Goal: Task Accomplishment & Management: Manage account settings

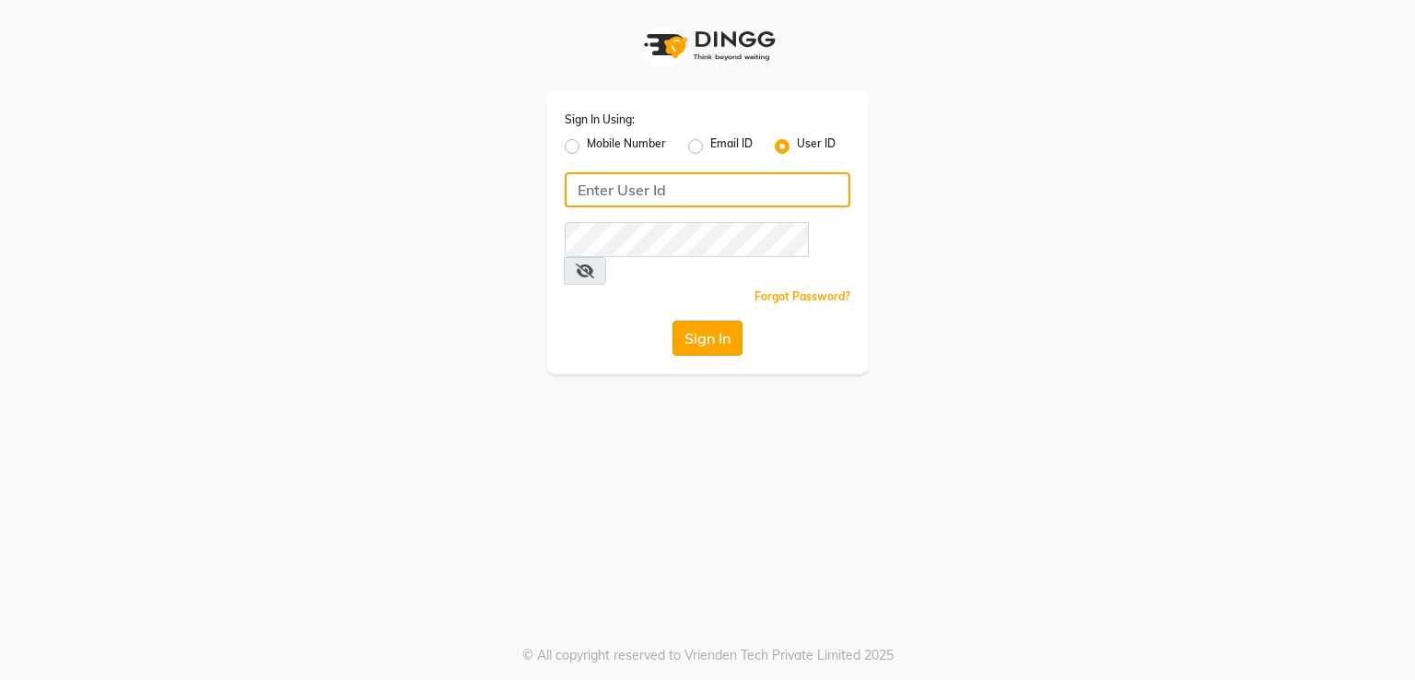
type input "pravinheritage"
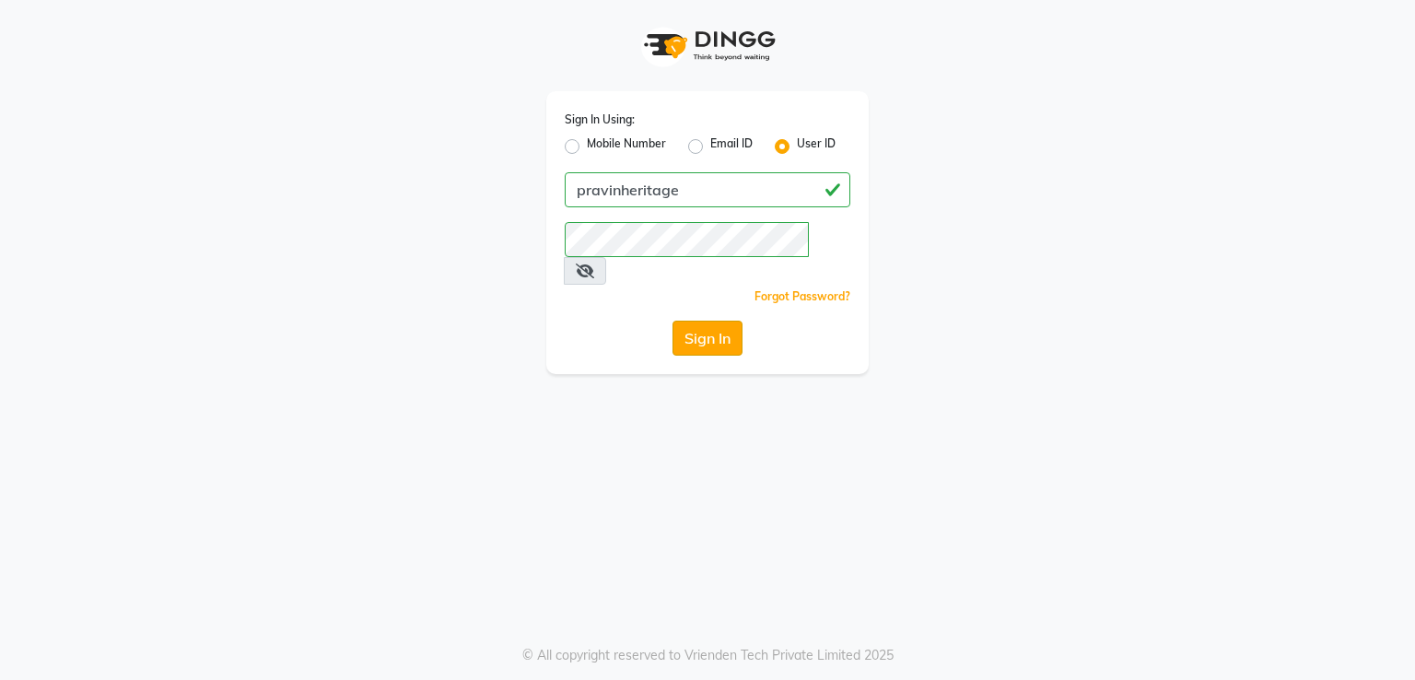
click at [673, 321] on button "Sign In" at bounding box center [707, 338] width 70 height 35
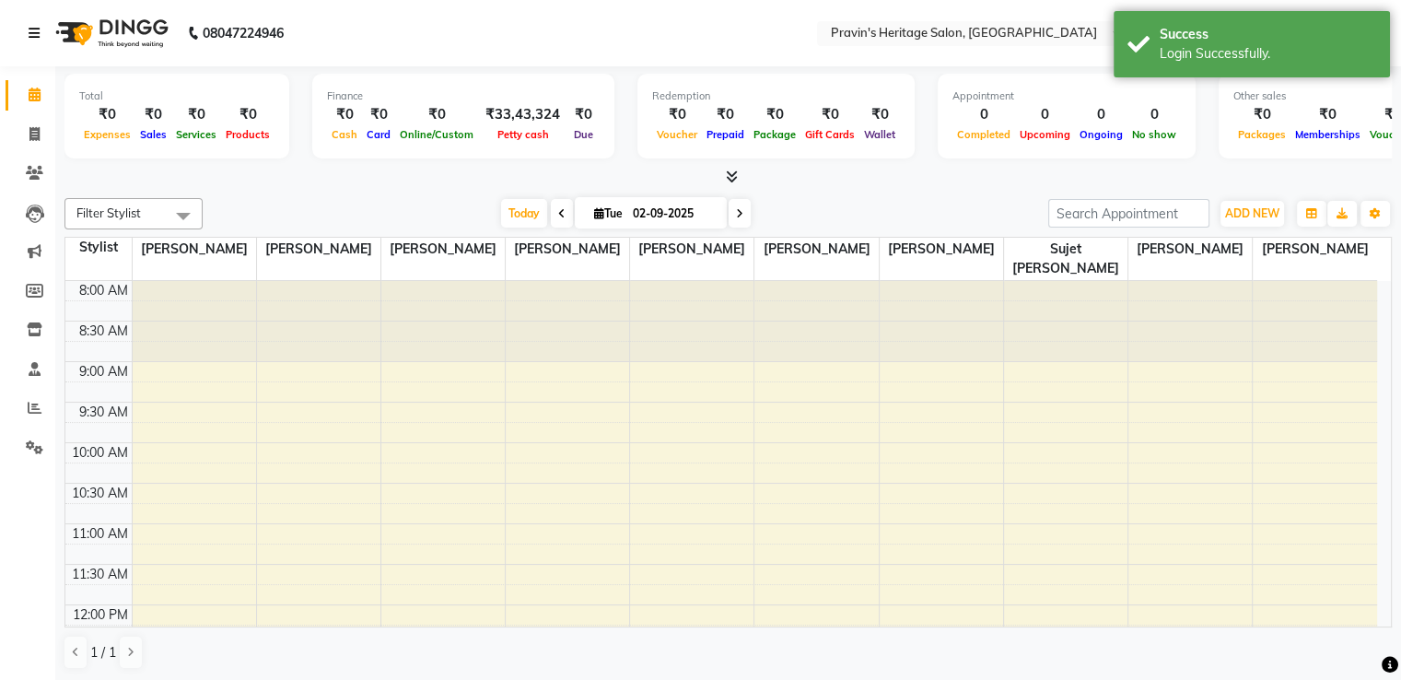
click at [35, 31] on icon at bounding box center [34, 33] width 11 height 13
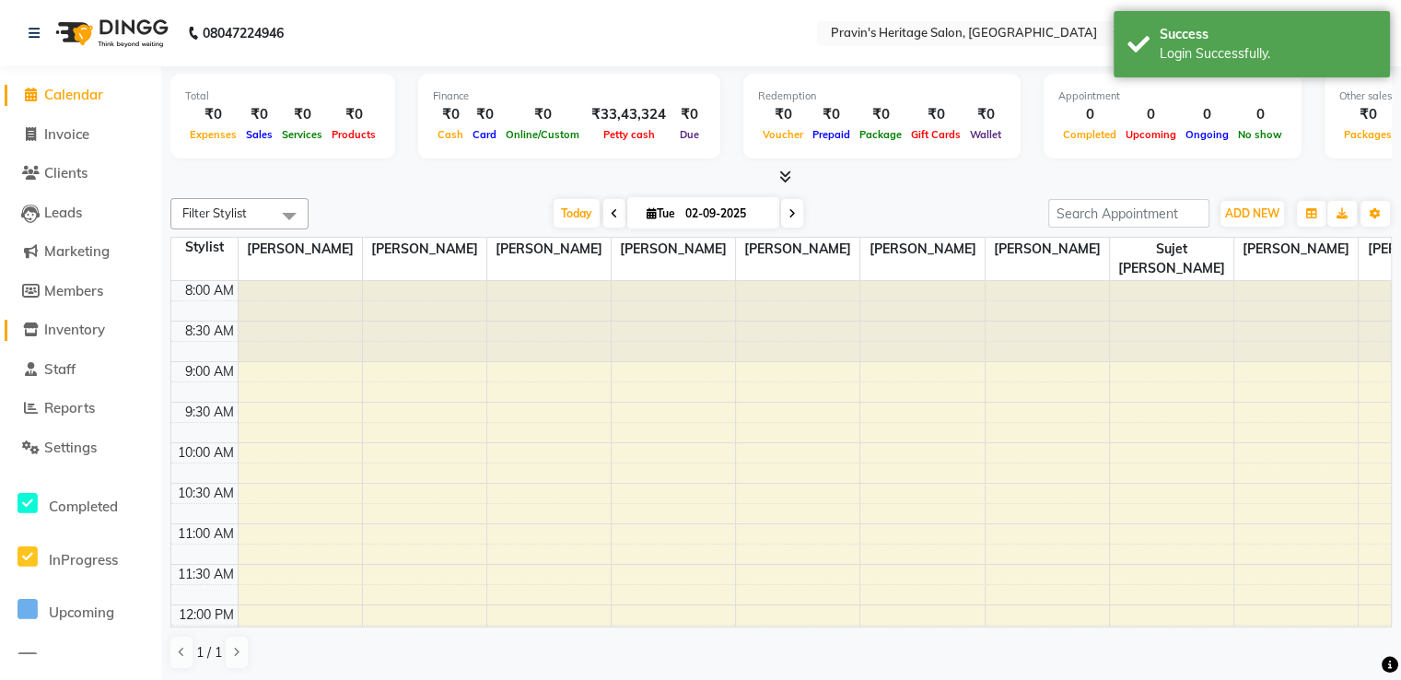
click at [70, 326] on span "Inventory" at bounding box center [74, 330] width 61 height 18
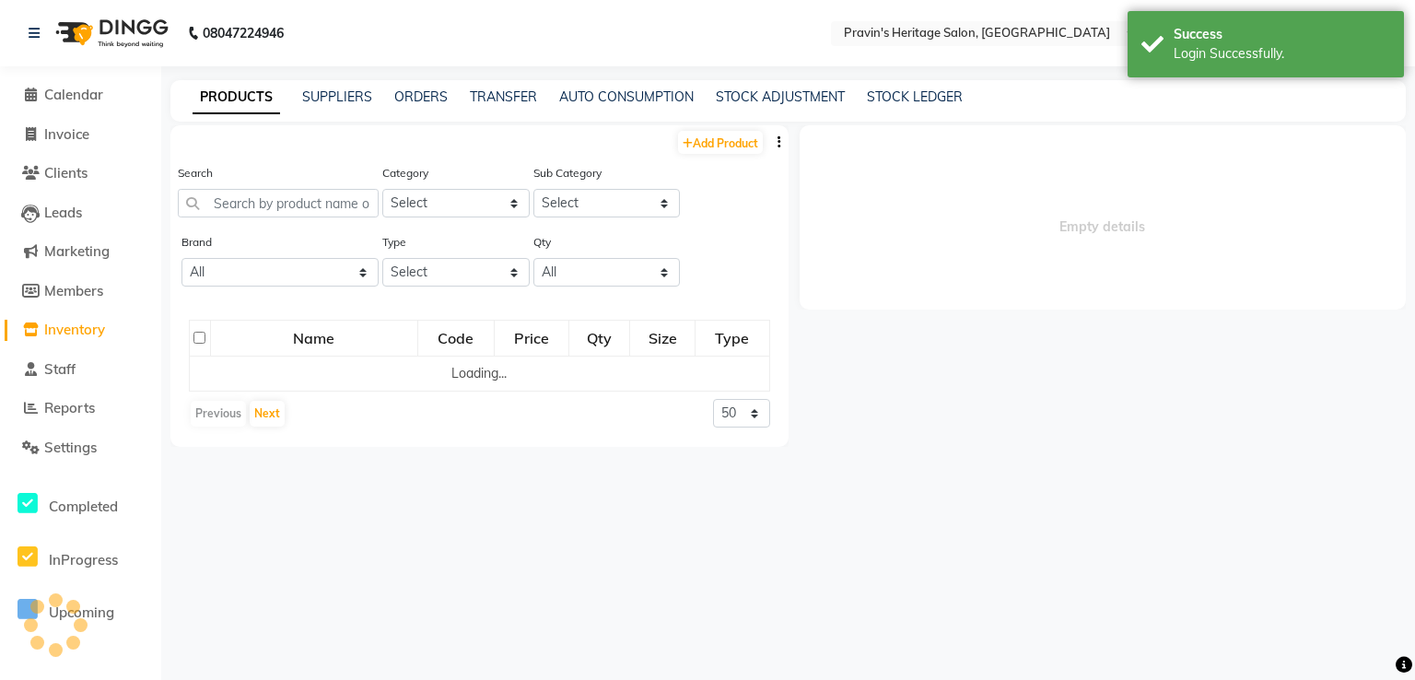
select select
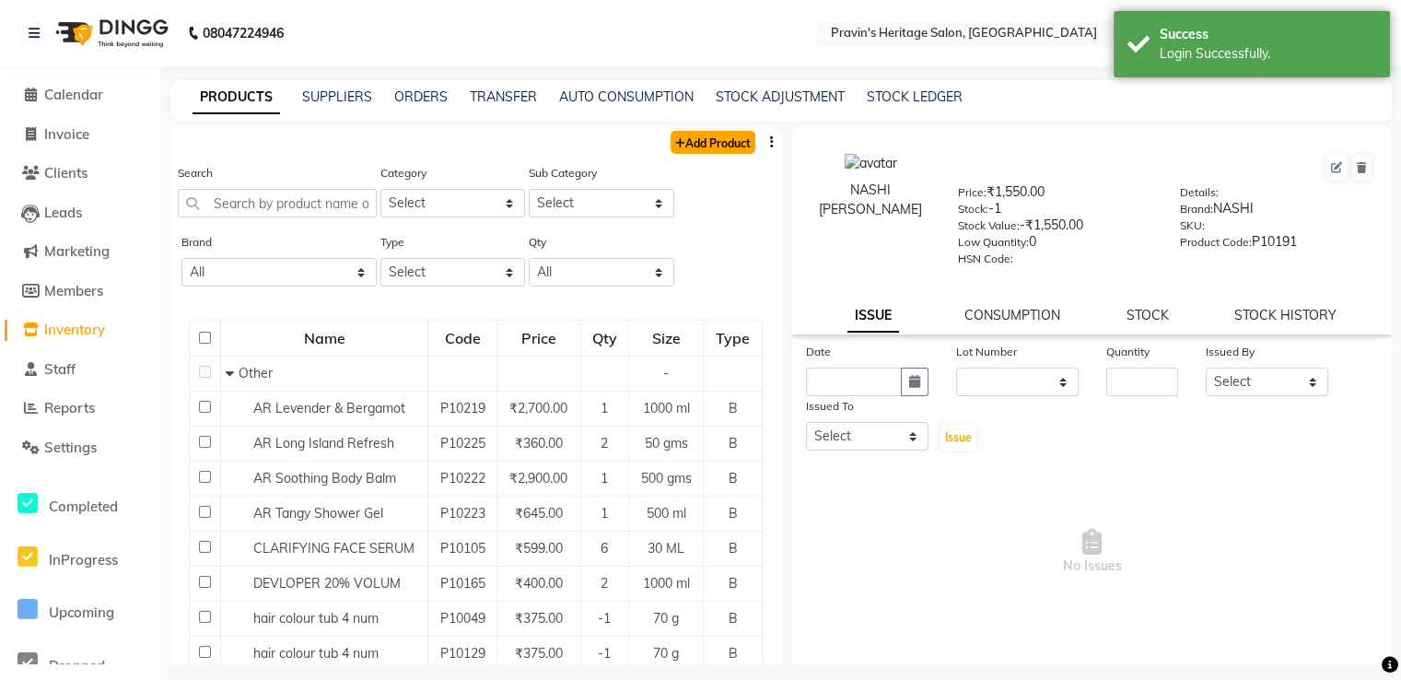
click at [689, 140] on link "Add Product" at bounding box center [713, 142] width 85 height 23
select select "true"
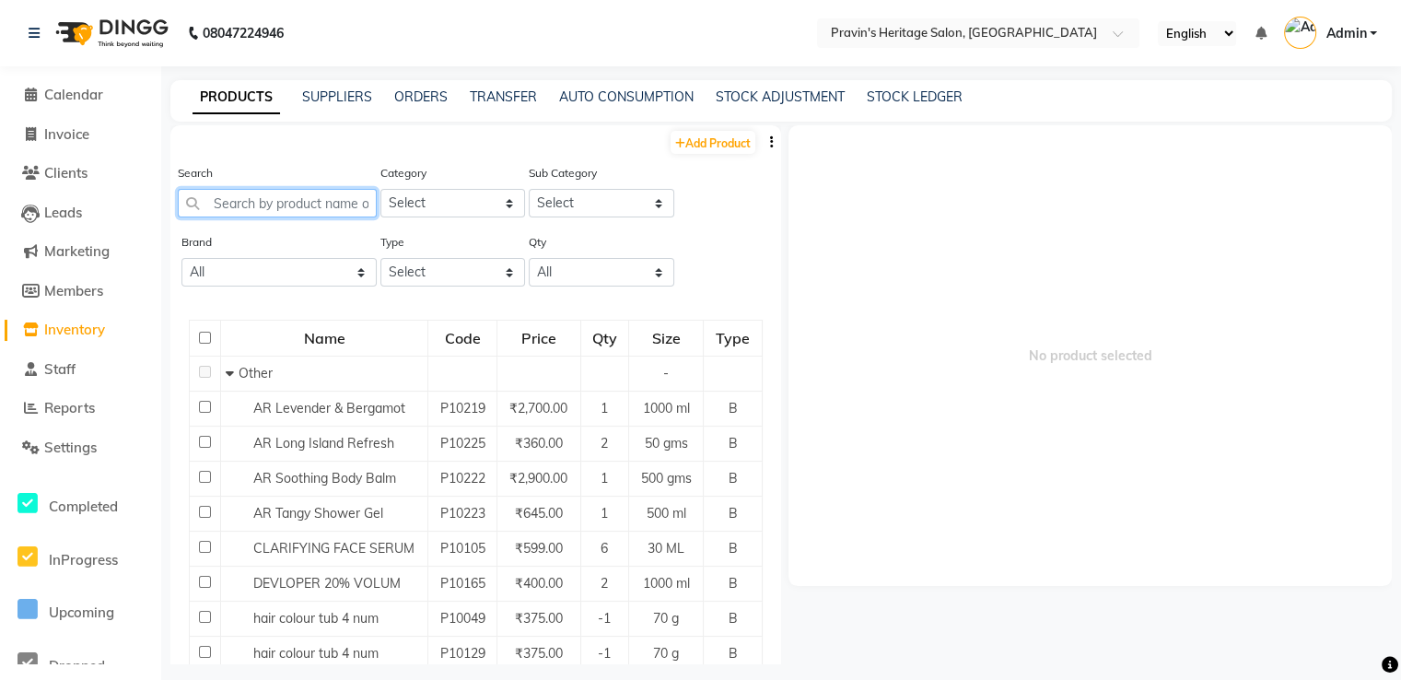
click at [296, 204] on input "text" at bounding box center [277, 203] width 199 height 29
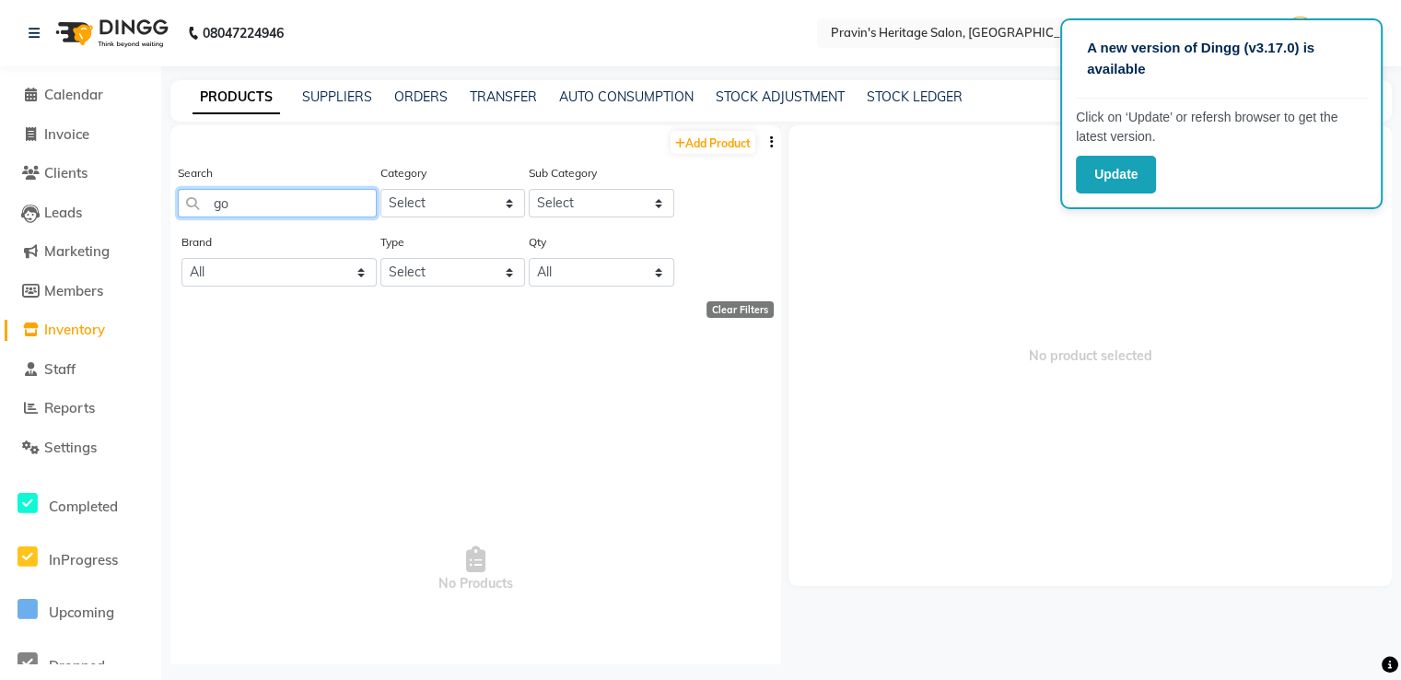
type input "g"
type input "4"
type input "c"
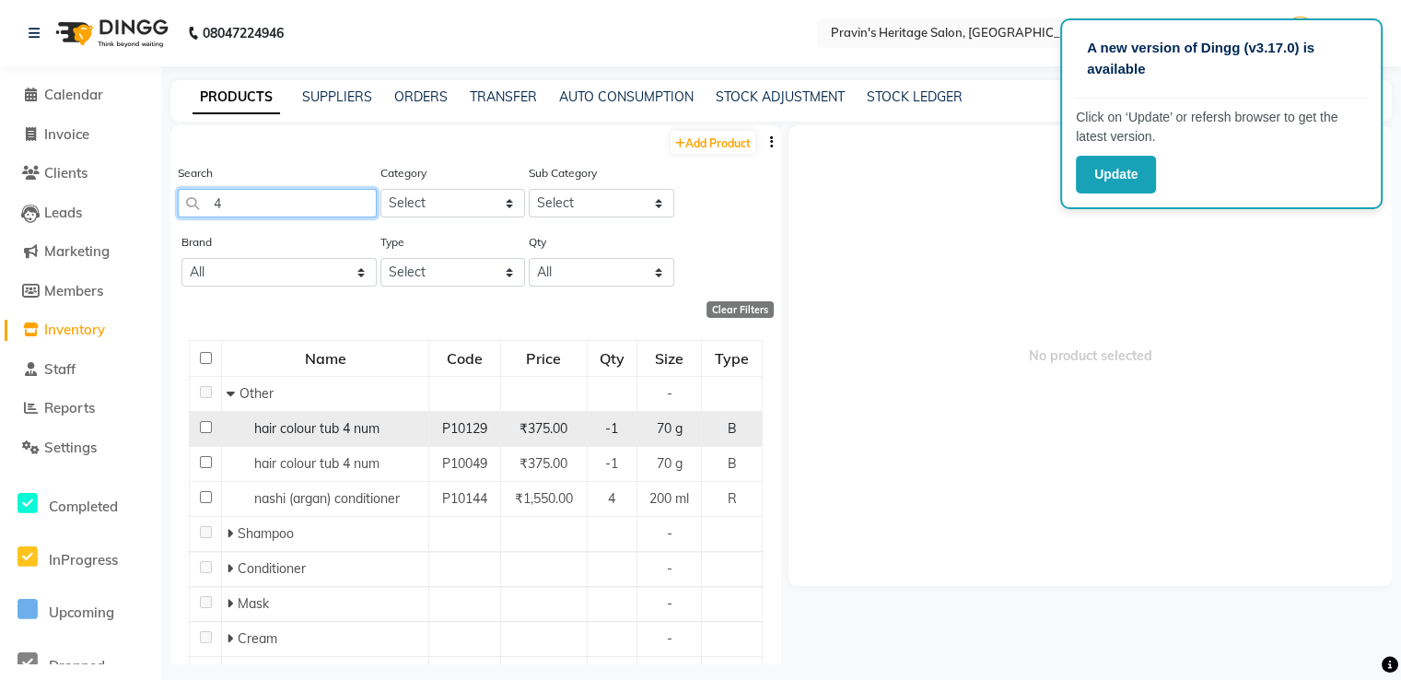
type input "4"
click at [319, 436] on span "hair colour tub 4 num" at bounding box center [316, 428] width 125 height 17
select select
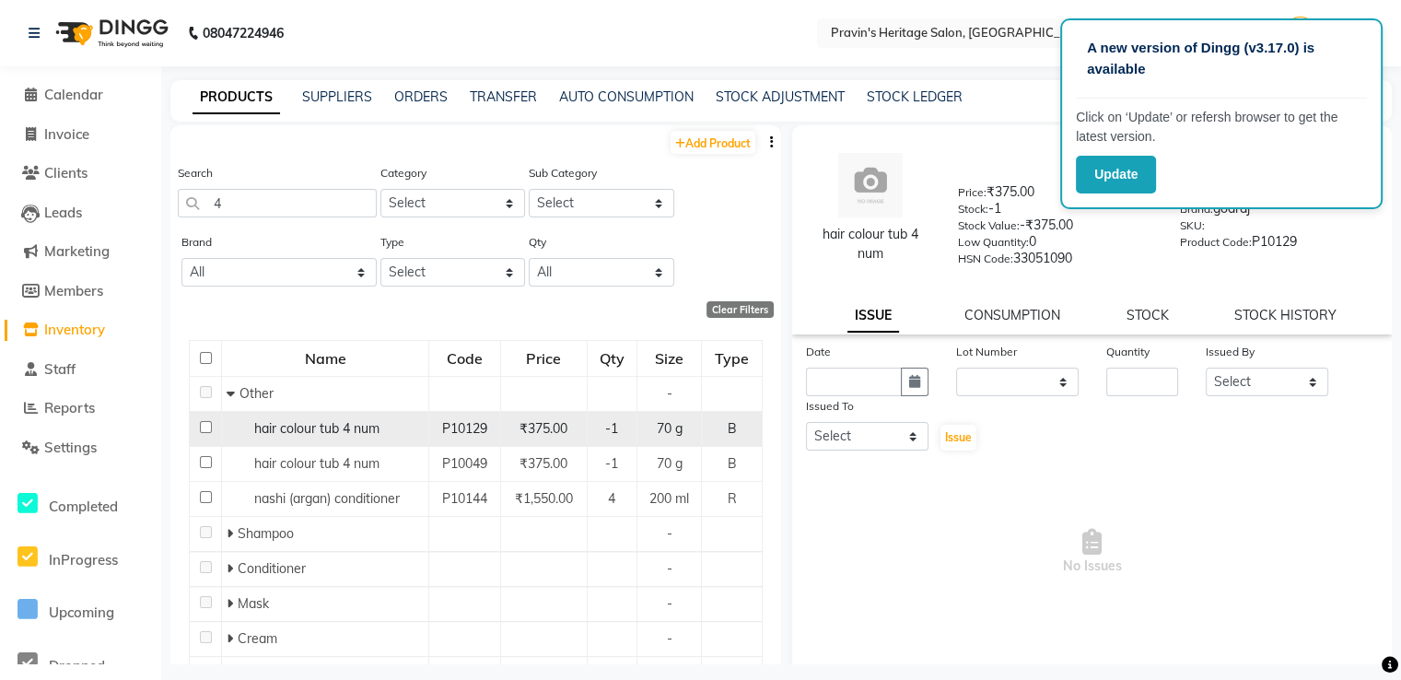
click at [711, 433] on div "B" at bounding box center [731, 428] width 45 height 19
click at [645, 429] on div "70 g" at bounding box center [669, 428] width 49 height 19
click at [204, 431] on input "checkbox" at bounding box center [206, 427] width 12 height 12
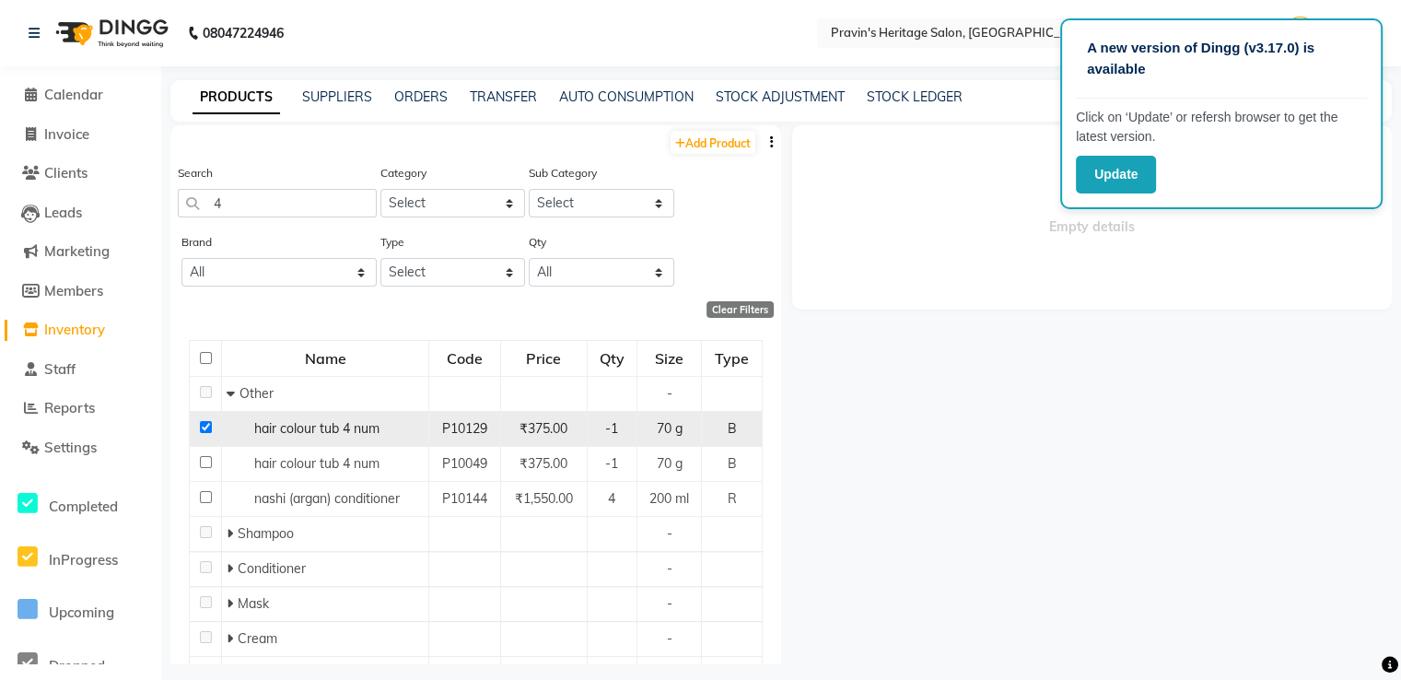
click at [204, 431] on input "checkbox" at bounding box center [206, 427] width 12 height 12
checkbox input "false"
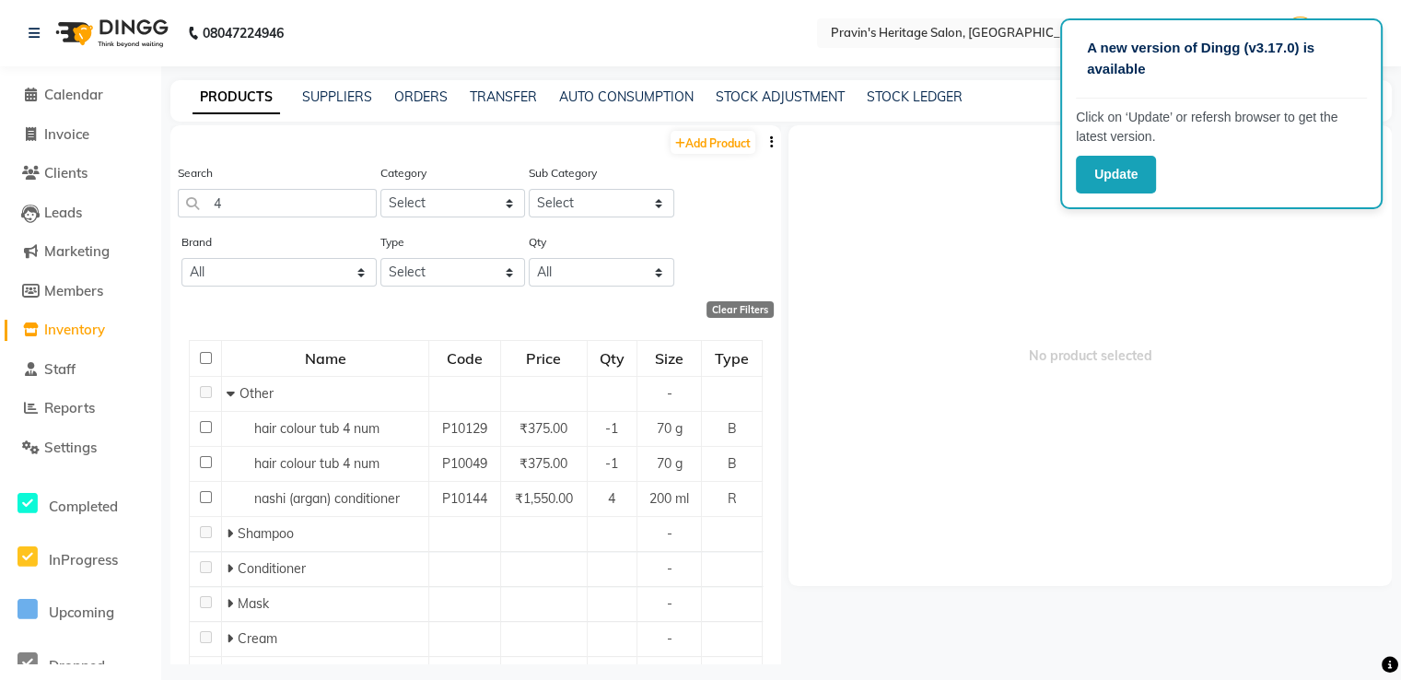
click at [1111, 260] on span "No product selected" at bounding box center [1089, 355] width 603 height 461
click at [1098, 193] on div "A new version of Dingg (v3.17.0) is available Click on ‘Update’ or refersh brow…" at bounding box center [1221, 113] width 322 height 191
click at [1098, 184] on button "Update" at bounding box center [1116, 175] width 80 height 38
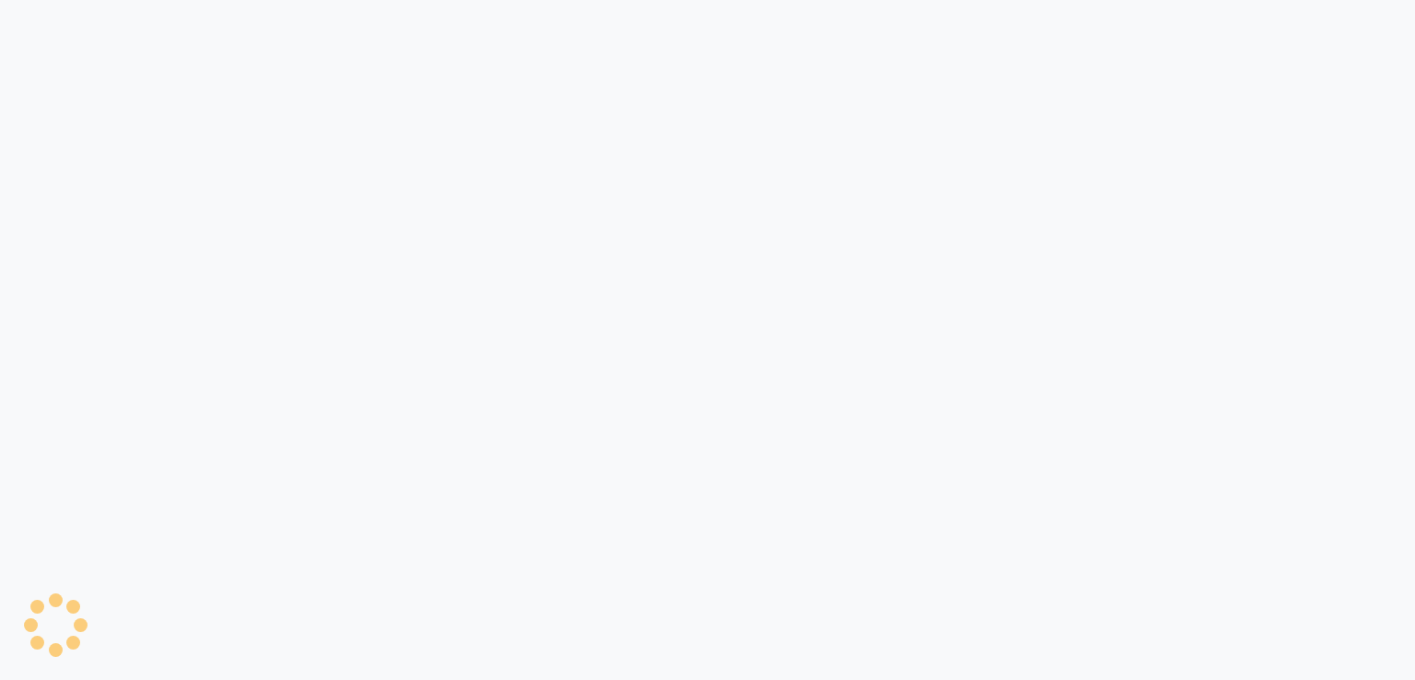
select select
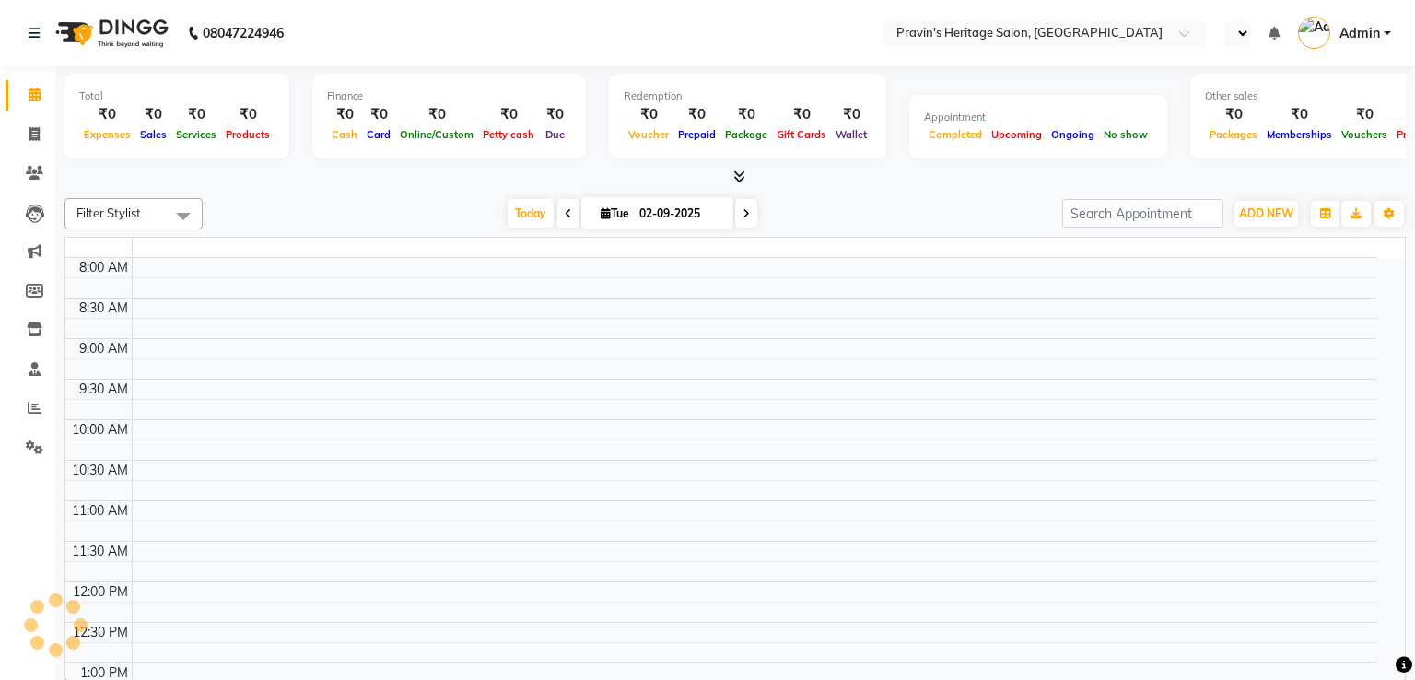
select select "en"
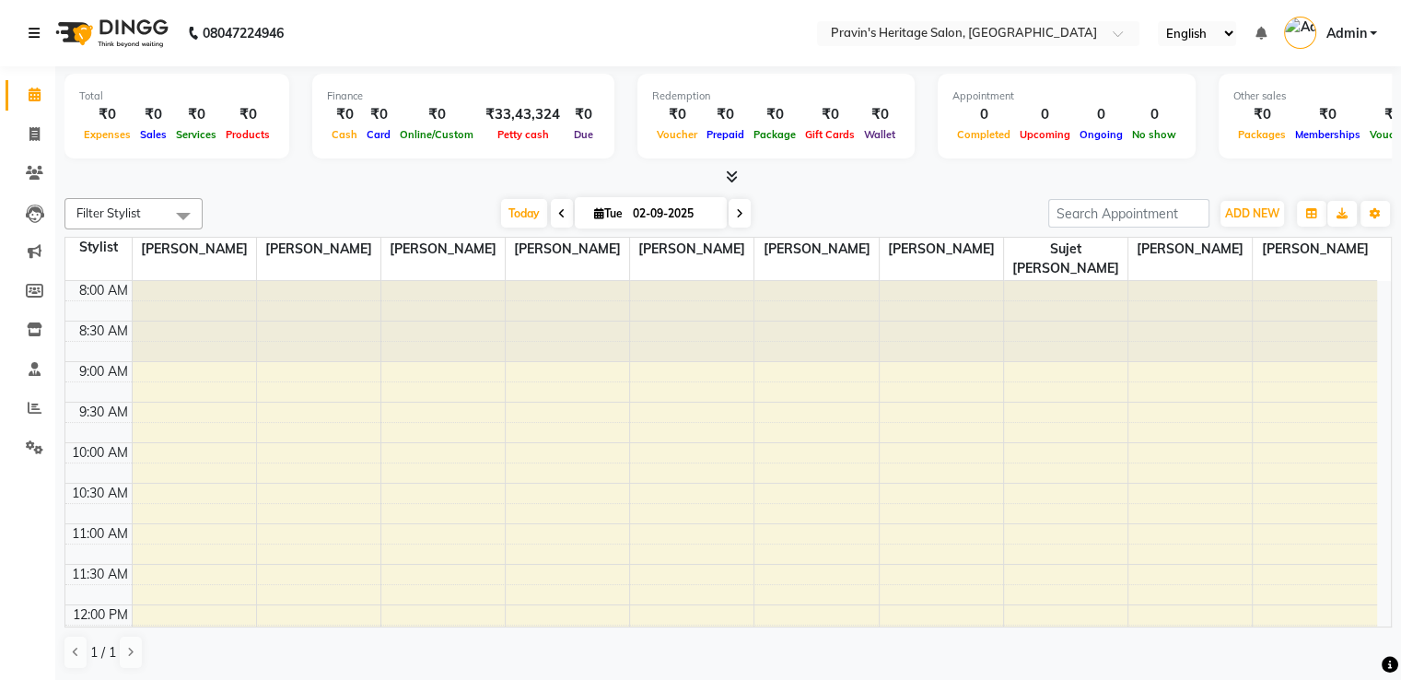
click at [34, 27] on icon at bounding box center [34, 33] width 11 height 13
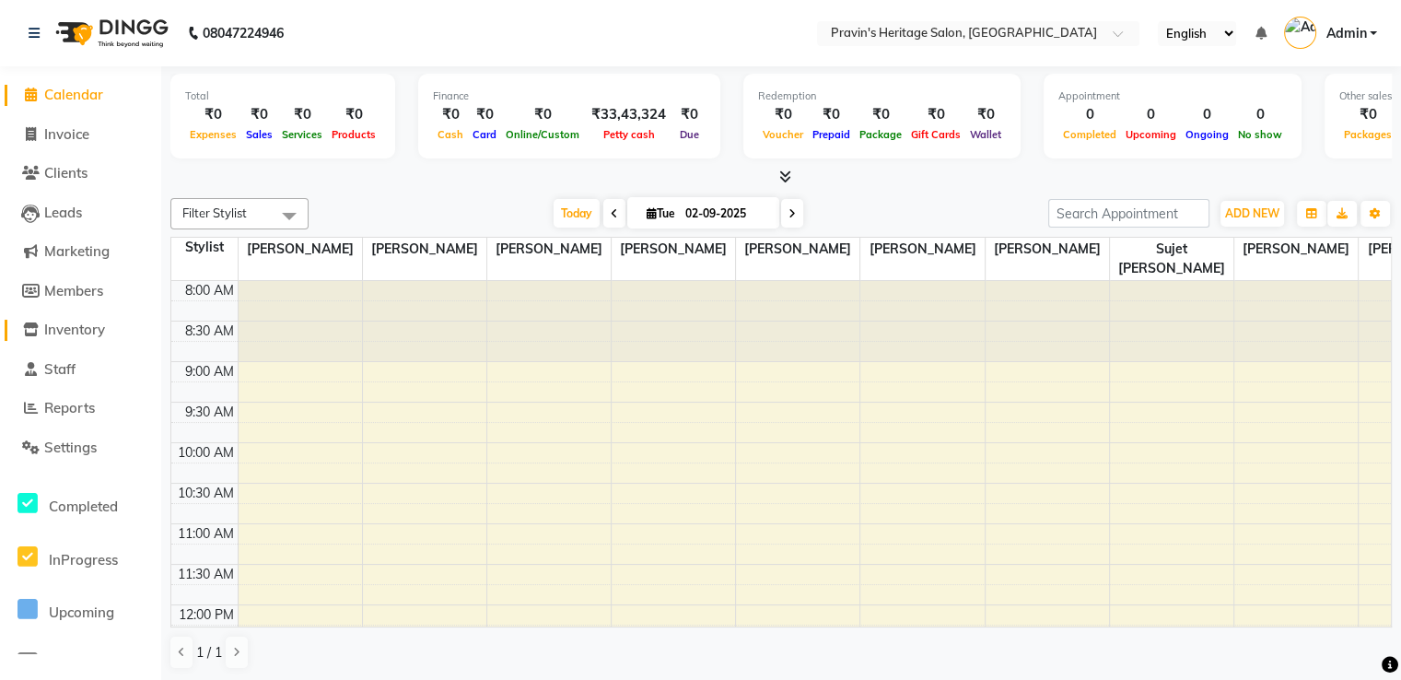
click at [90, 321] on span "Inventory" at bounding box center [74, 330] width 61 height 18
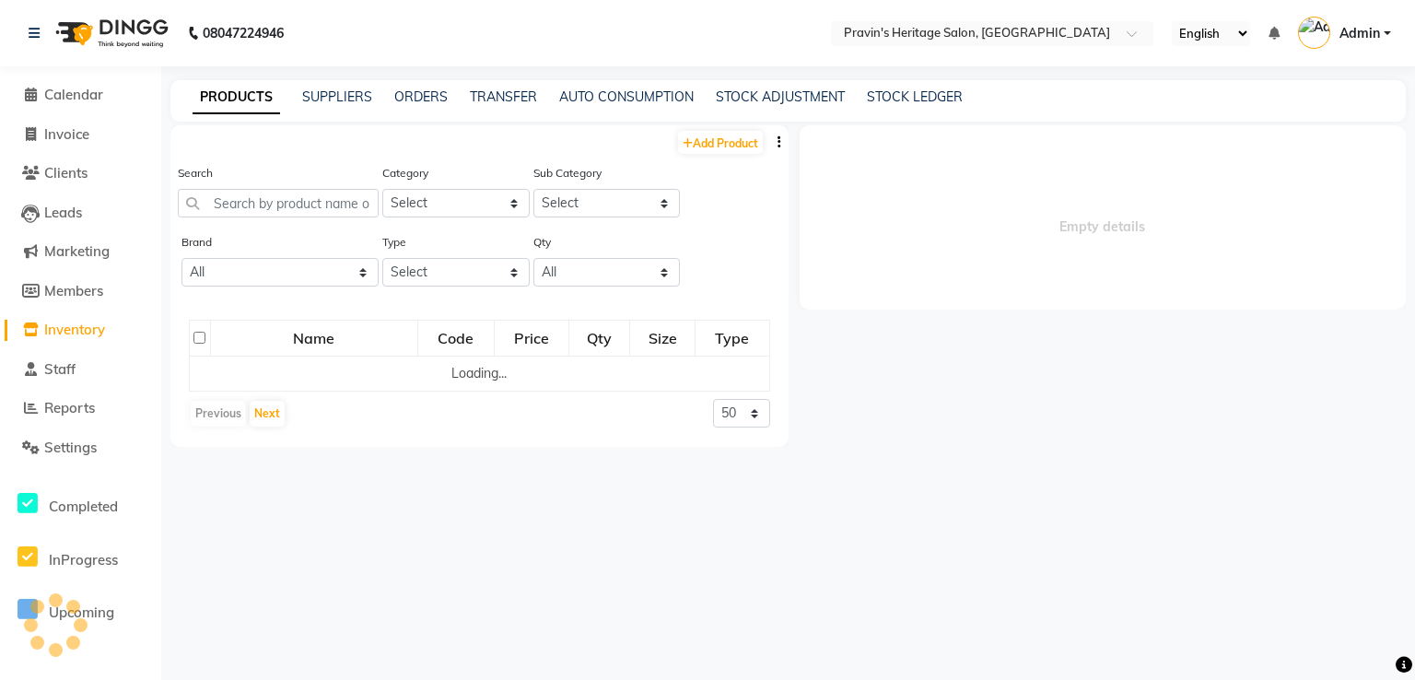
select select
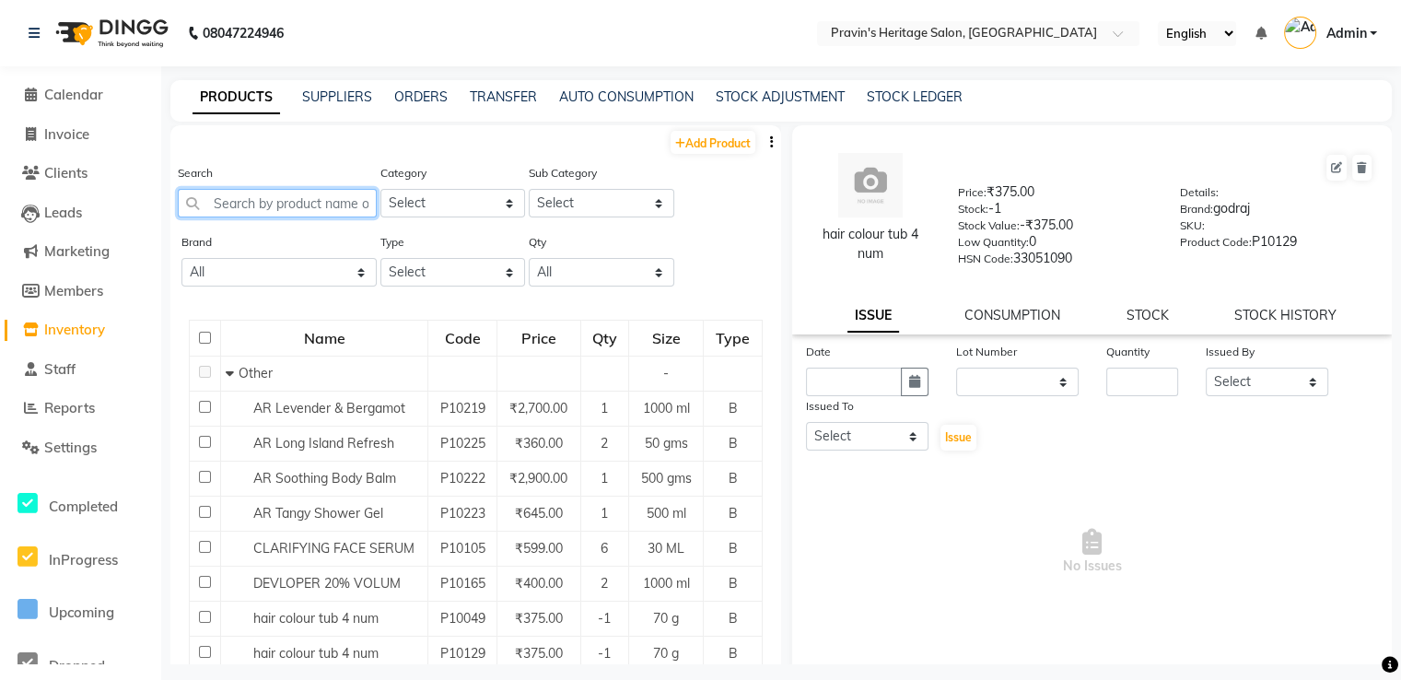
click at [256, 198] on input "text" at bounding box center [277, 203] width 199 height 29
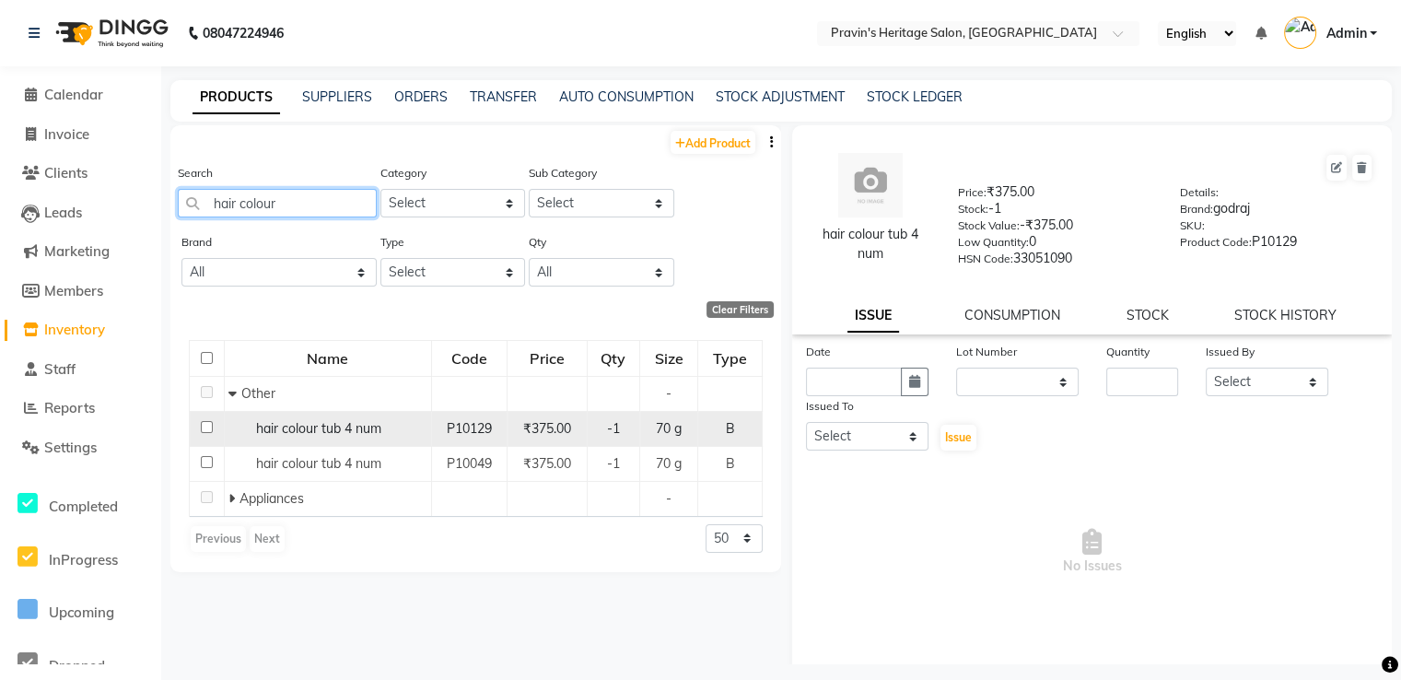
type input "hair colour"
click at [209, 426] on input "checkbox" at bounding box center [207, 427] width 12 height 12
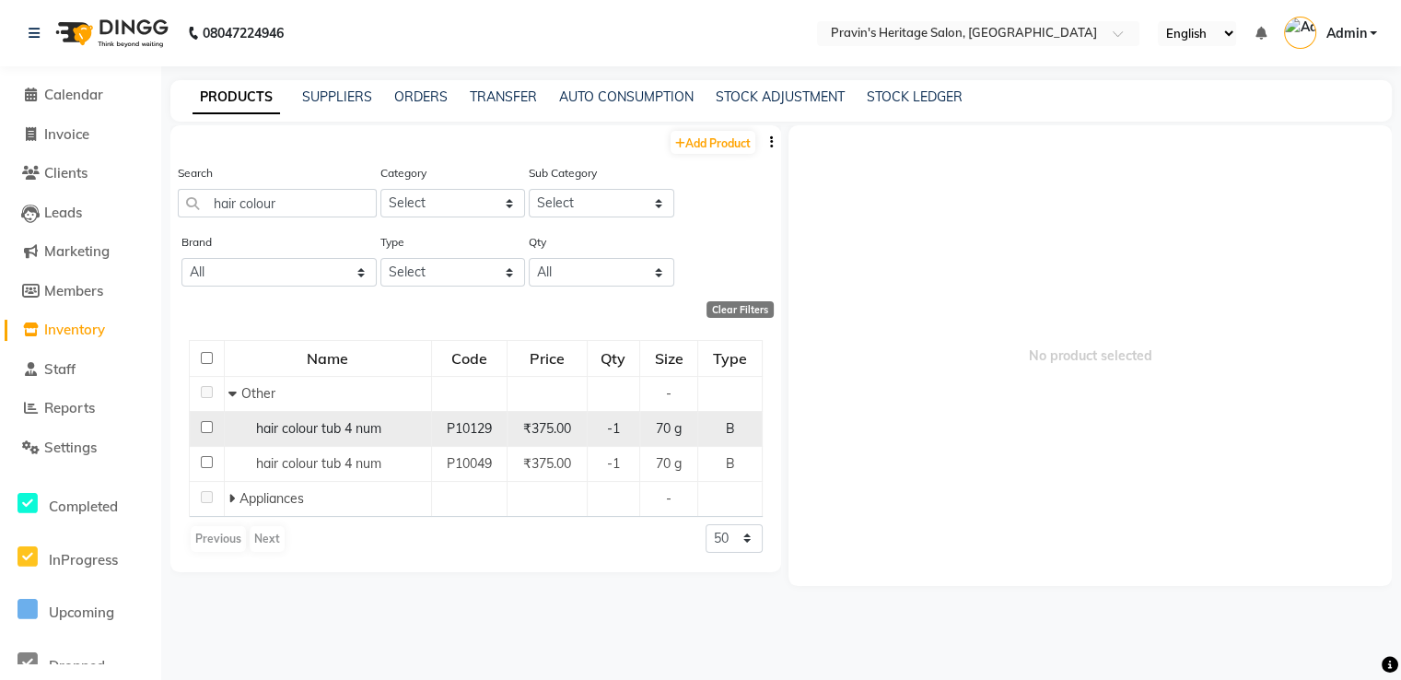
click at [204, 428] on input "checkbox" at bounding box center [207, 427] width 12 height 12
checkbox input "true"
select select
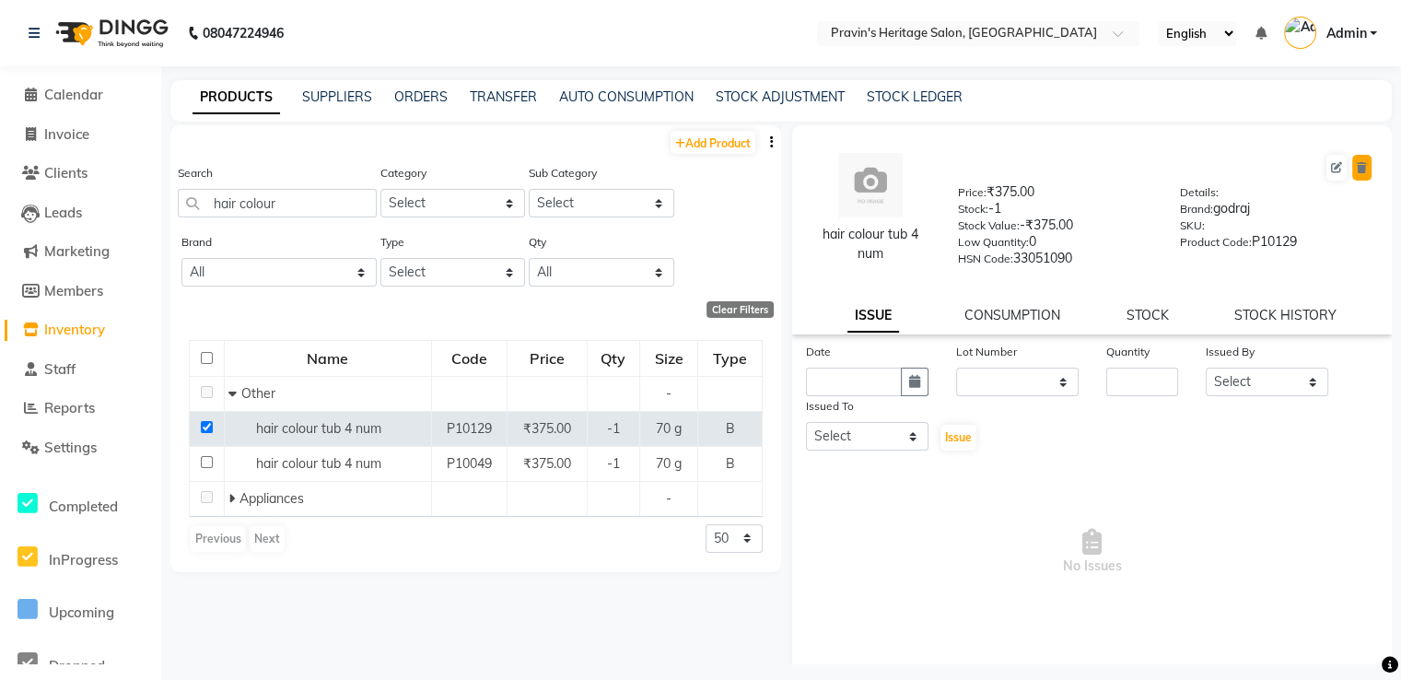
click at [1357, 170] on icon at bounding box center [1362, 167] width 10 height 11
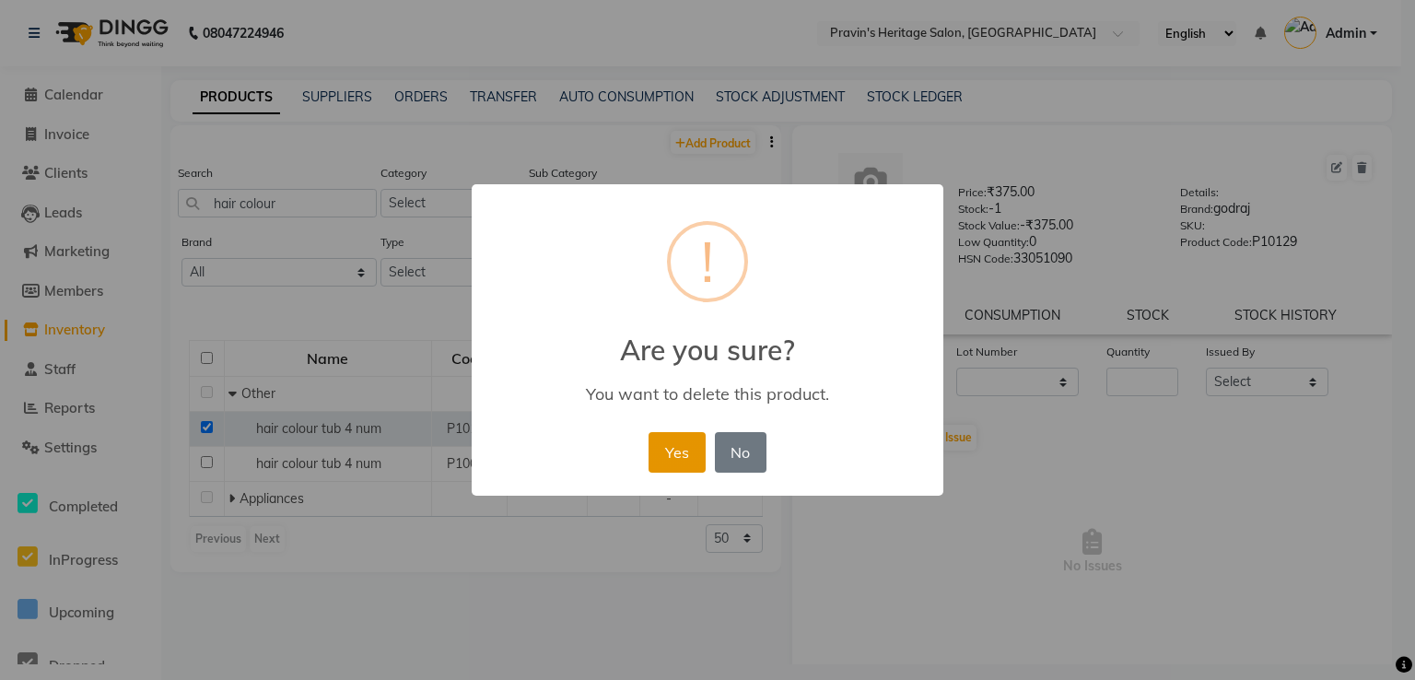
click at [670, 463] on button "Yes" at bounding box center [676, 452] width 56 height 41
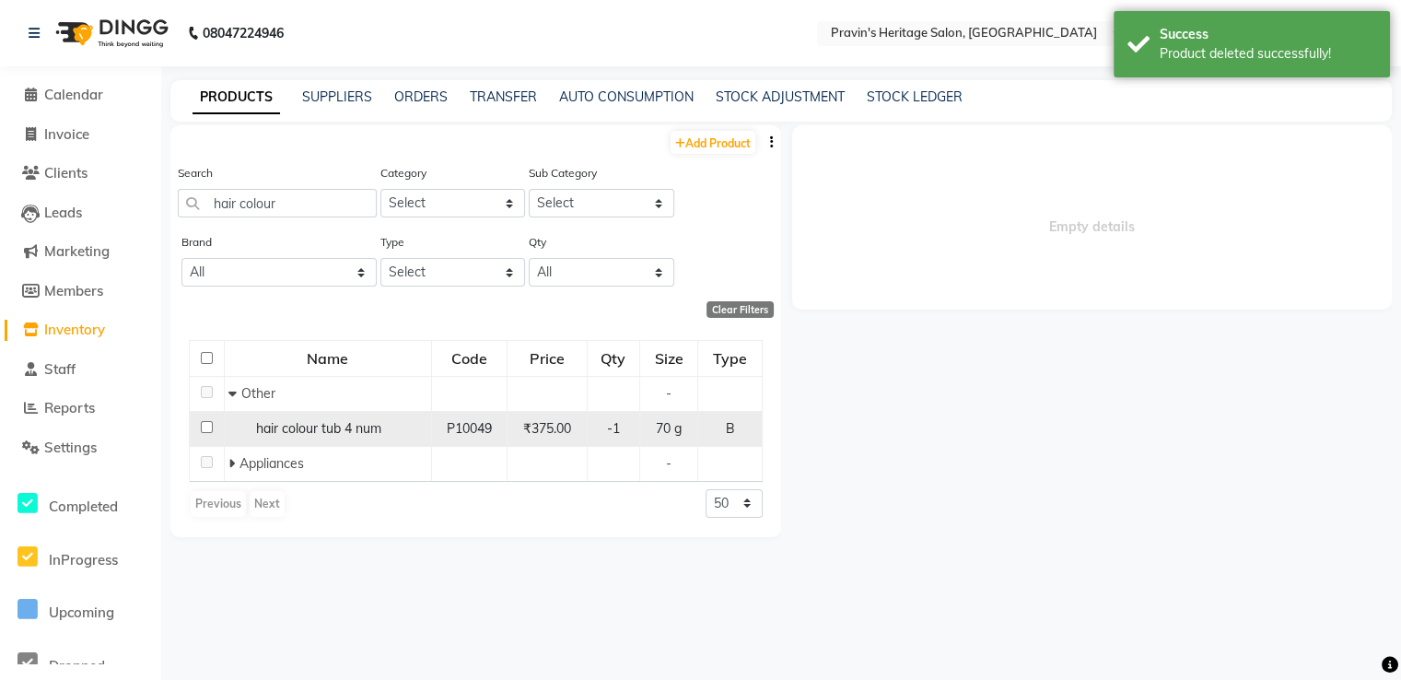
click at [201, 428] on input "checkbox" at bounding box center [207, 427] width 12 height 12
checkbox input "true"
select select
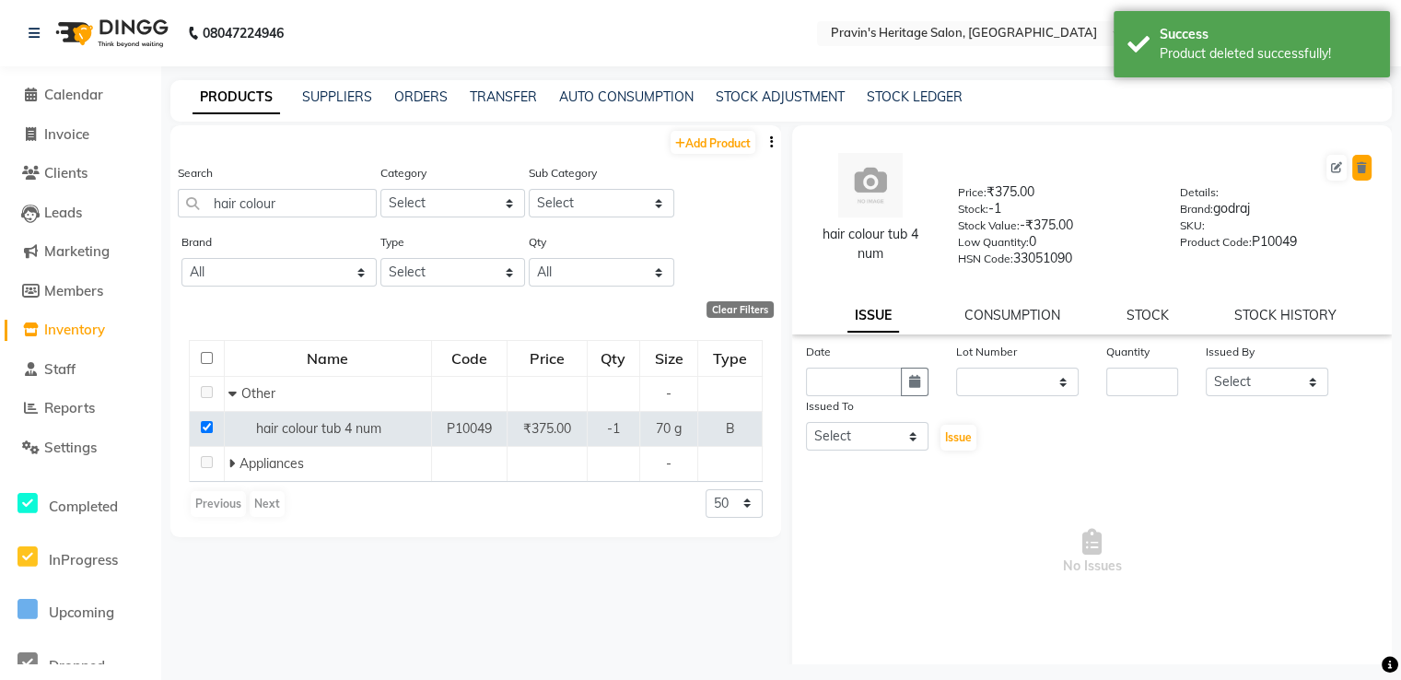
click at [1352, 158] on button at bounding box center [1361, 168] width 19 height 26
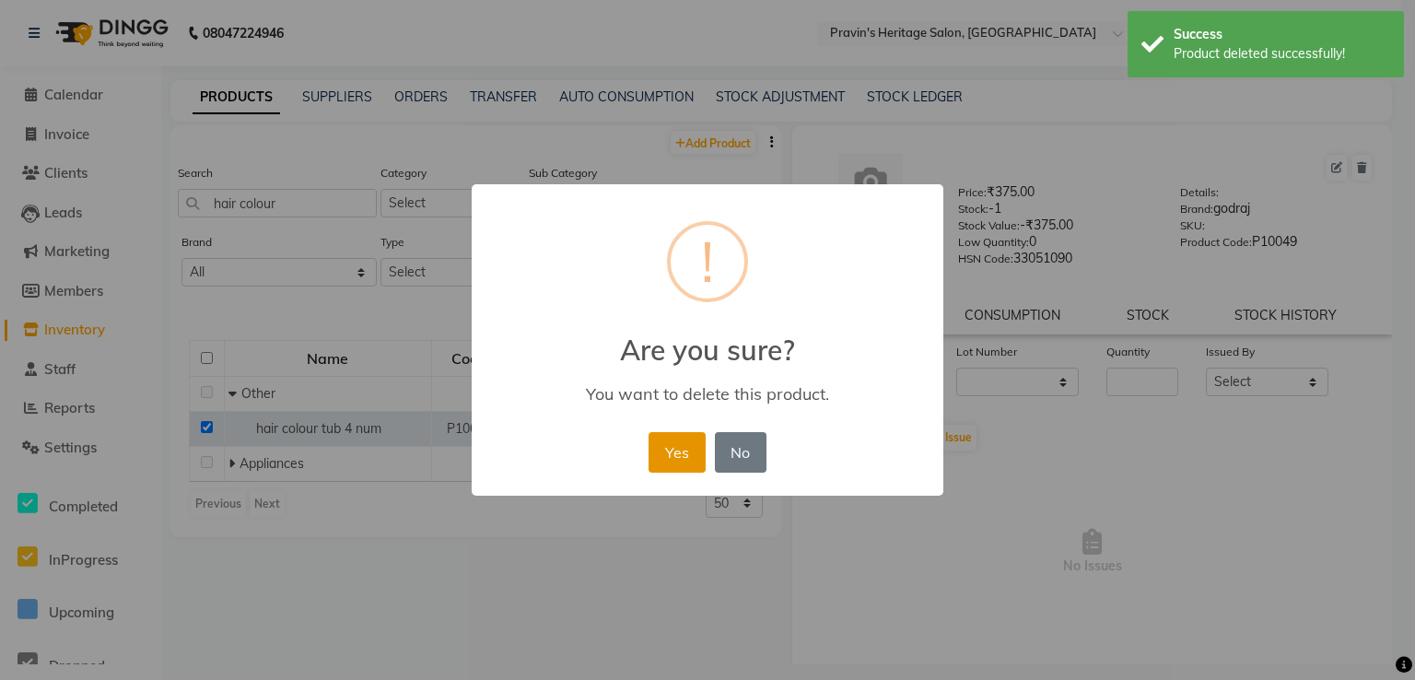
click at [674, 433] on button "Yes" at bounding box center [676, 452] width 56 height 41
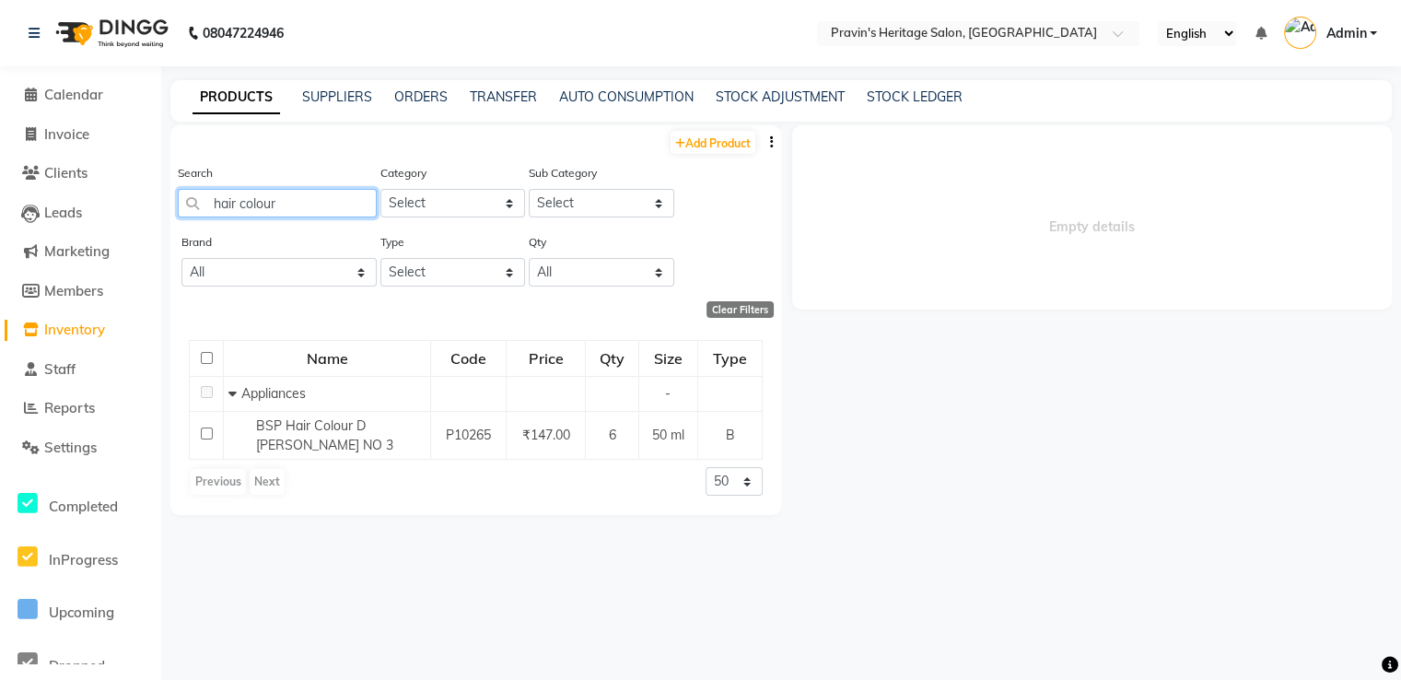
click at [304, 204] on input "hair colour" at bounding box center [277, 203] width 199 height 29
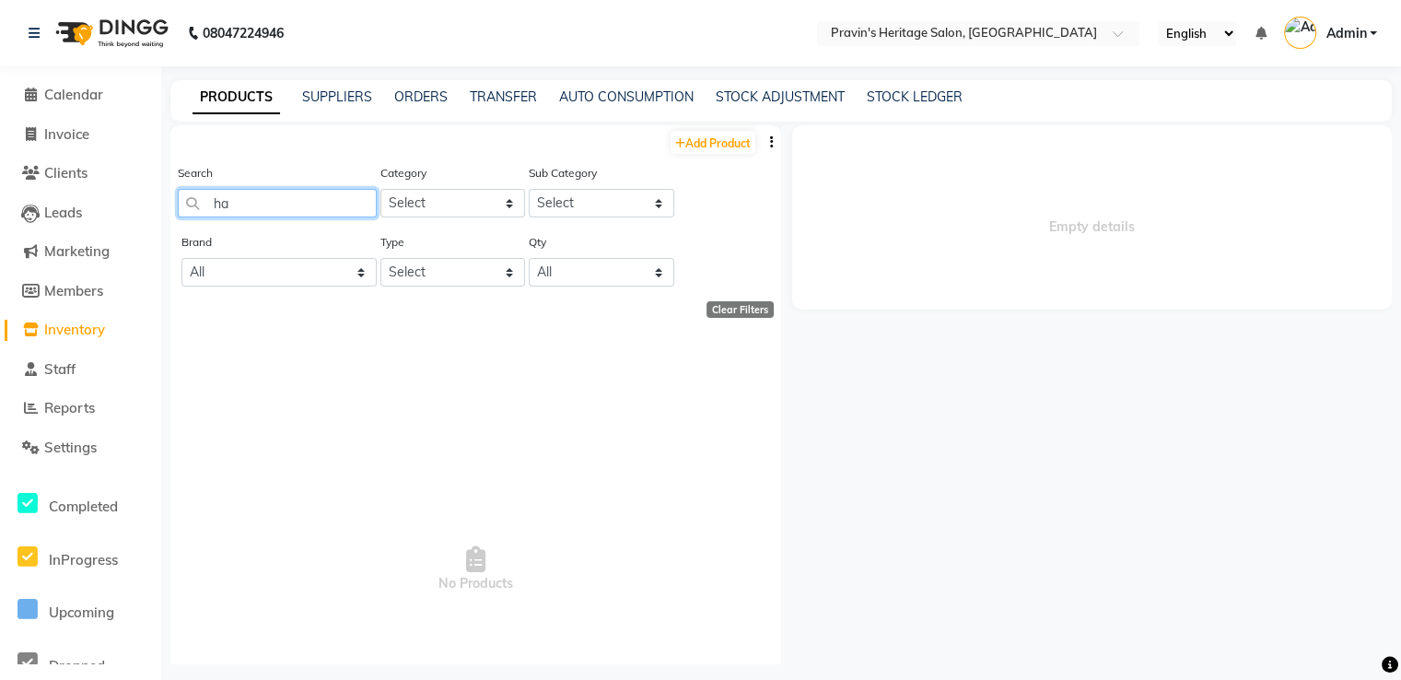
type input "h"
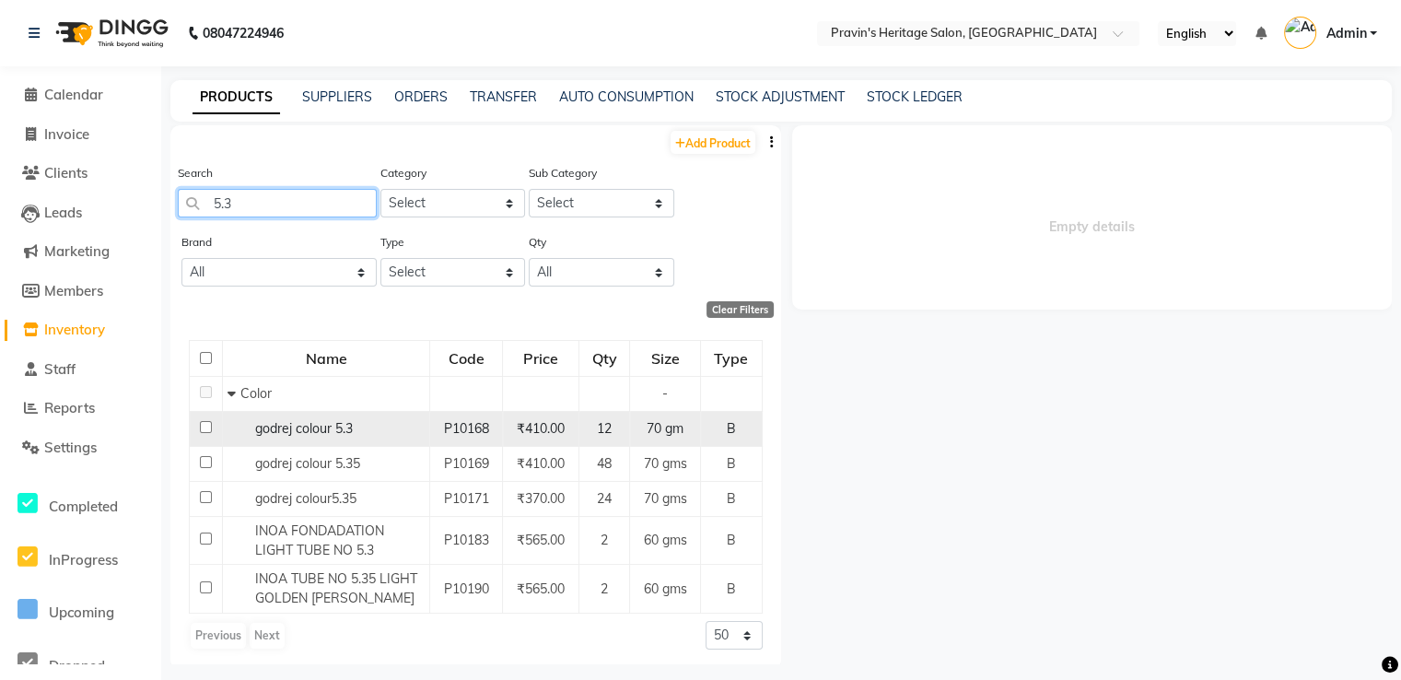
type input "5.3"
click at [203, 429] on input "checkbox" at bounding box center [206, 427] width 12 height 12
checkbox input "true"
select select
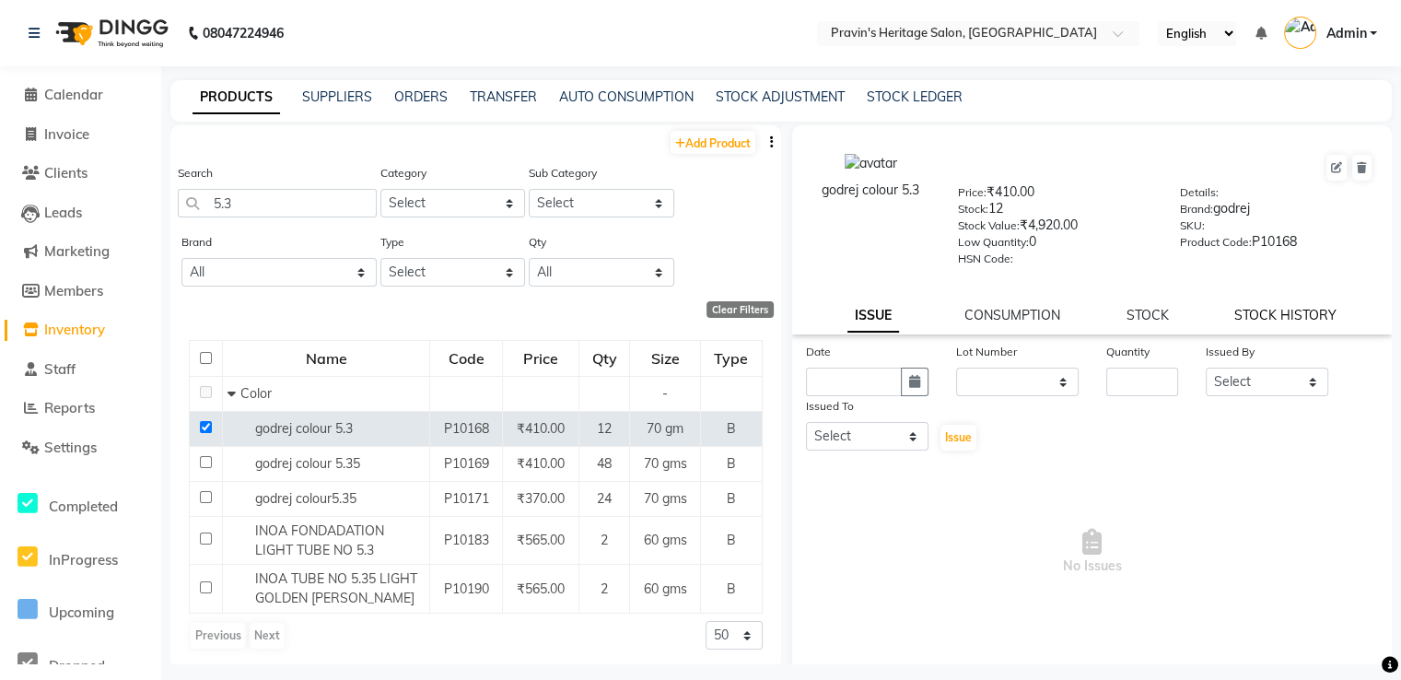
click at [1278, 319] on link "STOCK HISTORY" at bounding box center [1285, 315] width 102 height 17
select select "all"
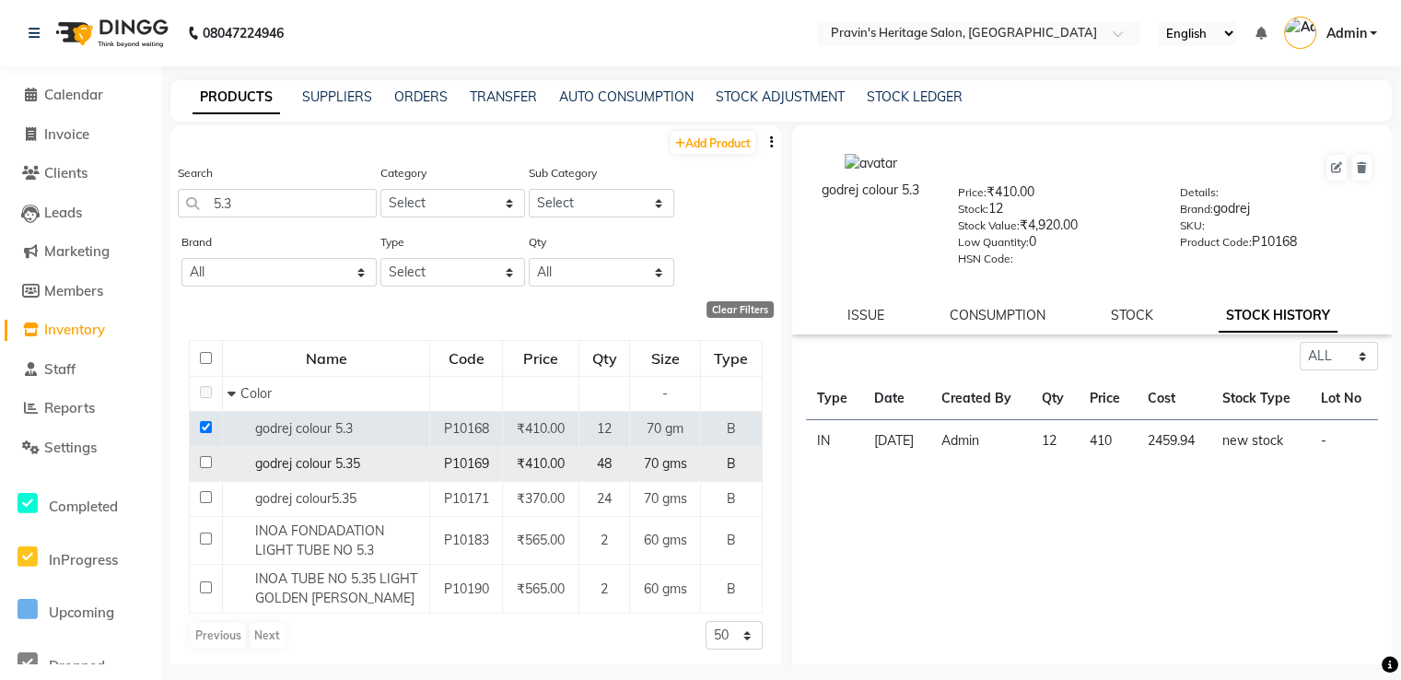
click at [200, 468] on input "checkbox" at bounding box center [206, 462] width 12 height 12
checkbox input "true"
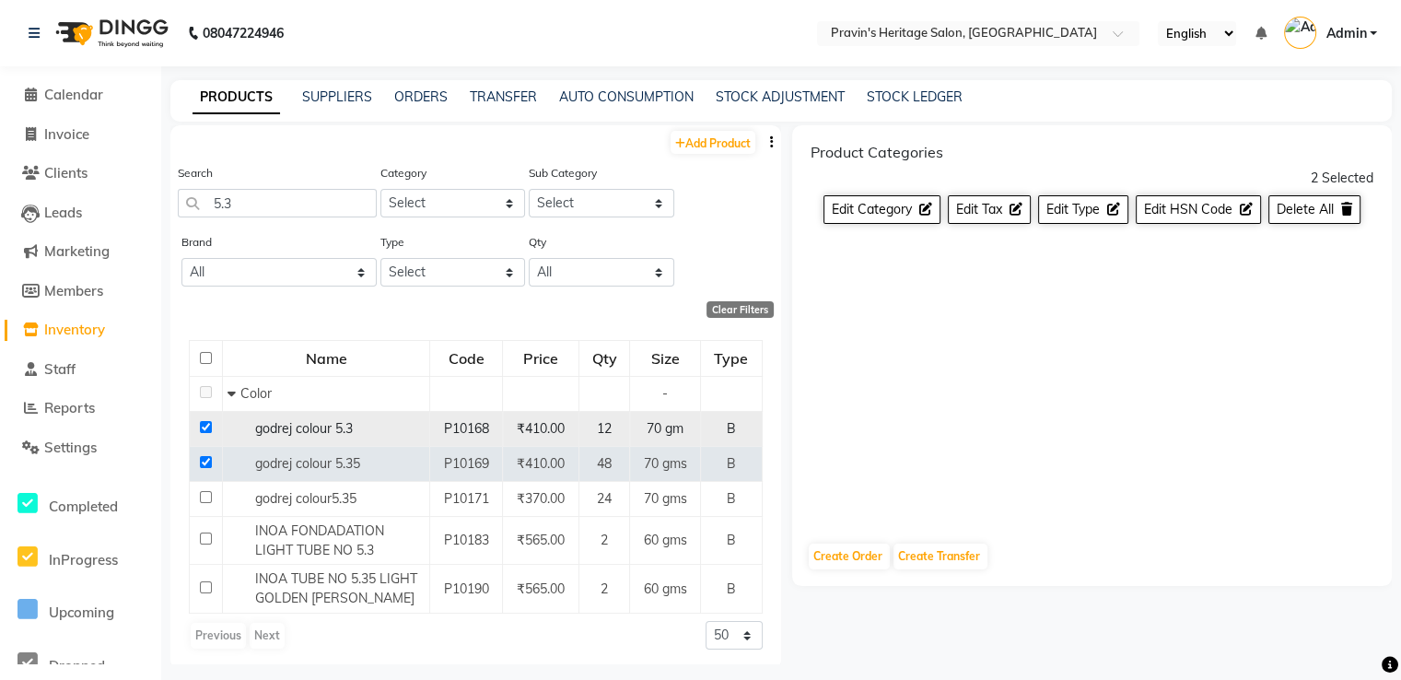
click at [204, 427] on input "checkbox" at bounding box center [206, 427] width 12 height 12
checkbox input "false"
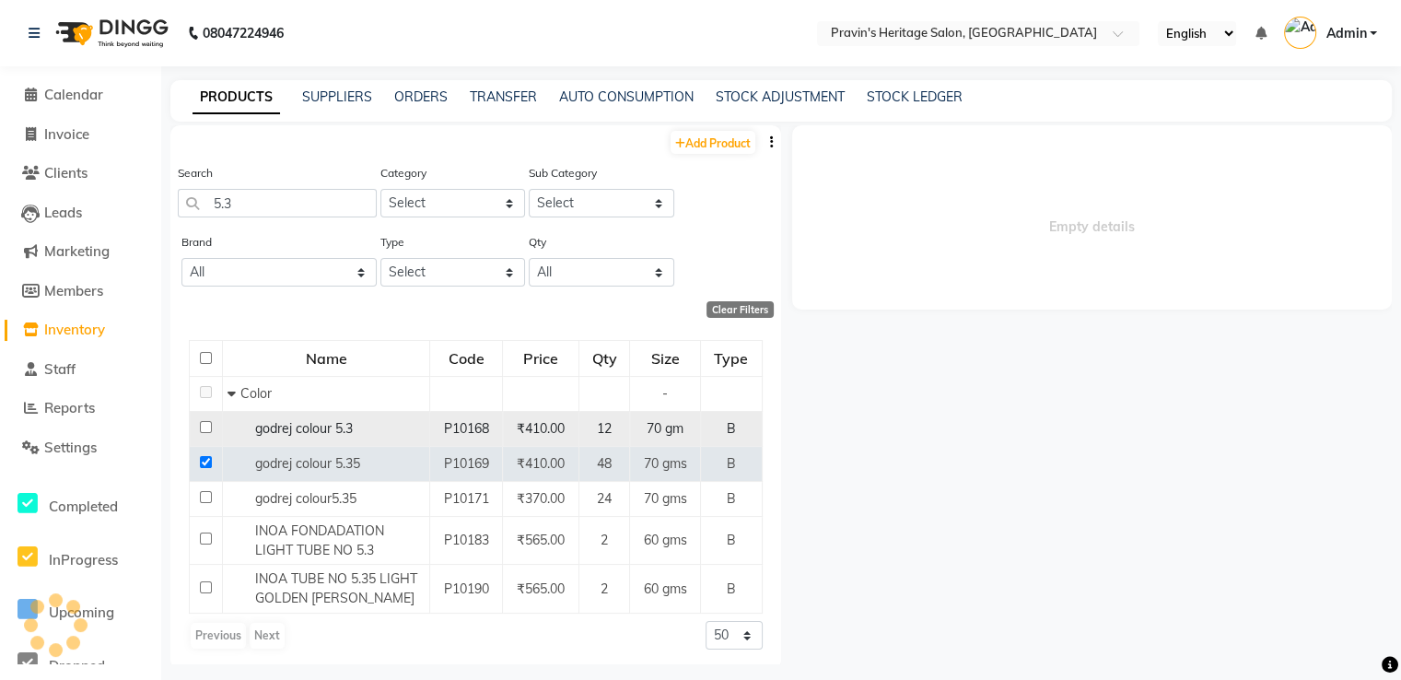
select select
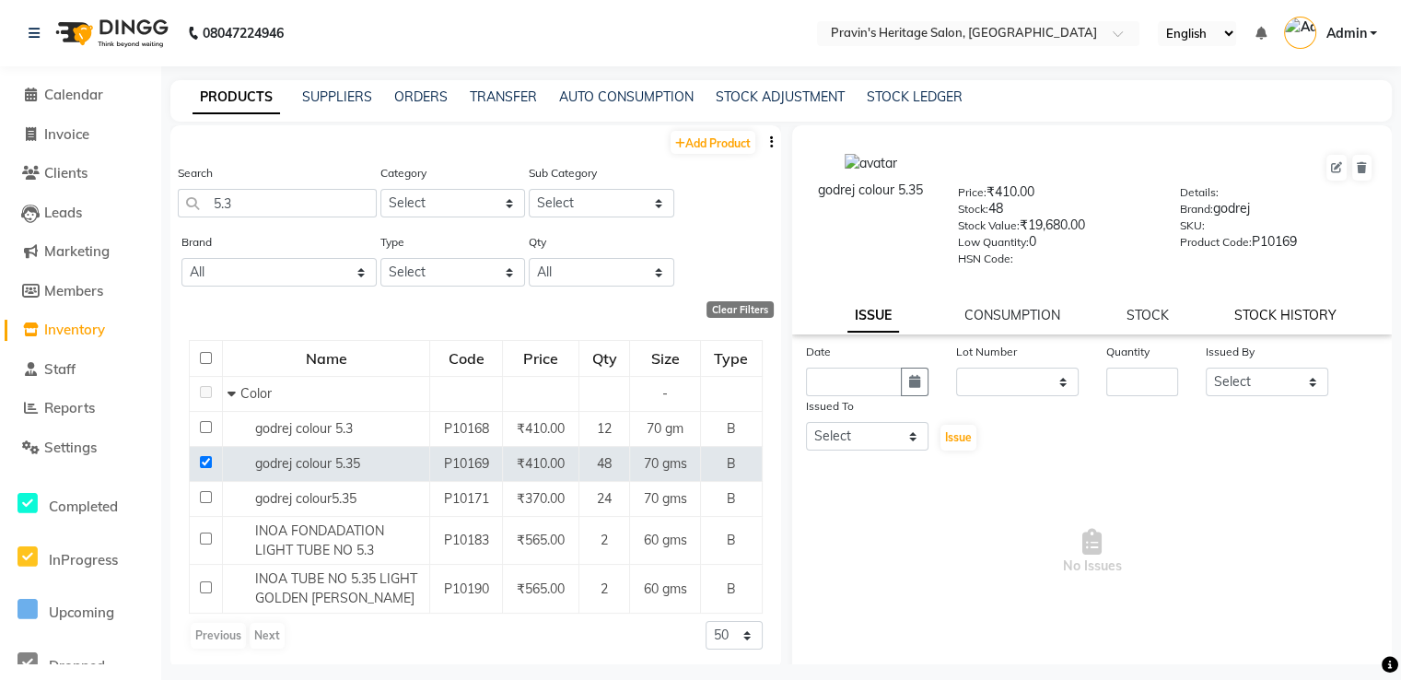
click at [1234, 318] on link "STOCK HISTORY" at bounding box center [1285, 315] width 102 height 17
select select "all"
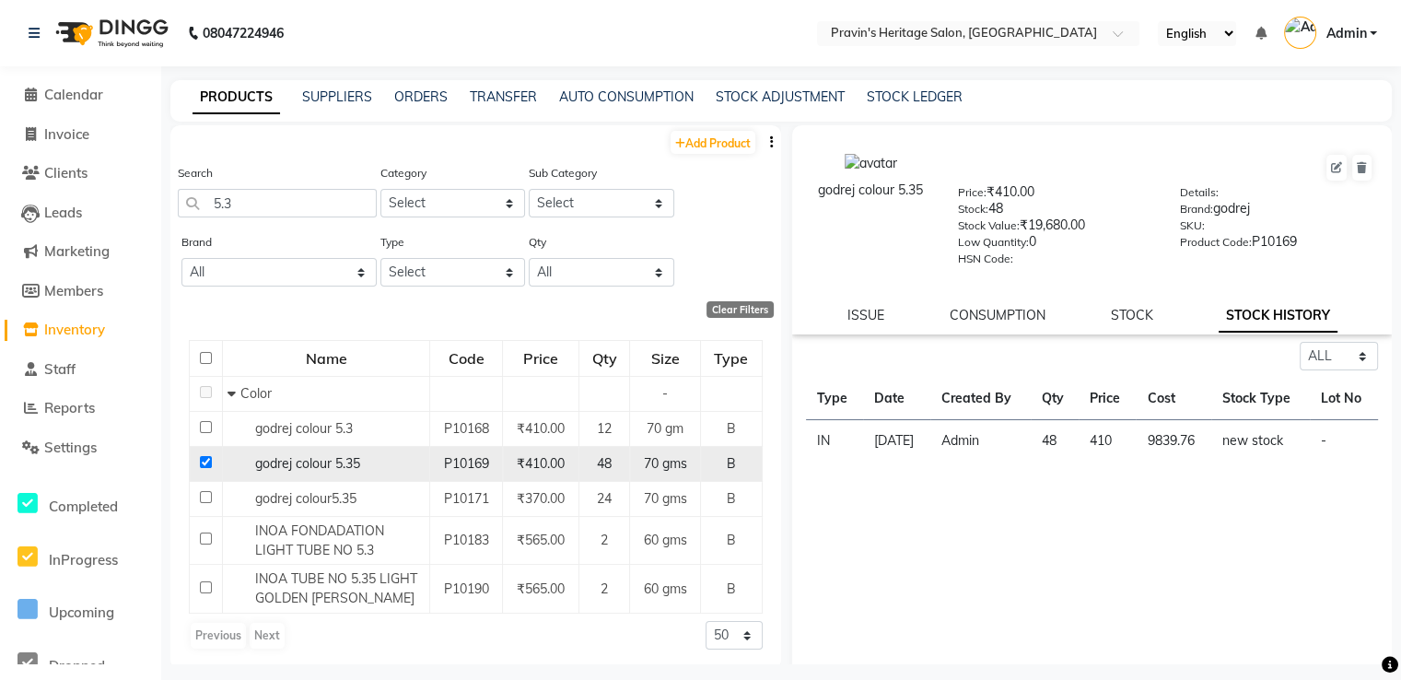
click at [202, 460] on input "checkbox" at bounding box center [206, 462] width 12 height 12
checkbox input "false"
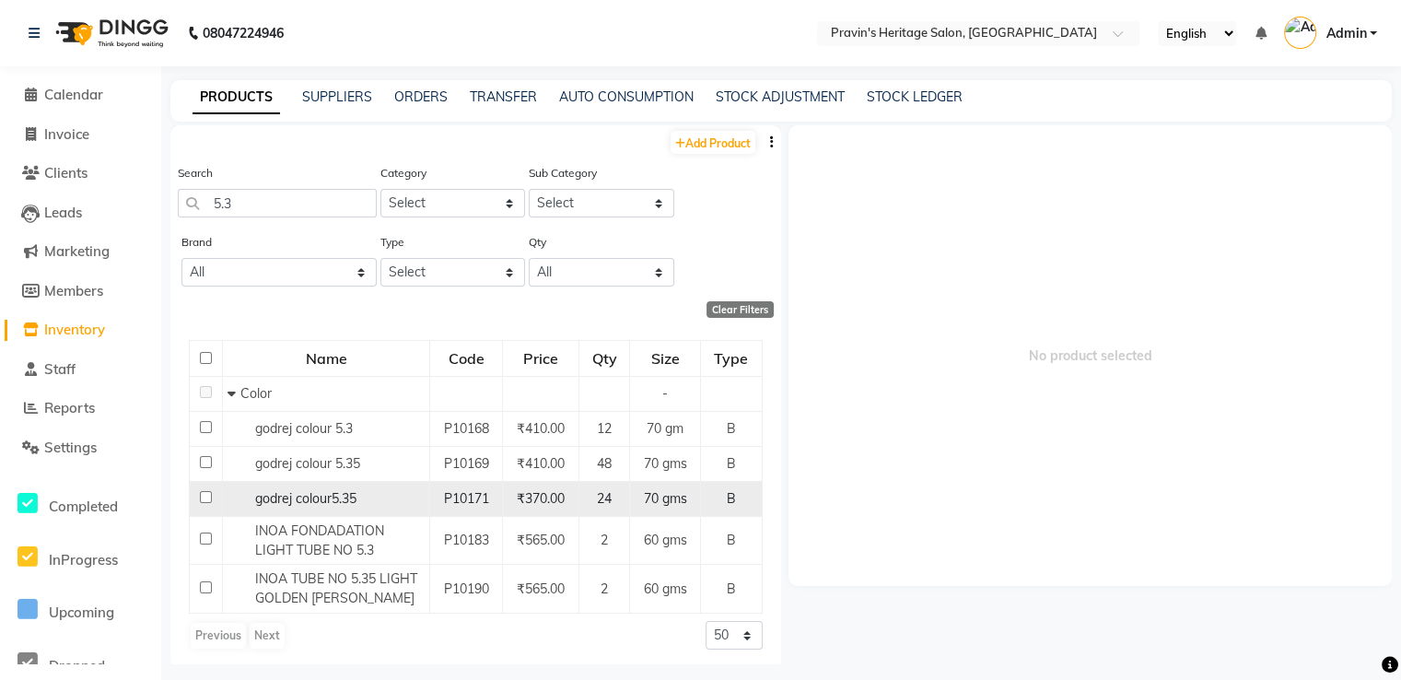
click at [200, 496] on input "checkbox" at bounding box center [206, 497] width 12 height 12
checkbox input "true"
select select
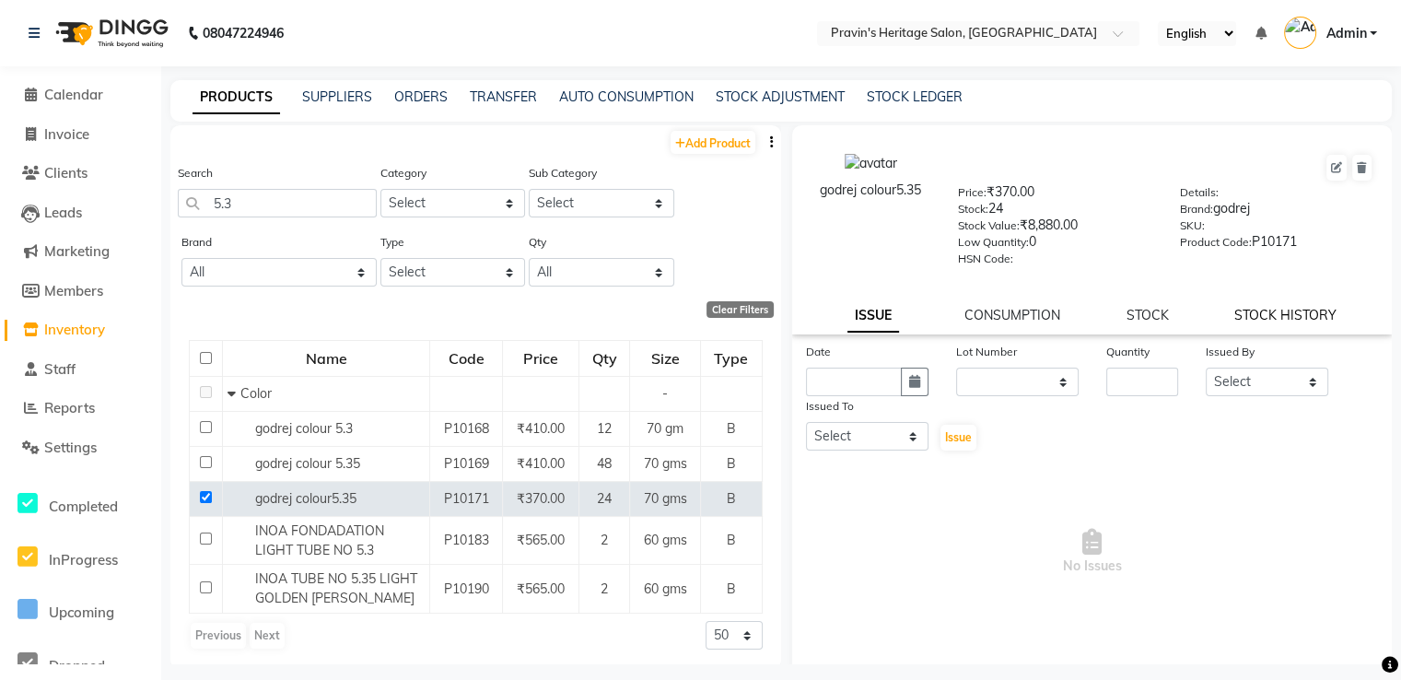
click at [1286, 313] on link "STOCK HISTORY" at bounding box center [1285, 315] width 102 height 17
select select "all"
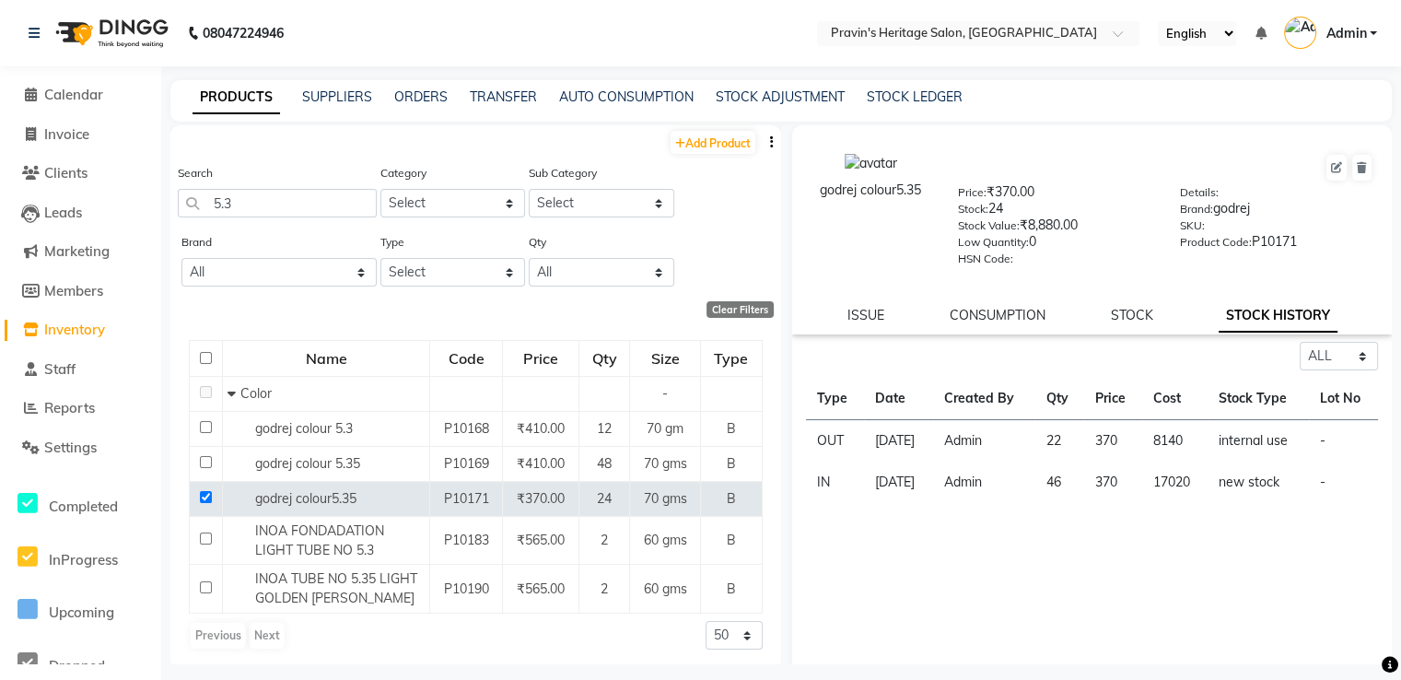
click at [1286, 313] on link "STOCK HISTORY" at bounding box center [1278, 315] width 119 height 33
click at [206, 501] on input "checkbox" at bounding box center [206, 497] width 12 height 12
checkbox input "false"
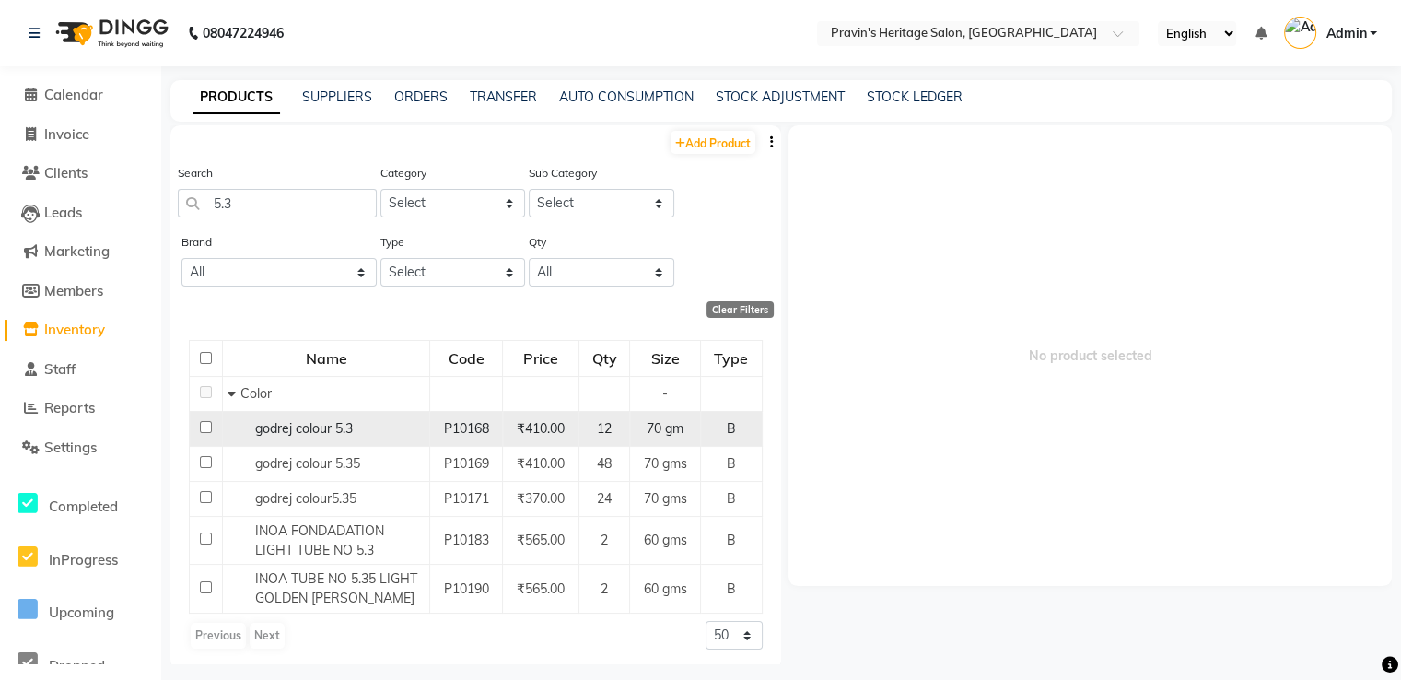
click at [205, 429] on input "checkbox" at bounding box center [206, 427] width 12 height 12
checkbox input "true"
select select
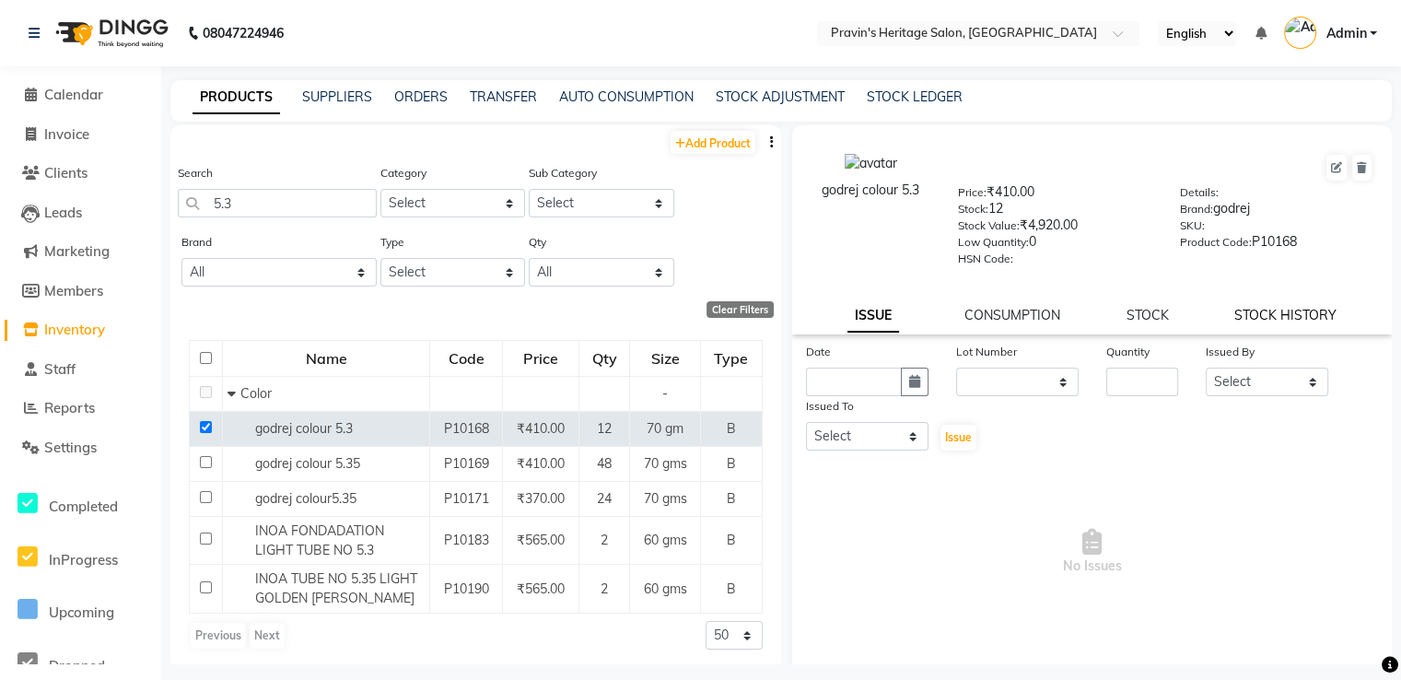
click at [1274, 318] on link "STOCK HISTORY" at bounding box center [1285, 315] width 102 height 17
select select "all"
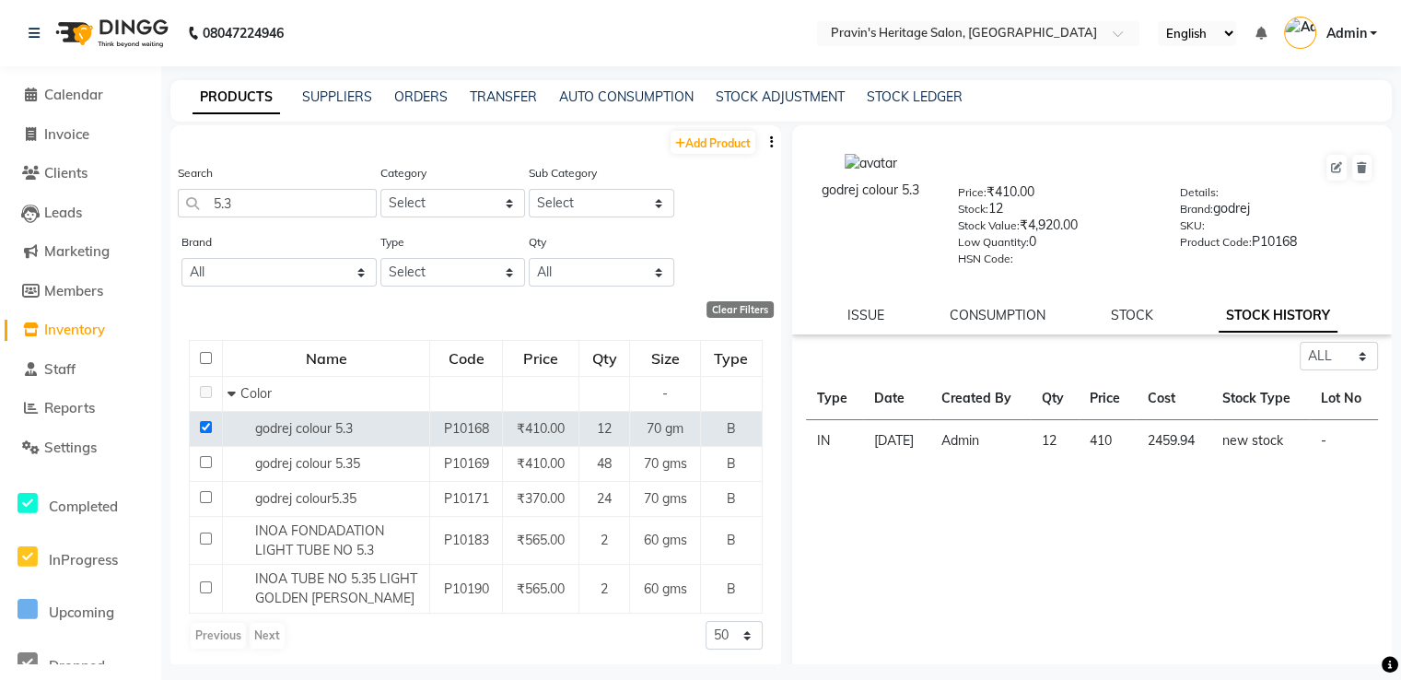
click at [1241, 318] on link "STOCK HISTORY" at bounding box center [1278, 315] width 119 height 33
click at [200, 426] on input "checkbox" at bounding box center [206, 427] width 12 height 12
checkbox input "false"
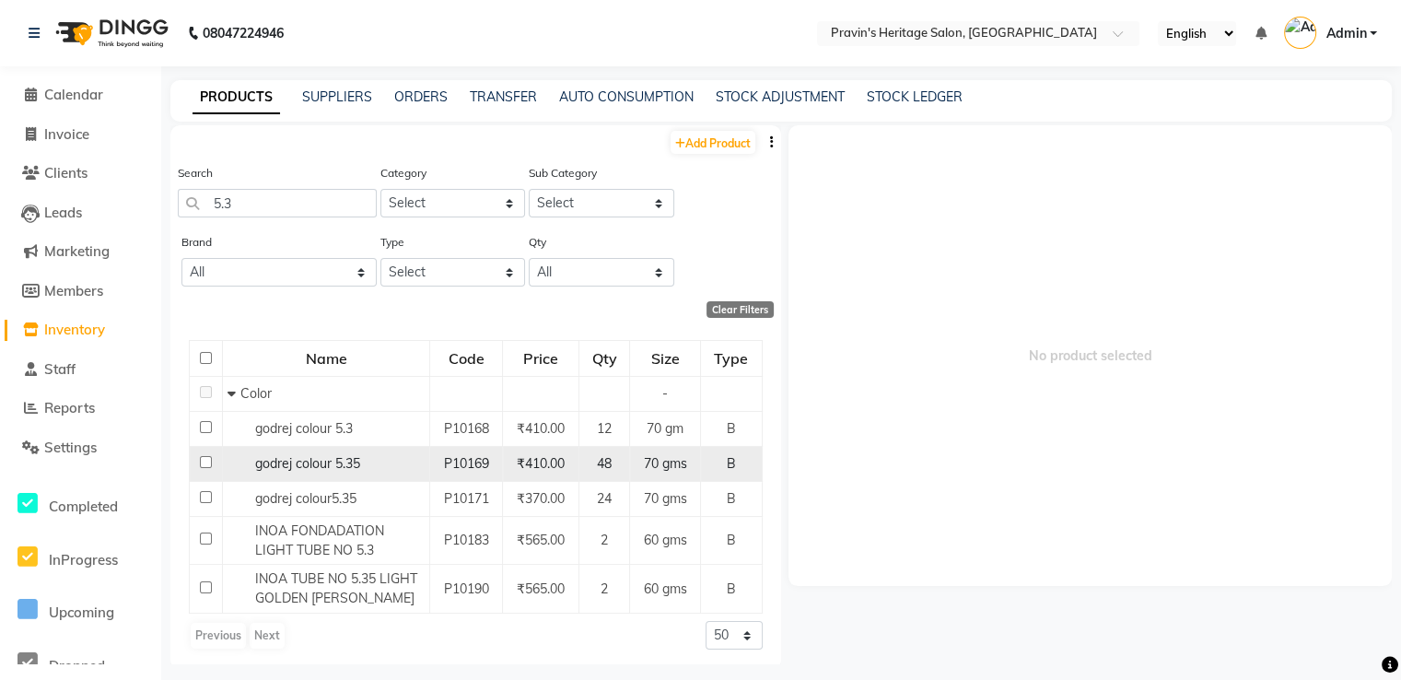
click at [203, 464] on input "checkbox" at bounding box center [206, 462] width 12 height 12
checkbox input "true"
select select
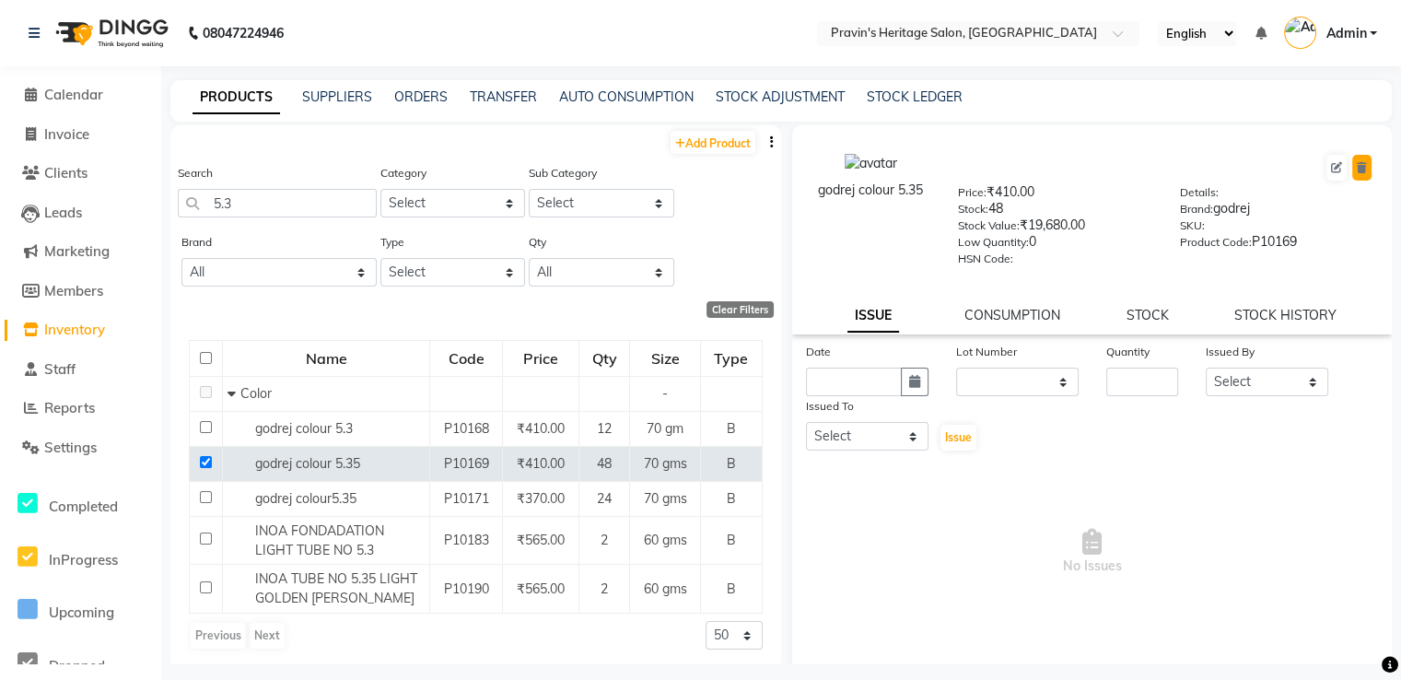
click at [1357, 165] on icon at bounding box center [1362, 167] width 10 height 11
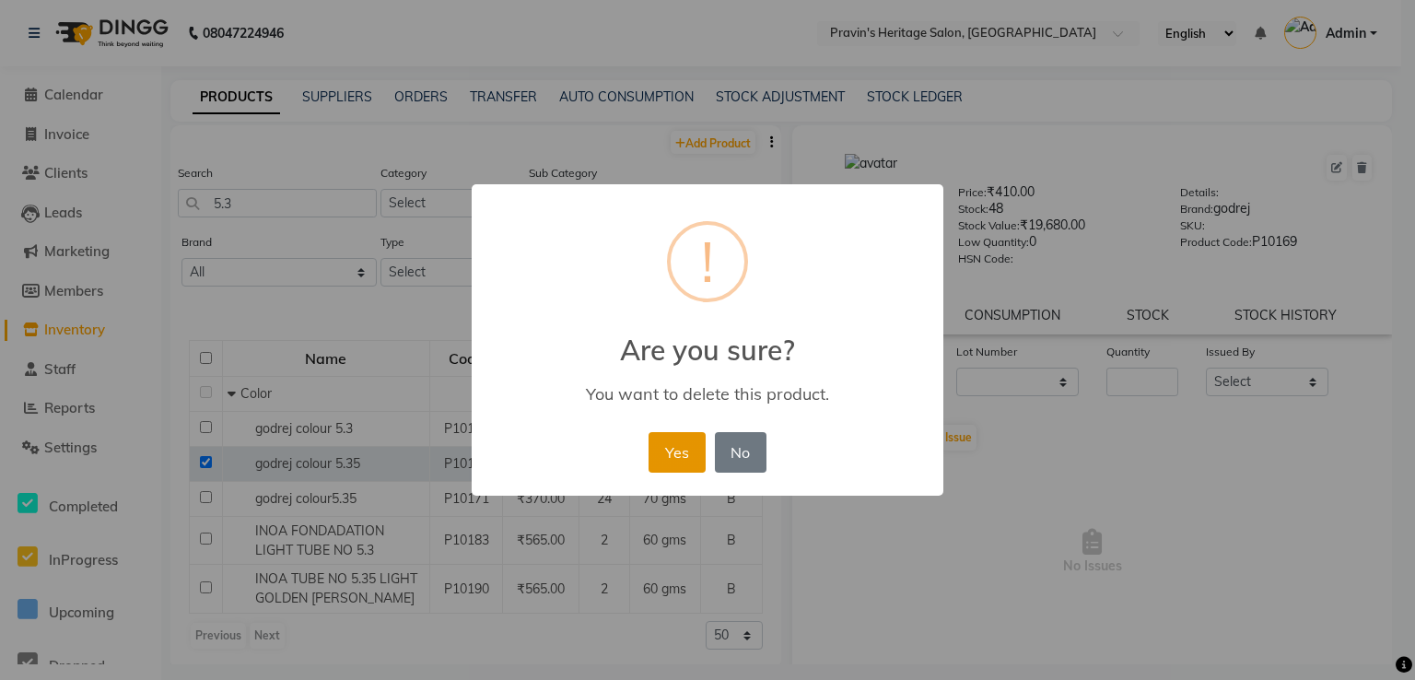
click at [671, 460] on button "Yes" at bounding box center [676, 452] width 56 height 41
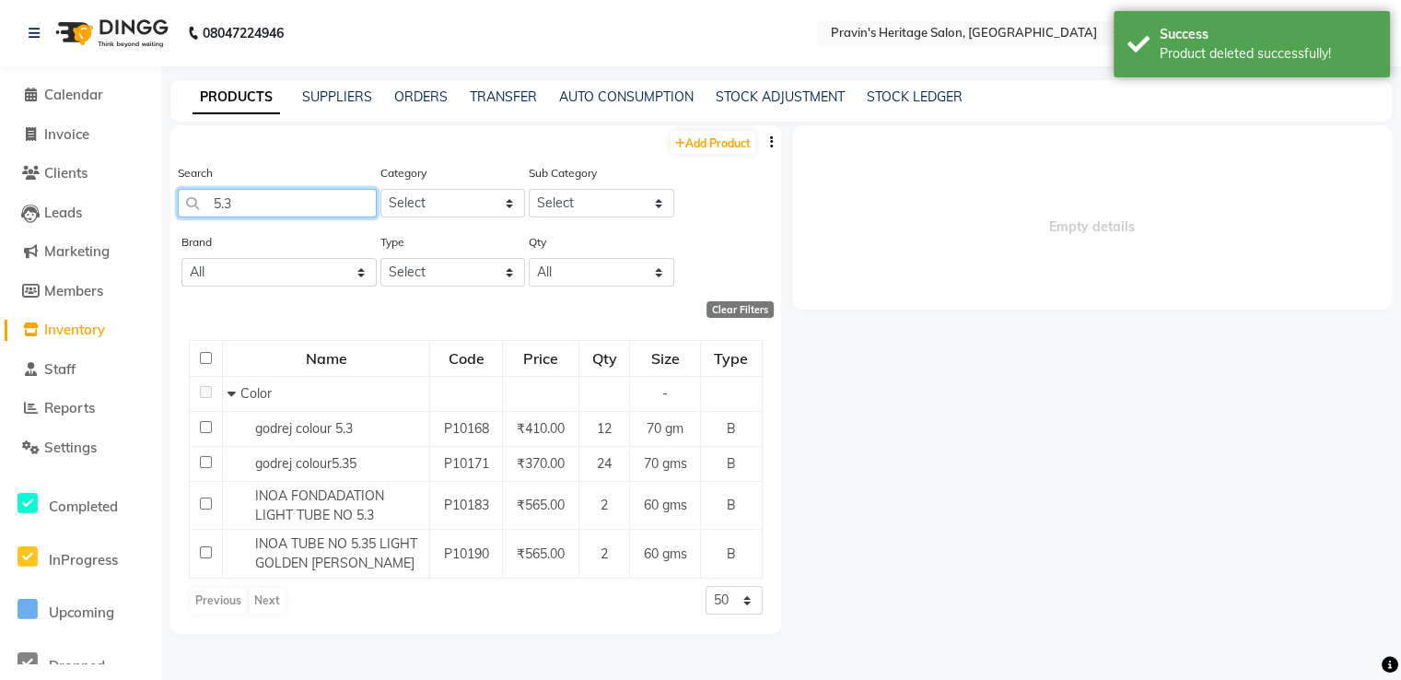
click at [324, 196] on input "5.3" at bounding box center [277, 203] width 199 height 29
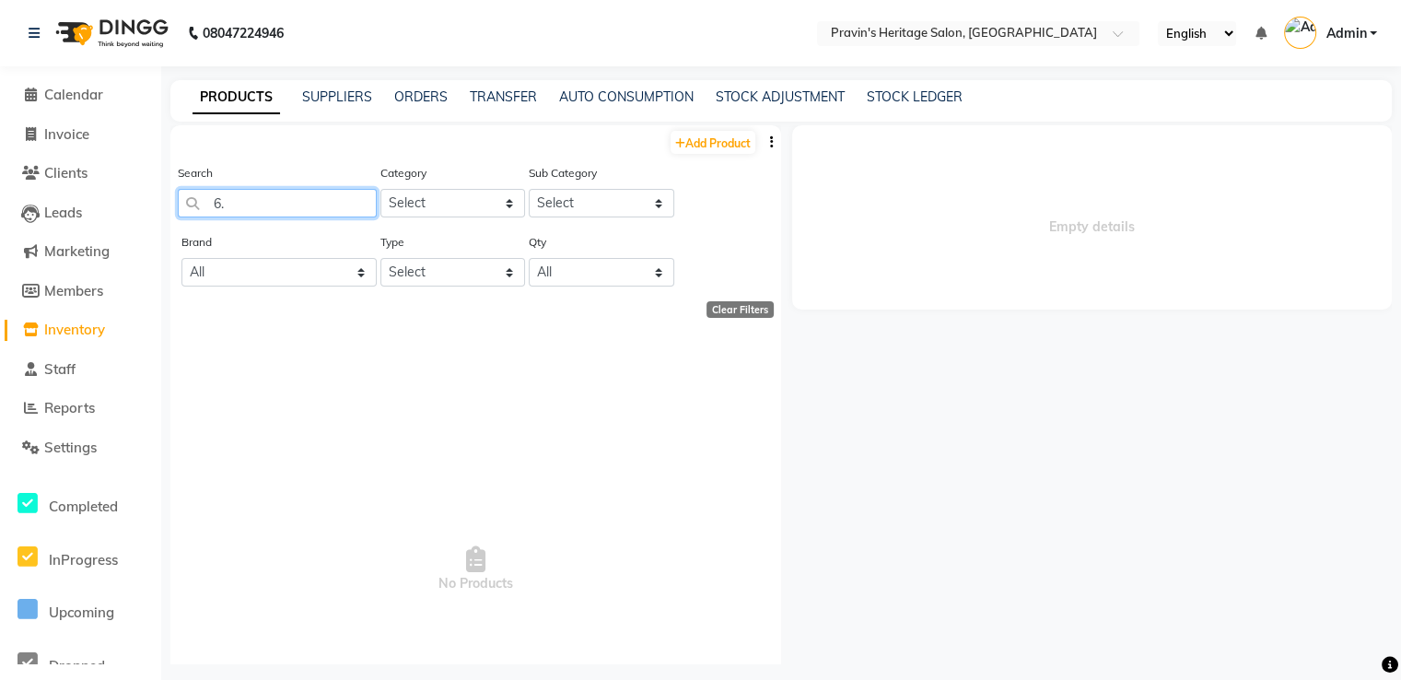
type input "6"
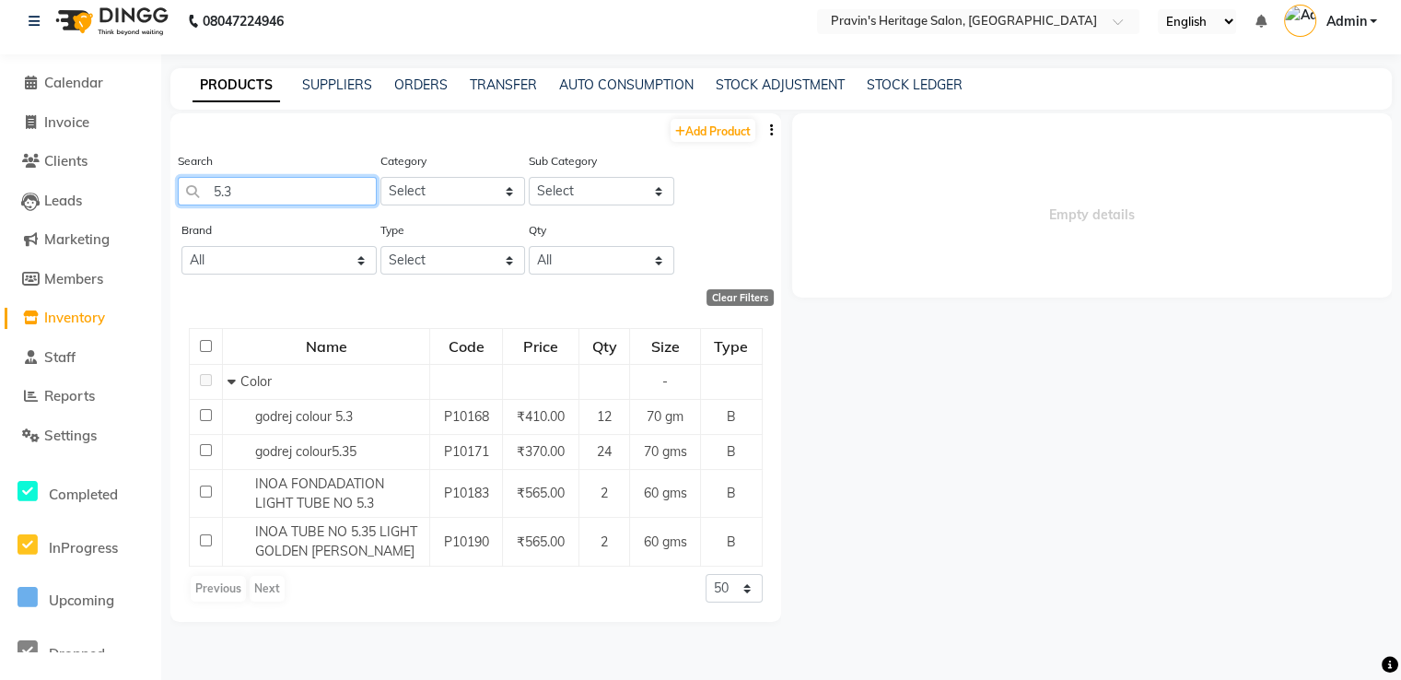
scroll to position [9, 0]
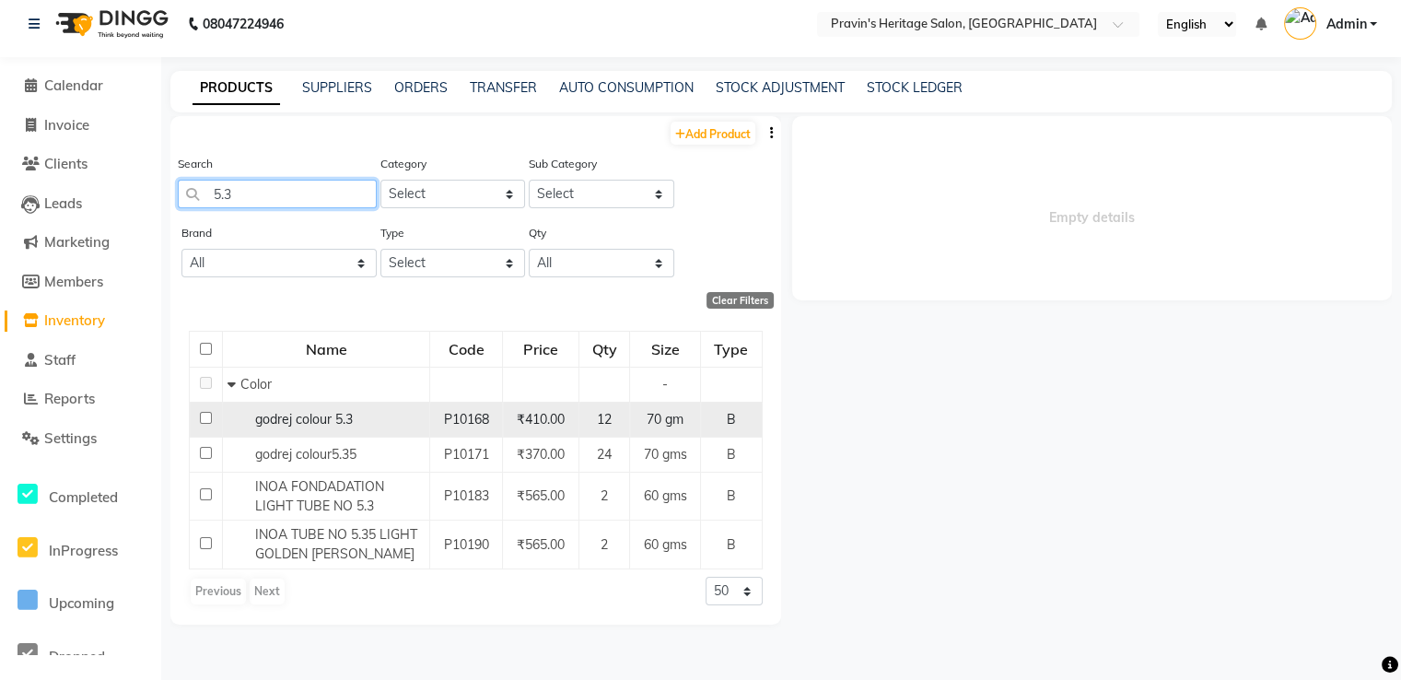
type input "5.3"
click at [204, 420] on input "checkbox" at bounding box center [206, 418] width 12 height 12
checkbox input "true"
select select
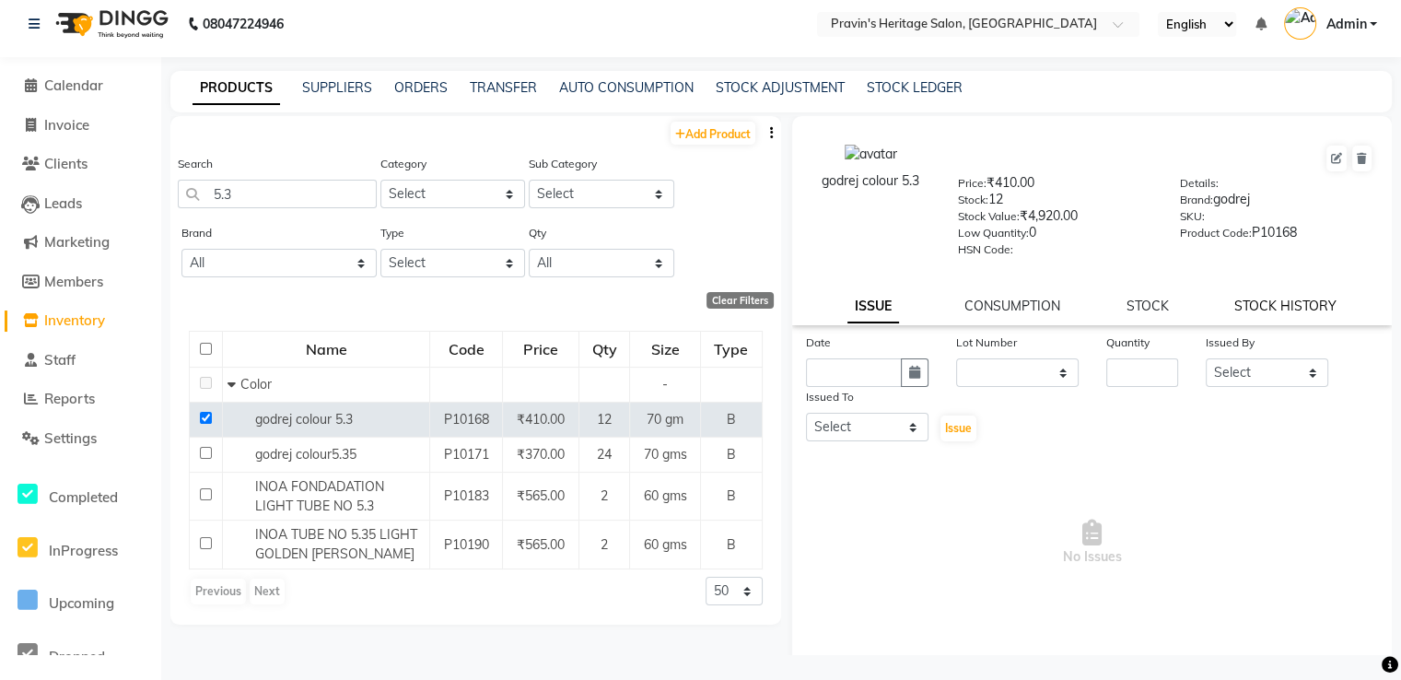
click at [1278, 309] on link "STOCK HISTORY" at bounding box center [1285, 306] width 102 height 17
select select "all"
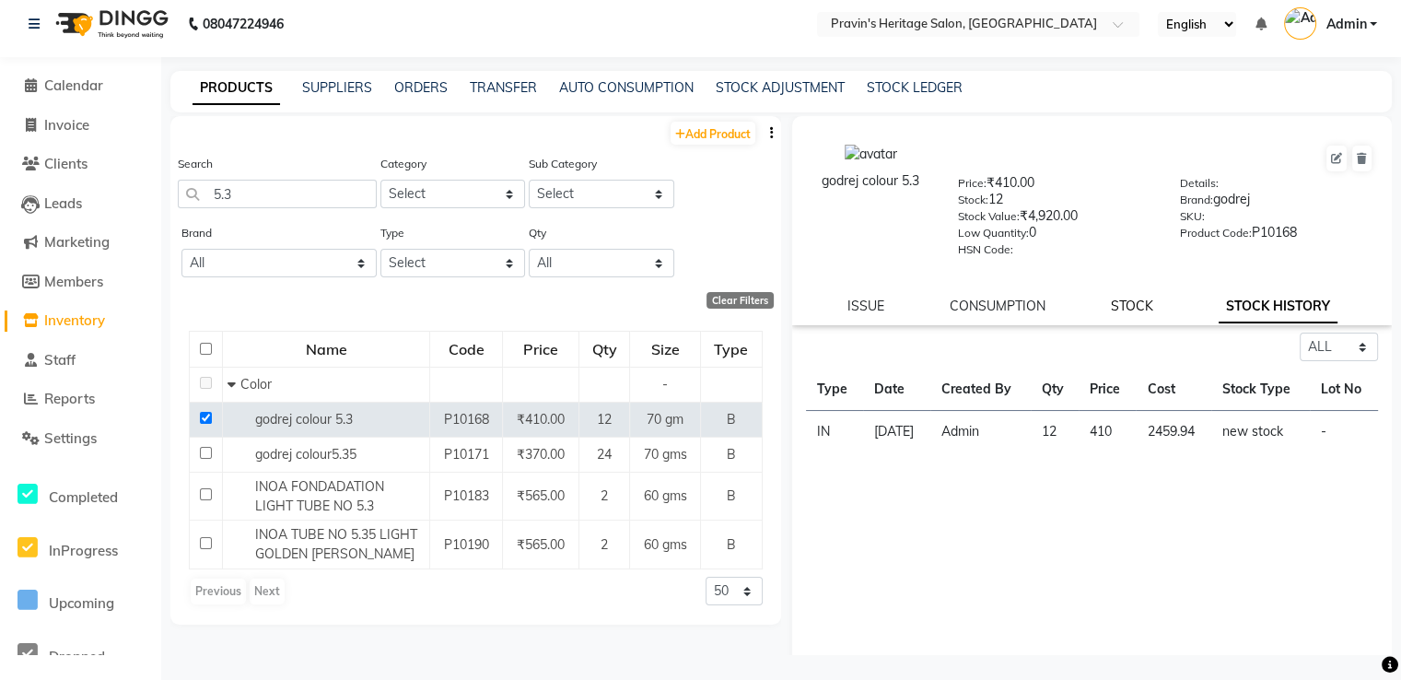
click at [1142, 314] on link "STOCK" at bounding box center [1132, 306] width 42 height 17
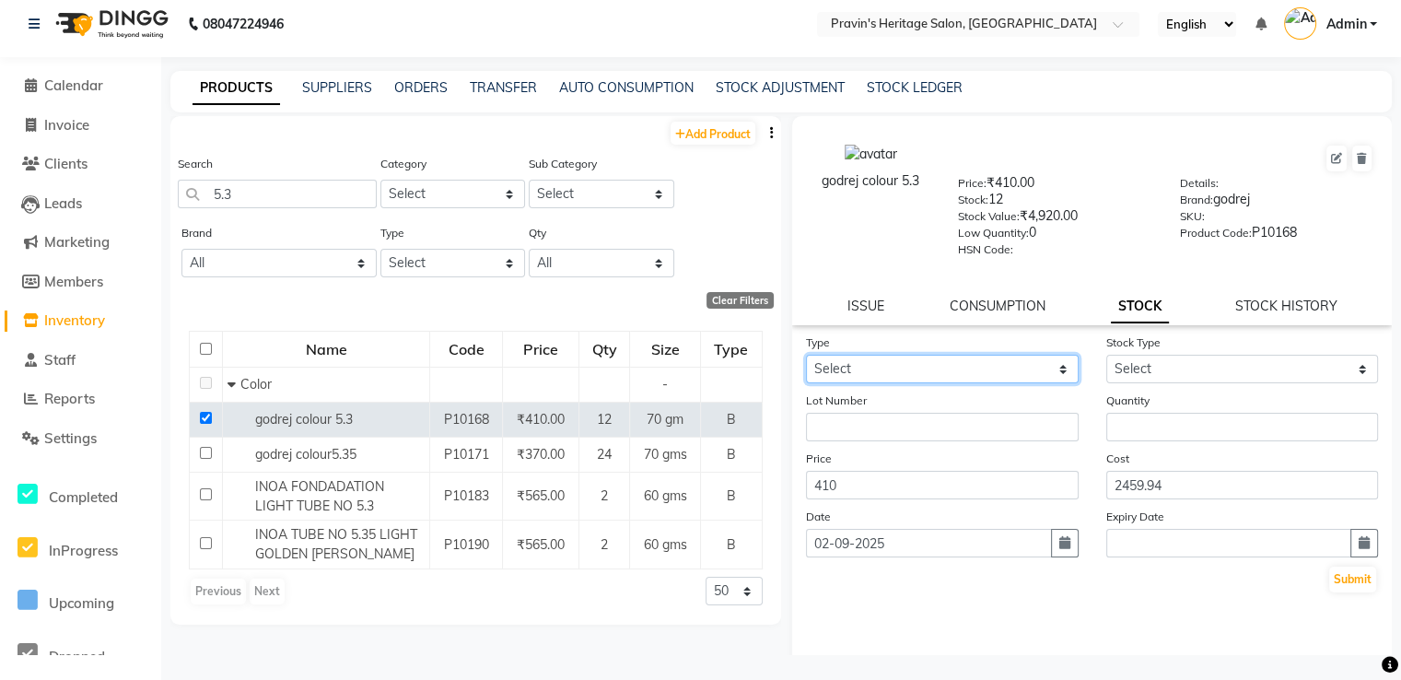
click at [940, 375] on select "Select In Out" at bounding box center [942, 369] width 273 height 29
select select "in"
click at [806, 360] on select "Select In Out" at bounding box center [942, 369] width 273 height 29
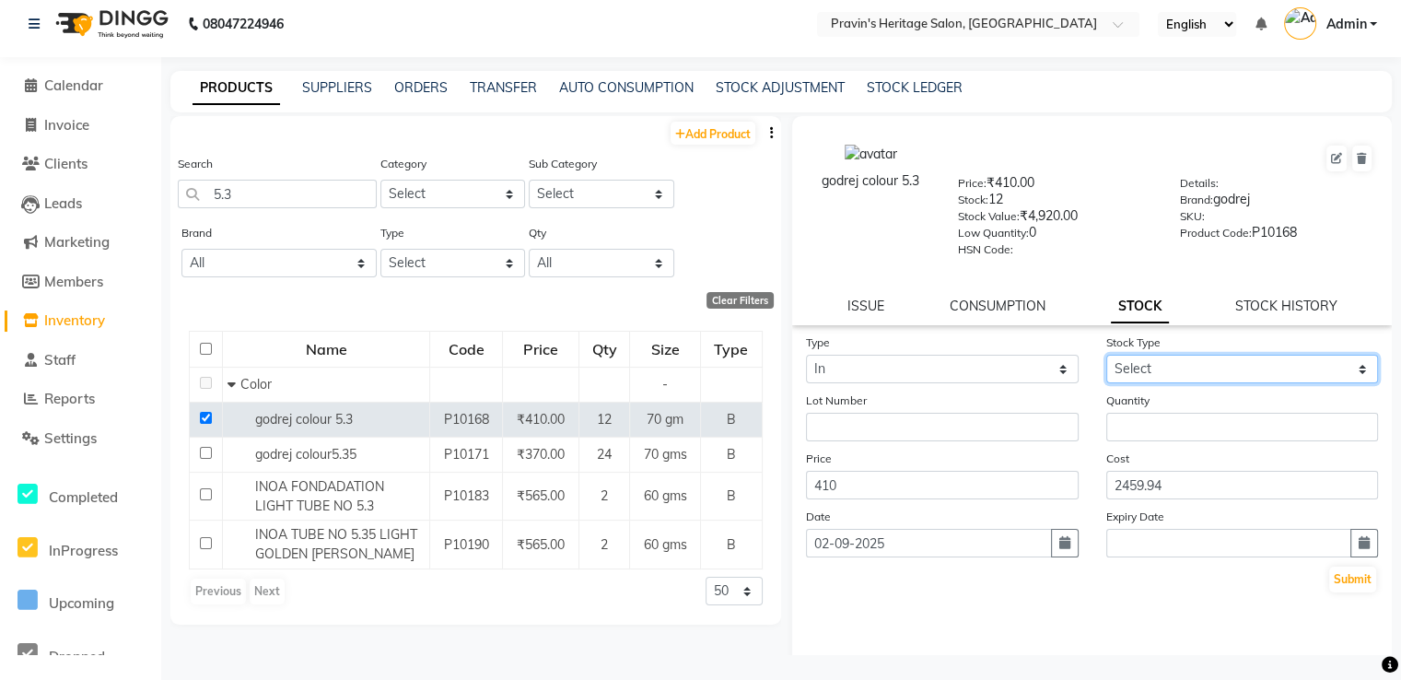
click at [1145, 371] on select "Select New Stock Adjustment Return Other" at bounding box center [1242, 369] width 273 height 29
select select "new stock"
click at [1106, 360] on select "Select New Stock Adjustment Return Other" at bounding box center [1242, 369] width 273 height 29
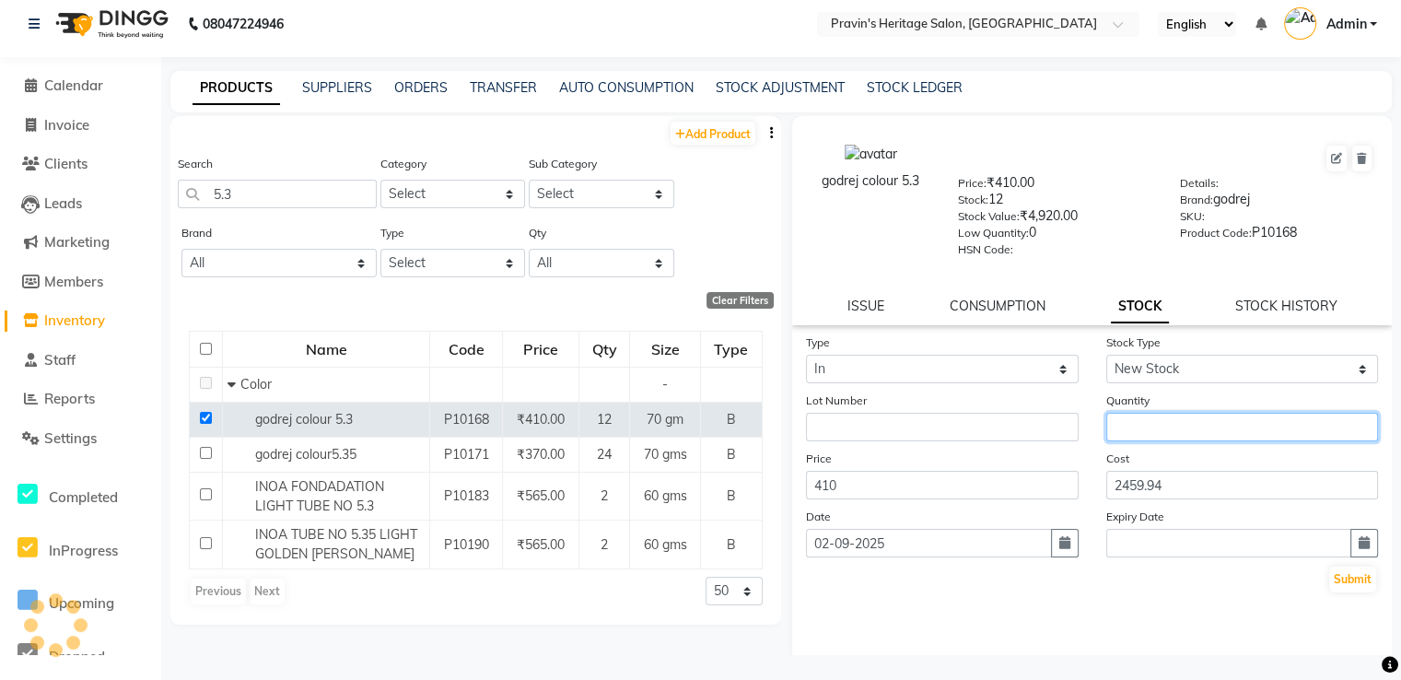
click at [1130, 437] on input "number" at bounding box center [1242, 427] width 273 height 29
type input "43"
click at [1329, 566] on button "Submit" at bounding box center [1352, 579] width 47 height 26
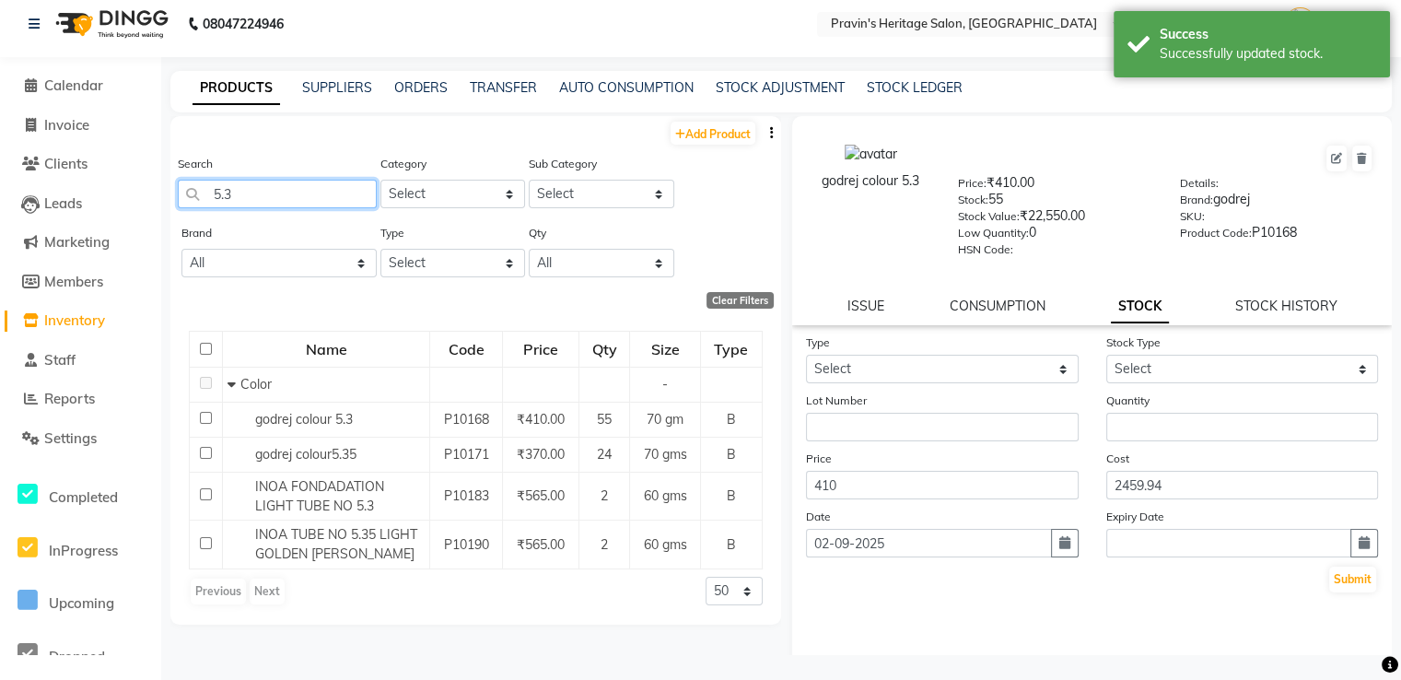
click at [329, 202] on input "5.3" at bounding box center [277, 194] width 199 height 29
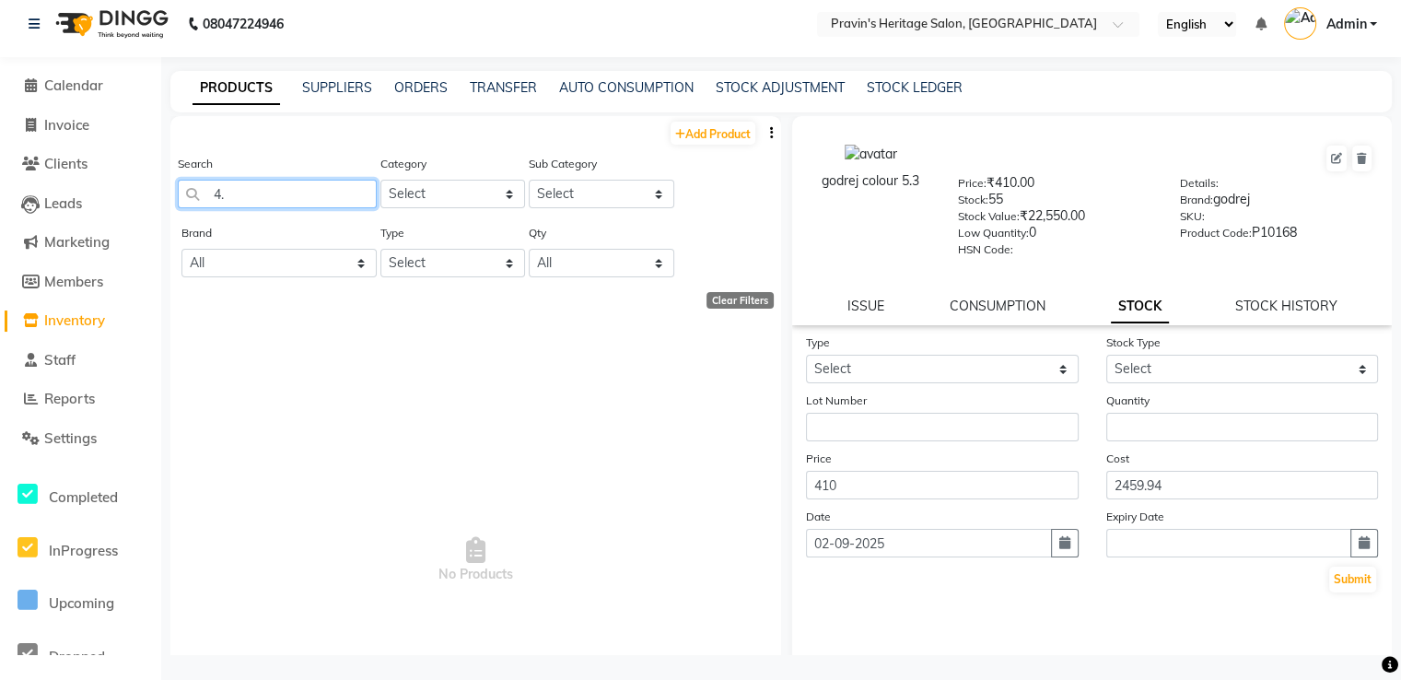
type input "4"
type input "g"
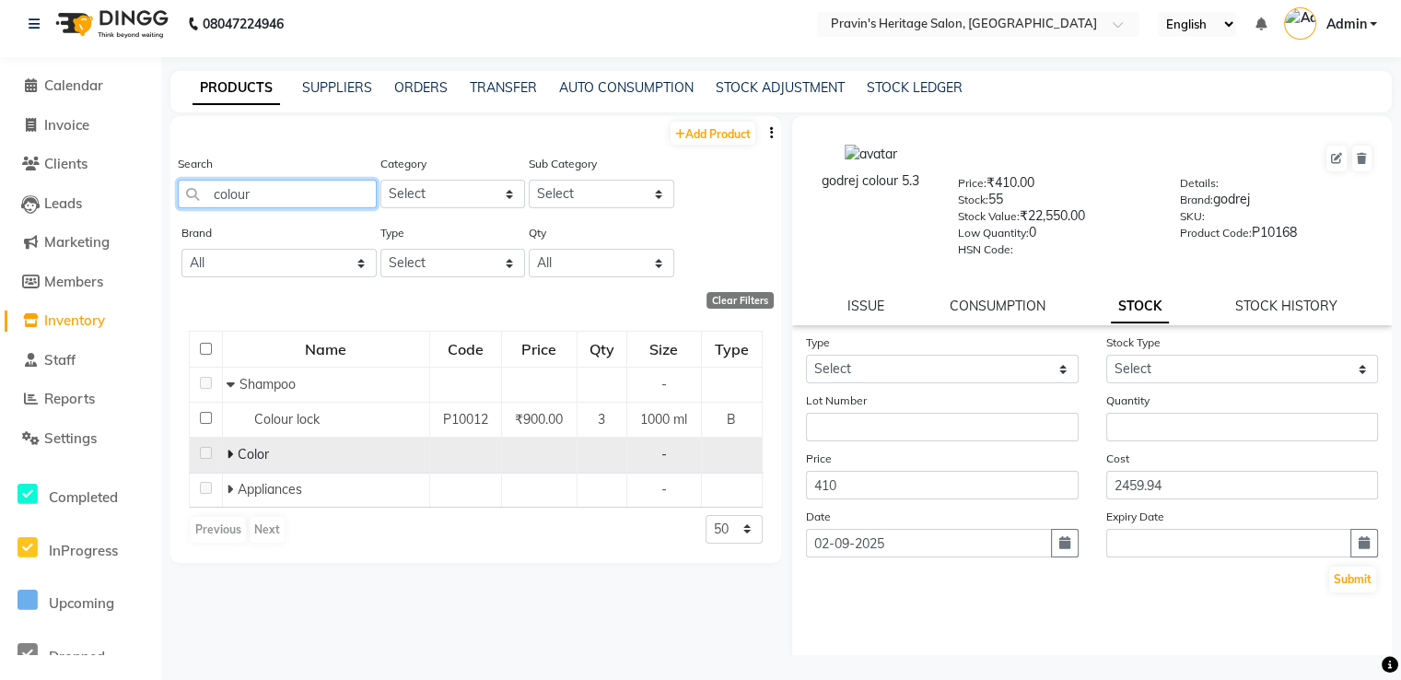
type input "colour"
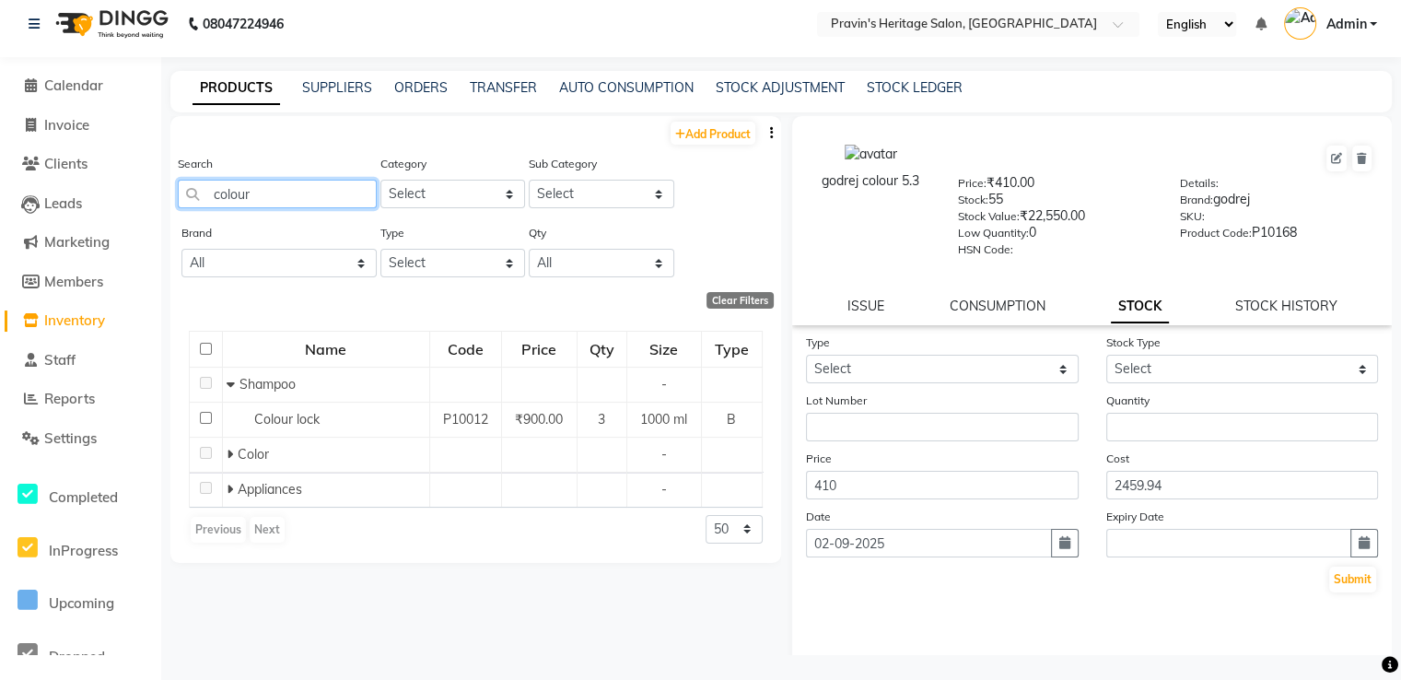
click at [321, 201] on input "colour" at bounding box center [277, 194] width 199 height 29
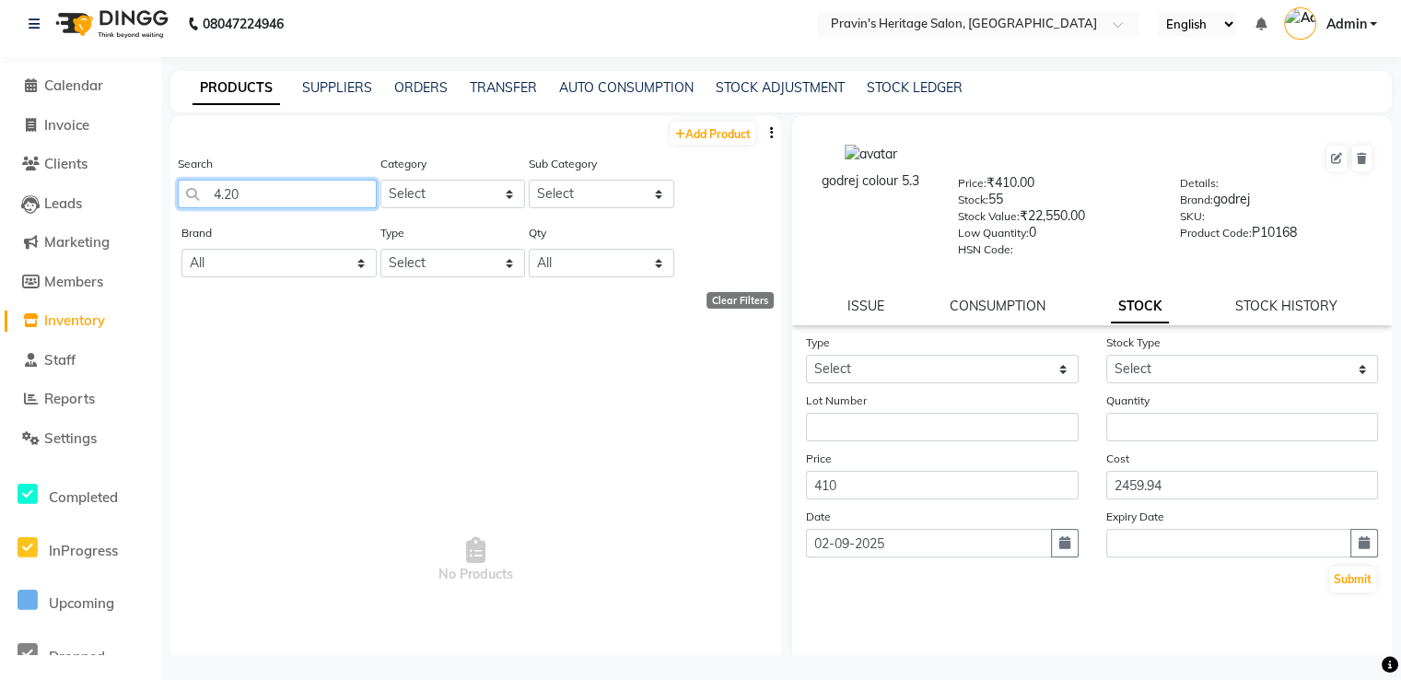
type input "4.20"
click at [431, 196] on select "Select Hair Skin Makeup Personal Care Appliances Beard Waxing Disposable Thread…" at bounding box center [453, 194] width 146 height 29
select select "418101100"
click at [380, 180] on select "Select Hair Skin Makeup Personal Care Appliances Beard Waxing Disposable Thread…" at bounding box center [453, 194] width 146 height 29
click at [592, 193] on select "Select Shampoo Conditioner Mask Cream Oil Serum Color Appliances Treatment Styl…" at bounding box center [602, 194] width 146 height 29
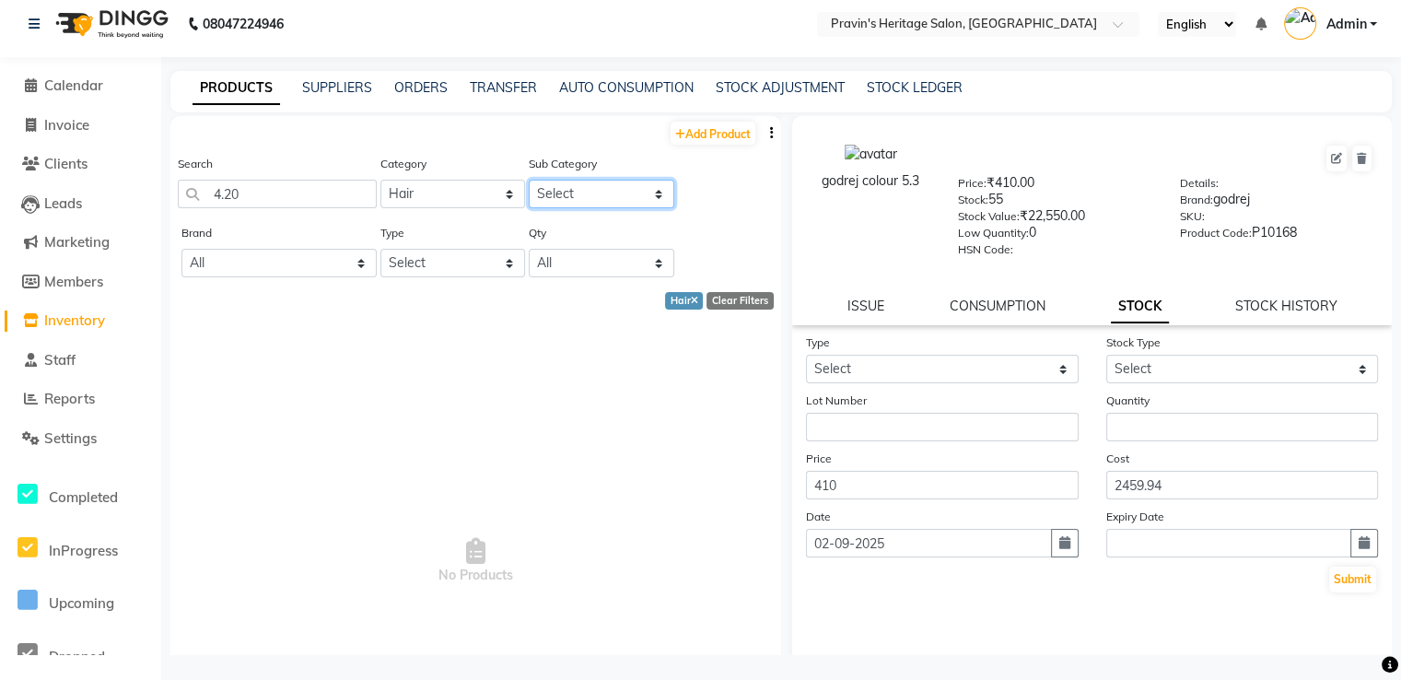
select select "418101107"
click at [529, 180] on select "Select Shampoo Conditioner Mask Cream Oil Serum Color Appliances Treatment Styl…" at bounding box center [602, 194] width 146 height 29
click at [276, 264] on select "All 03+ Artisto Beardo Beardo Beard Beauty Beauty Garage Bigen Beared Bigen Bea…" at bounding box center [278, 263] width 195 height 29
select select "godrej"
click at [181, 251] on select "All 03+ Artisto Beardo Beardo Beard Beauty Beauty Garage Bigen Beared Bigen Bea…" at bounding box center [278, 263] width 195 height 29
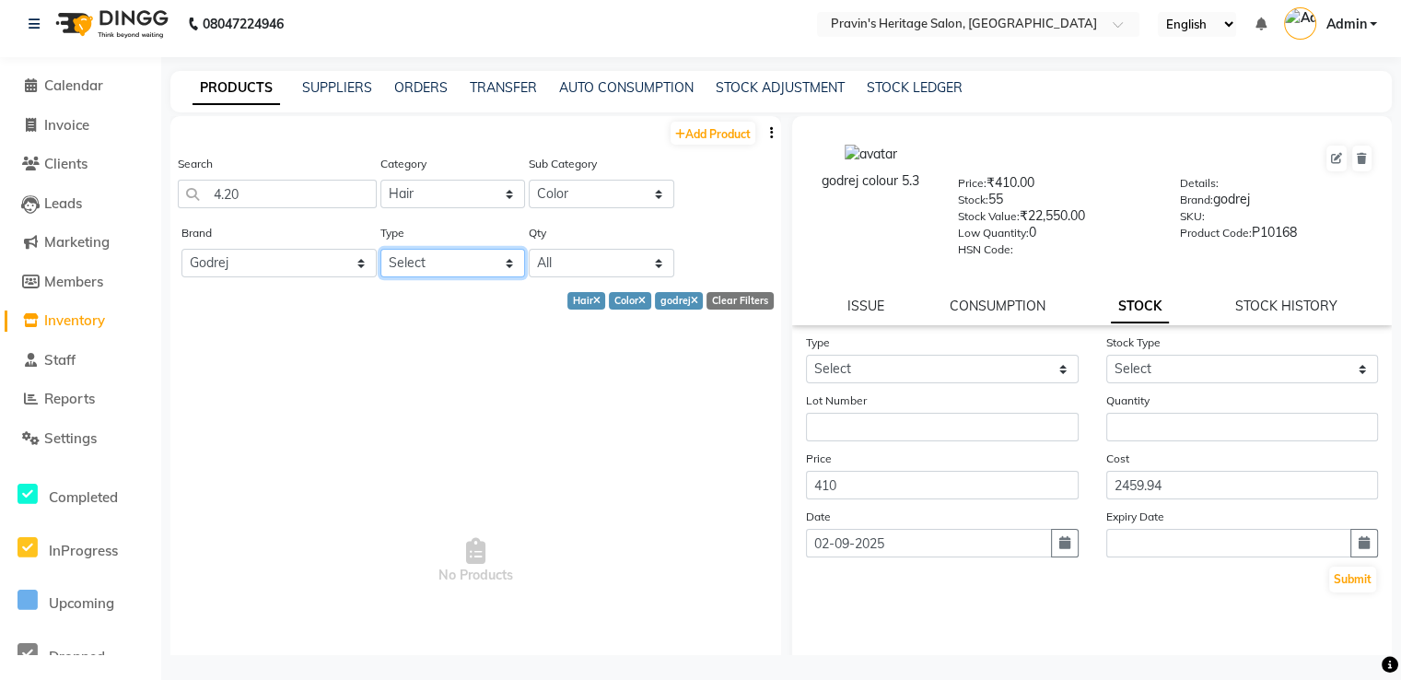
click at [436, 270] on select "Select Both Retail Consumable" at bounding box center [453, 263] width 146 height 29
select select "B"
click at [380, 251] on select "Select Both Retail Consumable" at bounding box center [453, 263] width 146 height 29
click at [695, 127] on link "Add Product" at bounding box center [713, 133] width 85 height 23
select select "true"
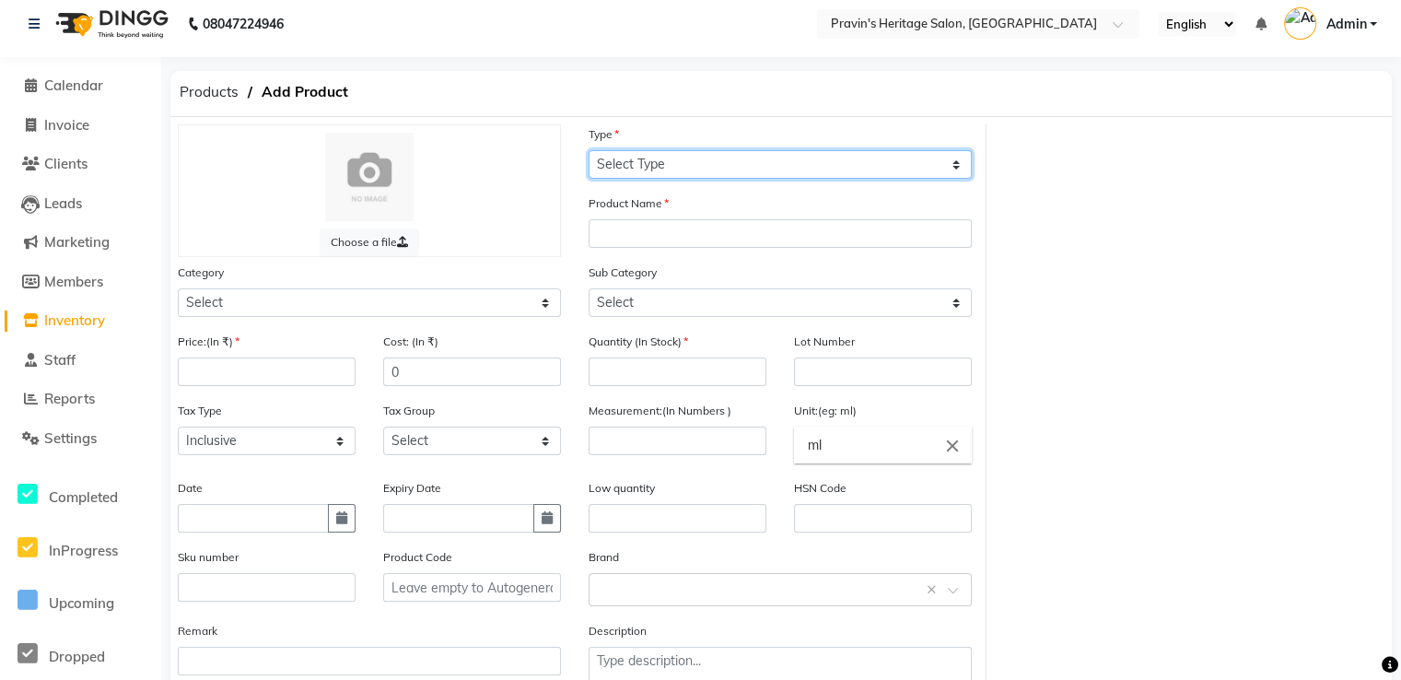
click at [630, 172] on select "Select Type Both Retail Consumable" at bounding box center [780, 164] width 383 height 29
select select "B"
click at [589, 151] on select "Select Type Both Retail Consumable" at bounding box center [780, 164] width 383 height 29
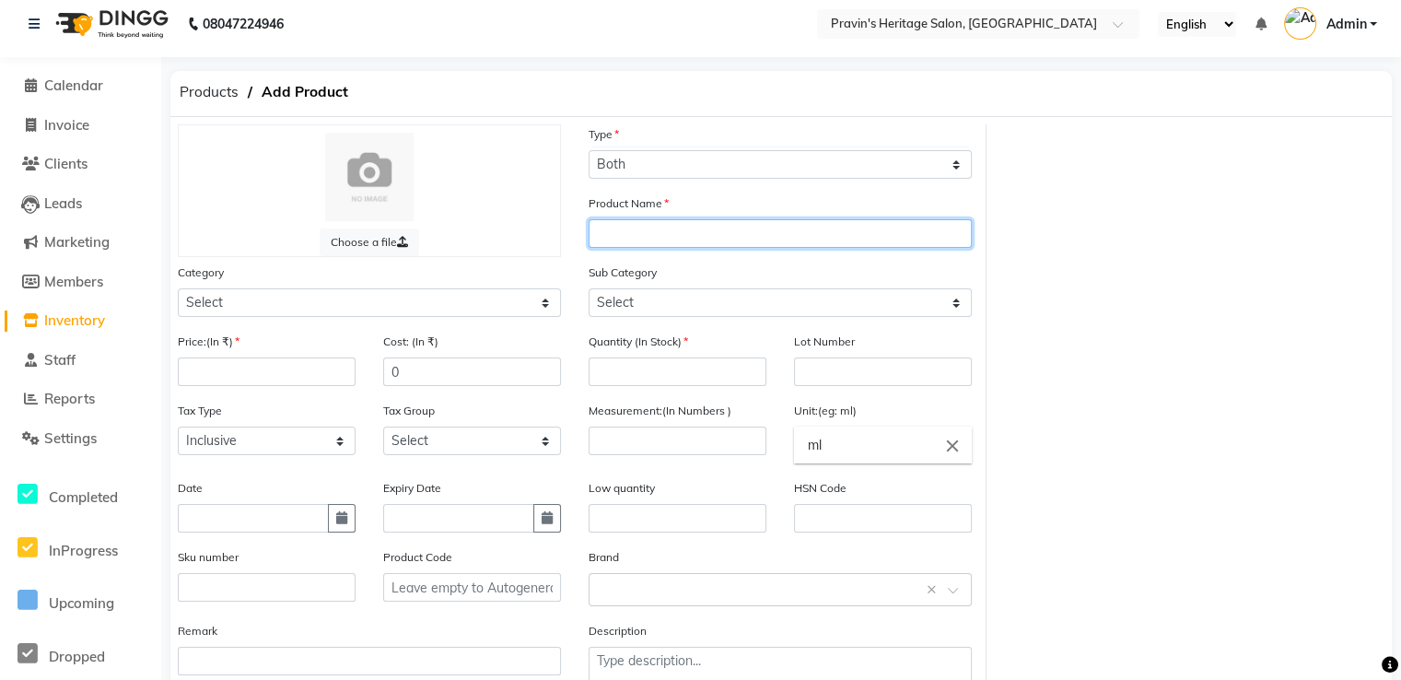
click at [618, 239] on input "text" at bounding box center [780, 233] width 383 height 29
type input "g"
click at [666, 231] on input "Godrej HaiRr Colour" at bounding box center [780, 233] width 383 height 29
type input "Godrej Hair Colour"
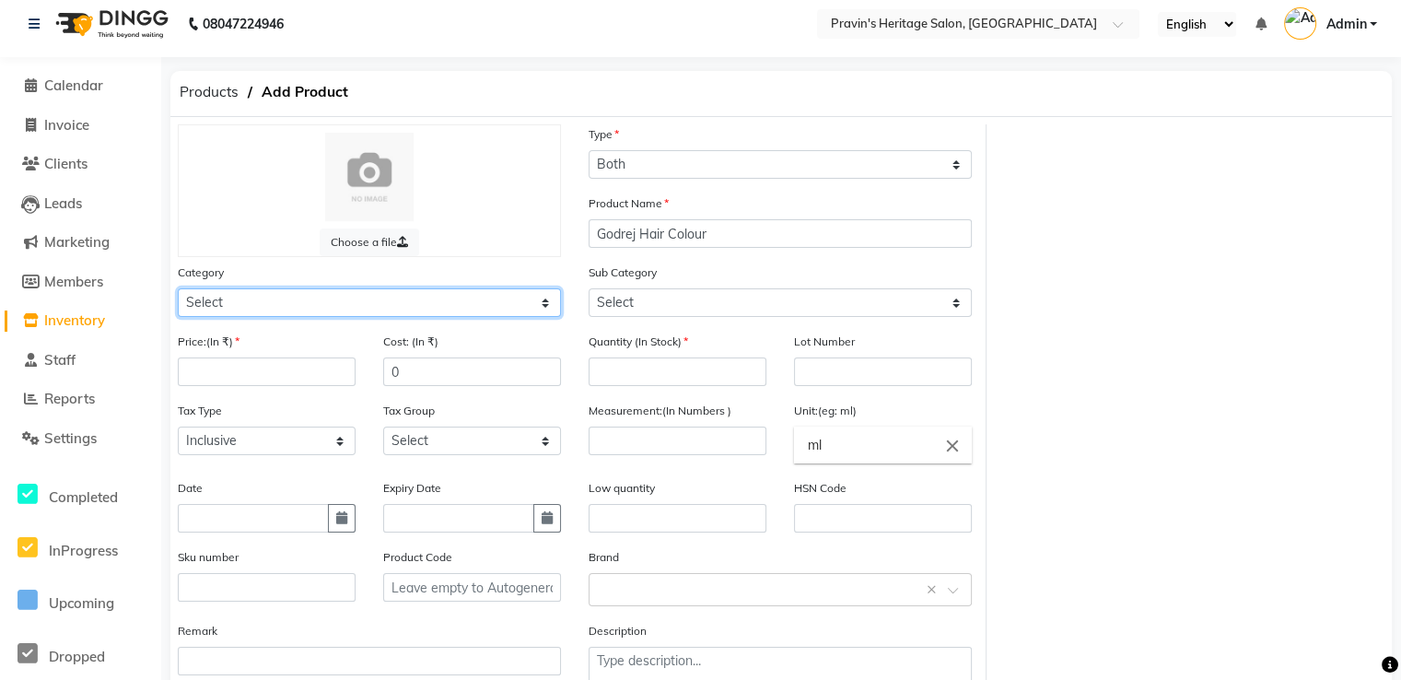
click at [391, 306] on select "Select Hair Skin Makeup Personal Care Appliances Beard Waxing Disposable Thread…" at bounding box center [369, 302] width 383 height 29
select select "418101100"
click at [178, 291] on select "Select Hair Skin Makeup Personal Care Appliances Beard Waxing Disposable Thread…" at bounding box center [369, 302] width 383 height 29
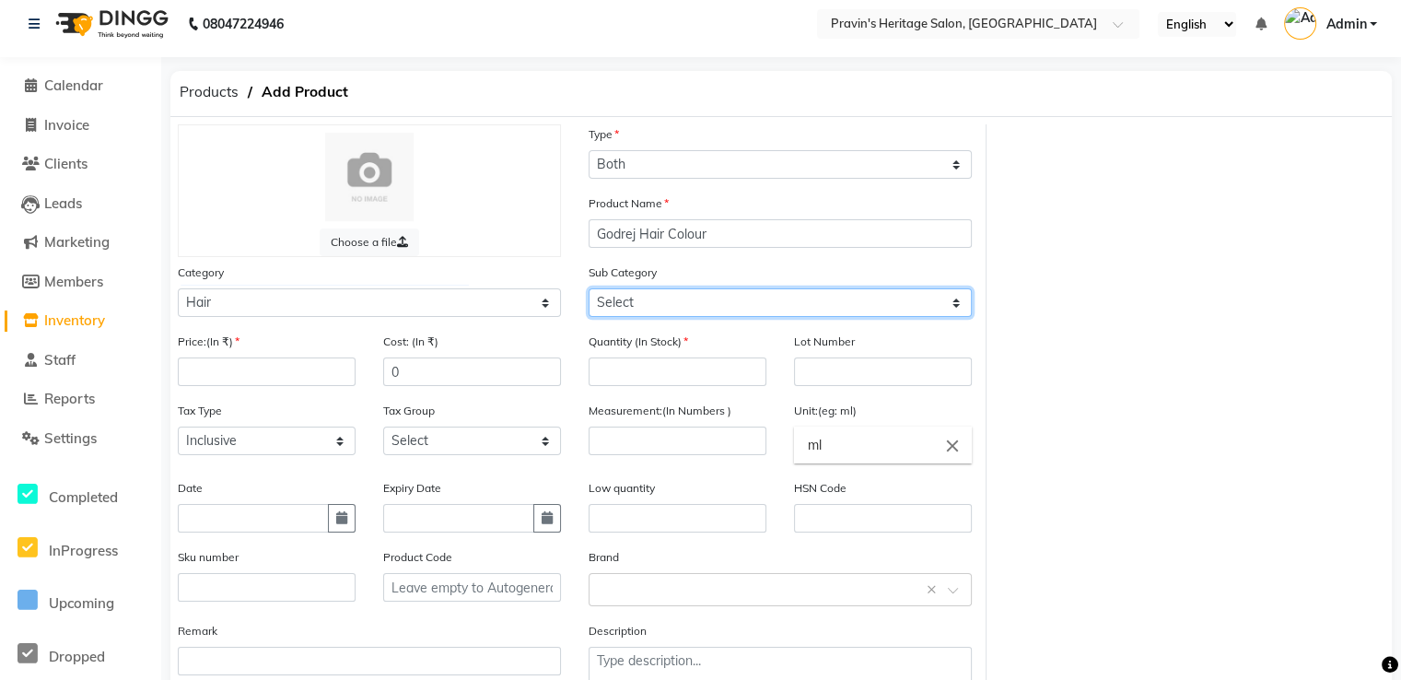
click at [642, 317] on select "Select Shampoo Conditioner Mask Cream Oil Serum Color Appliances Treatment Styl…" at bounding box center [780, 302] width 383 height 29
select select "418101107"
click at [589, 291] on select "Select Shampoo Conditioner Mask Cream Oil Serum Color Appliances Treatment Styl…" at bounding box center [780, 302] width 383 height 29
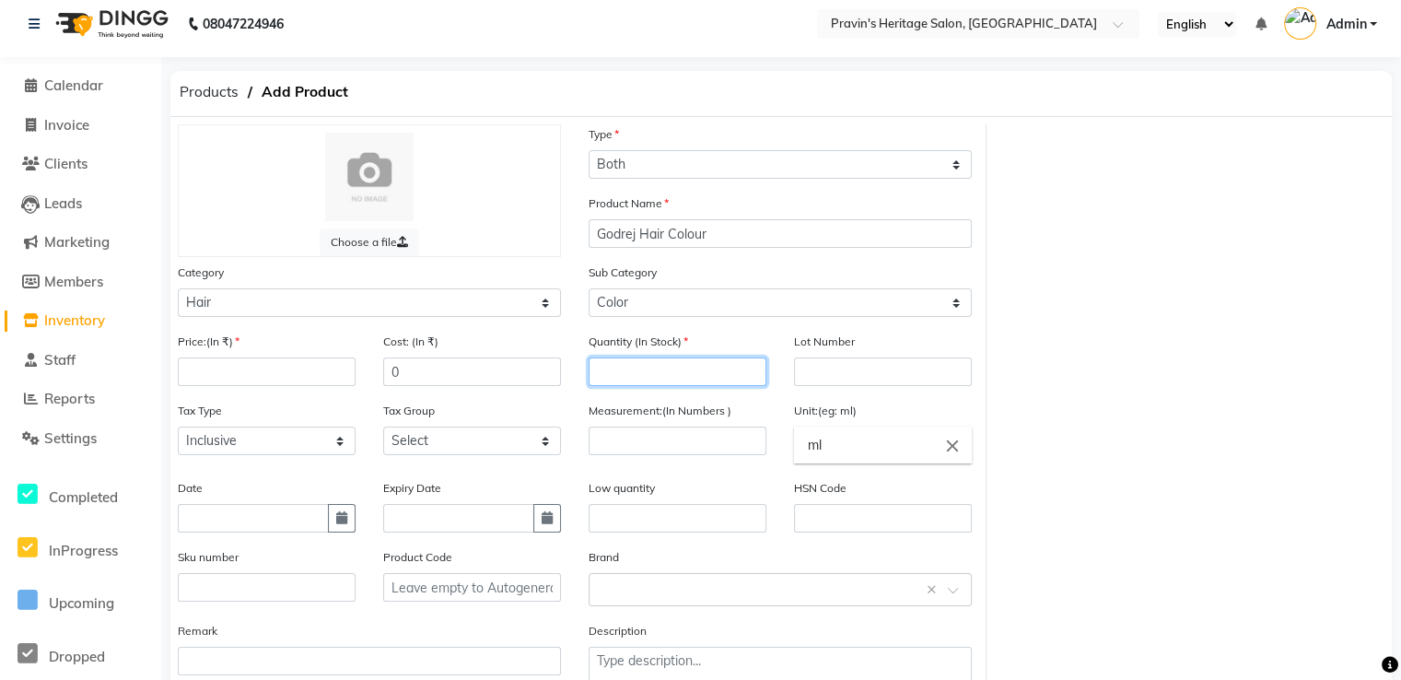
click at [625, 368] on input "number" at bounding box center [678, 371] width 178 height 29
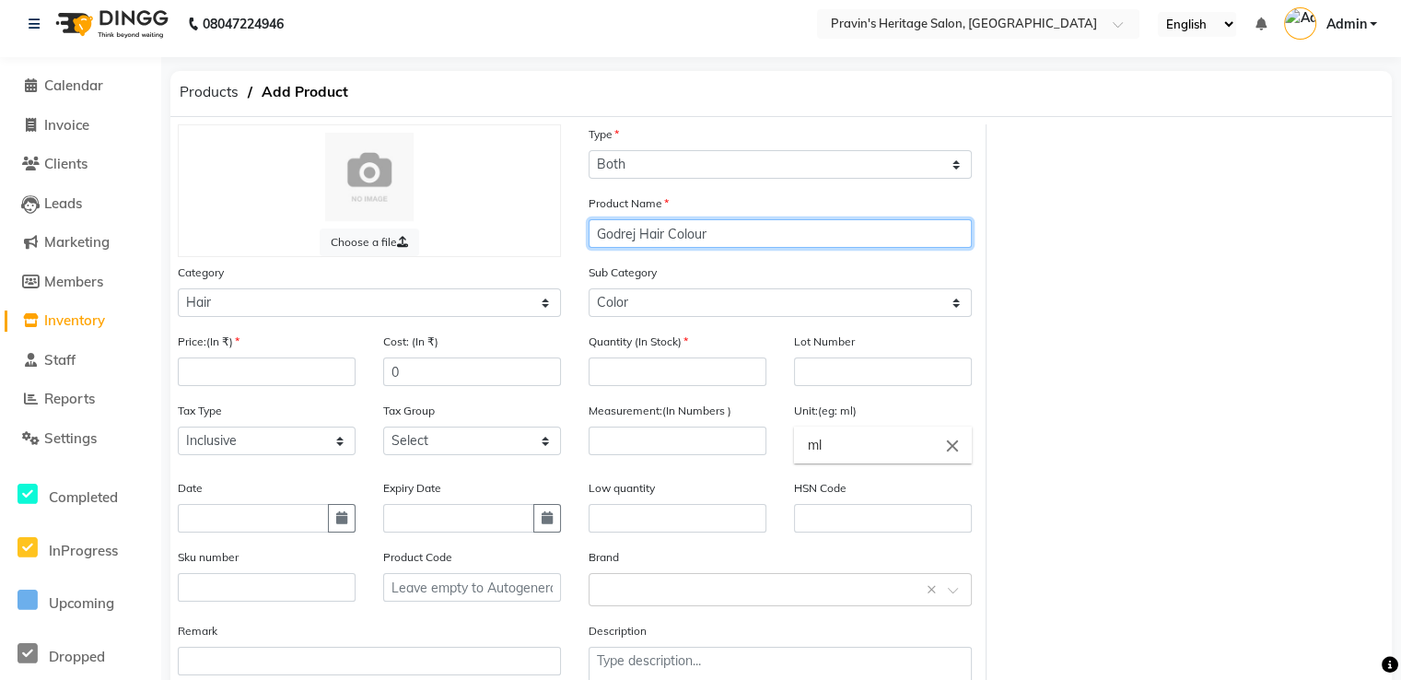
click at [721, 237] on input "Godrej Hair Colour" at bounding box center [780, 233] width 383 height 29
type input "Godrej Hair Colour 4.20"
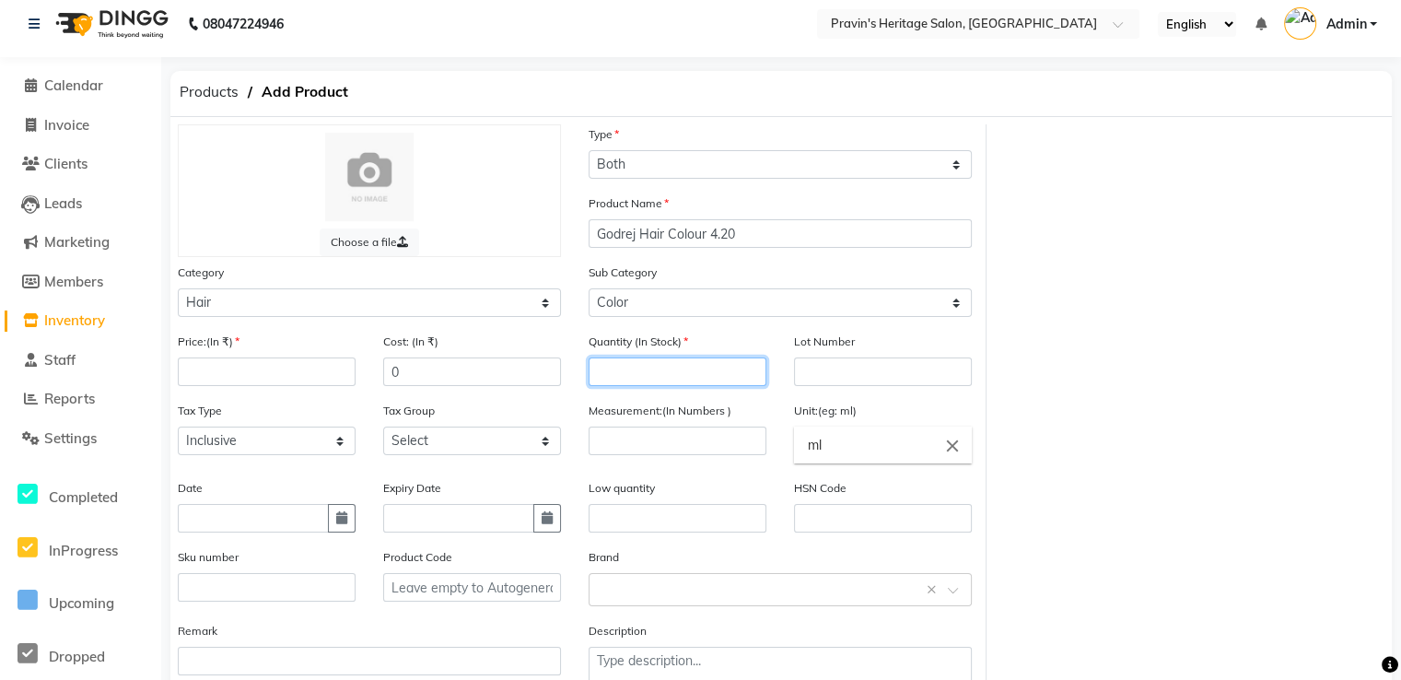
click at [667, 385] on input "number" at bounding box center [678, 371] width 178 height 29
type input "48"
click at [452, 379] on input "0" at bounding box center [472, 371] width 178 height 29
type input "0"
click at [291, 386] on input "number" at bounding box center [267, 371] width 178 height 29
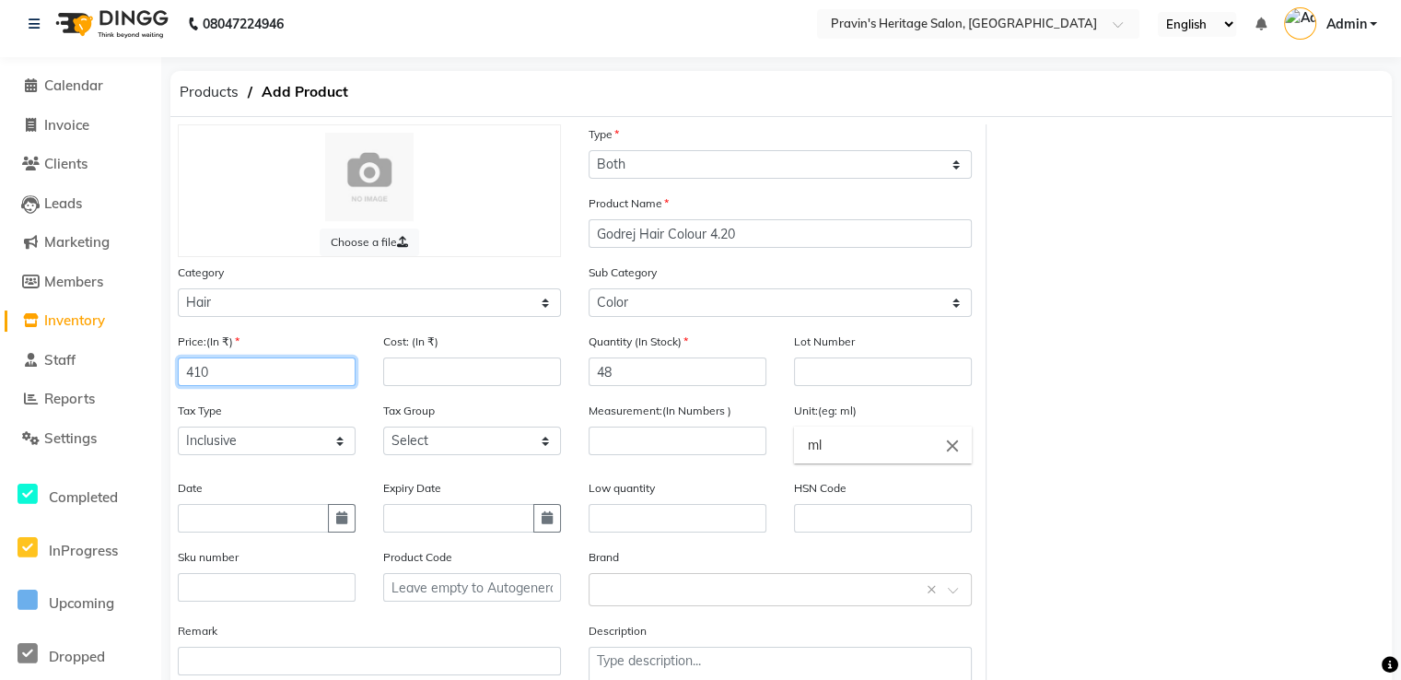
type input "410"
click at [624, 439] on div at bounding box center [700, 340] width 1401 height 680
click at [640, 451] on input "number" at bounding box center [678, 440] width 178 height 29
type input "5"
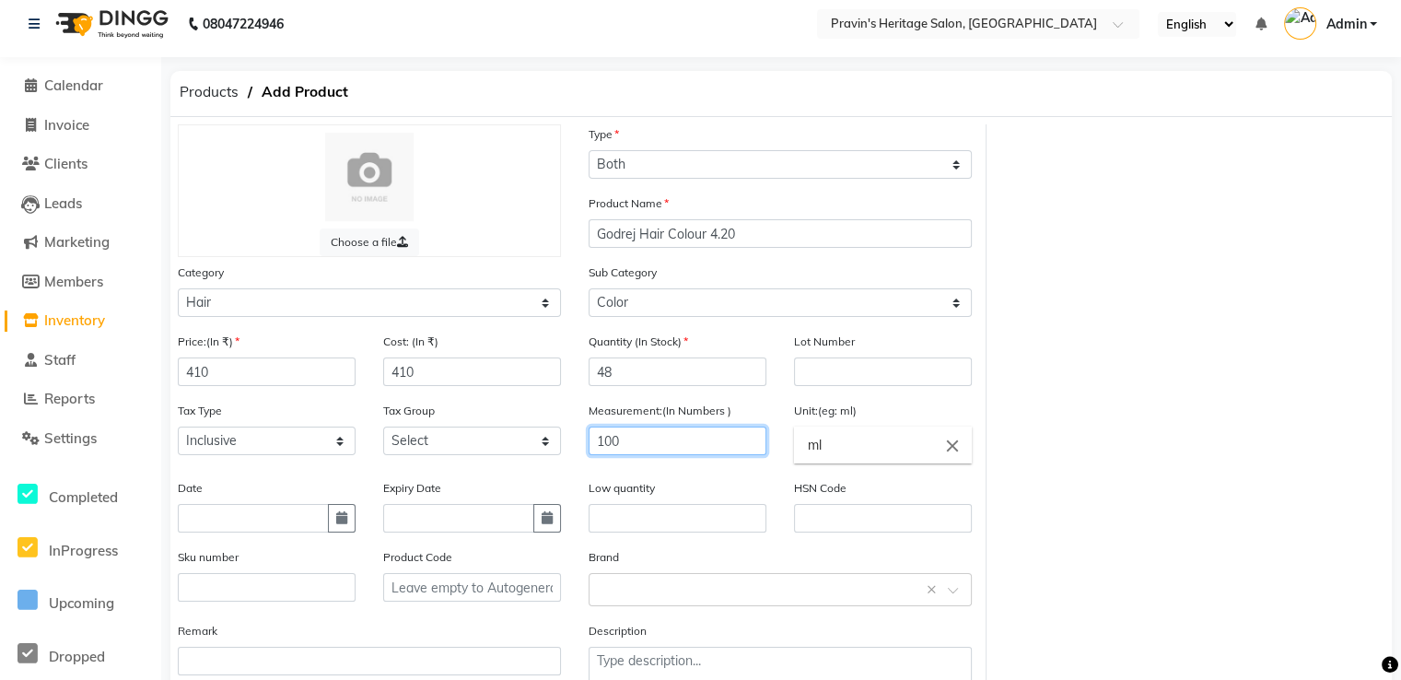
type input "100"
click at [881, 454] on input "ml" at bounding box center [883, 444] width 178 height 37
click at [955, 450] on icon "close" at bounding box center [952, 446] width 20 height 20
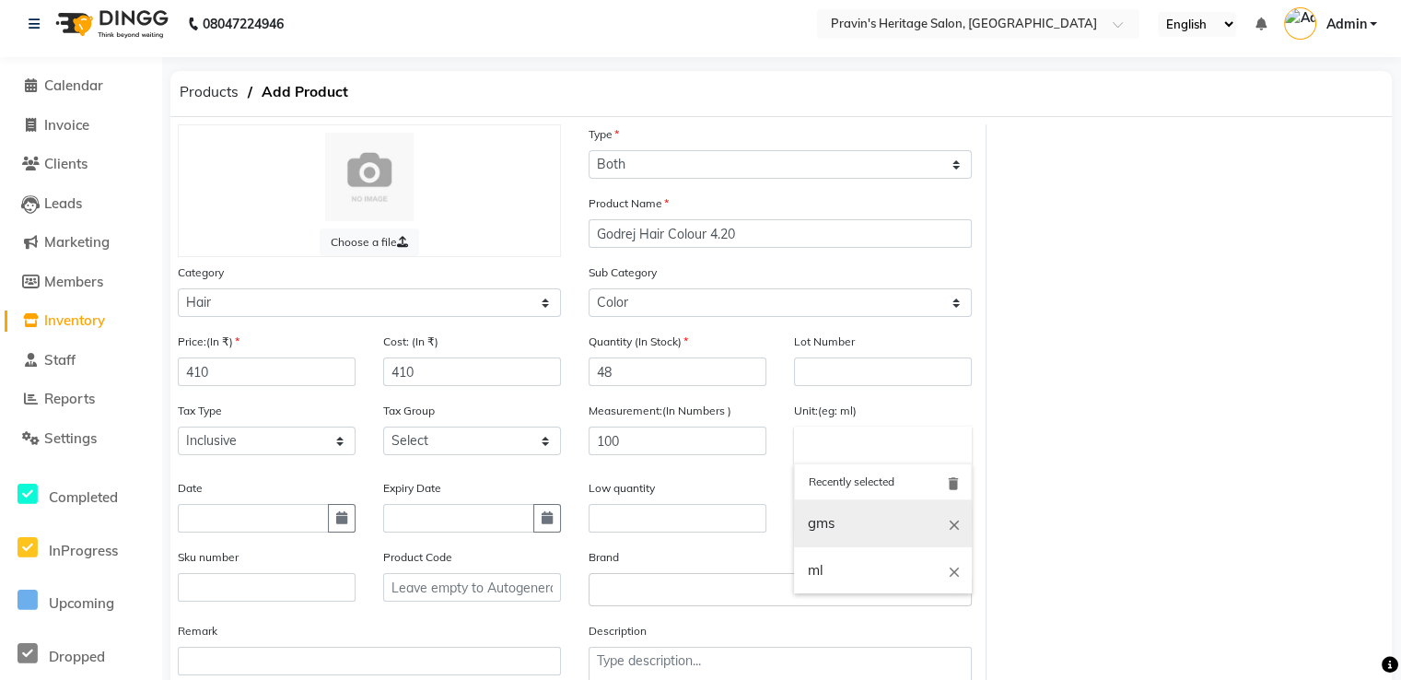
click at [835, 525] on link "gms" at bounding box center [883, 523] width 178 height 47
type input "gms"
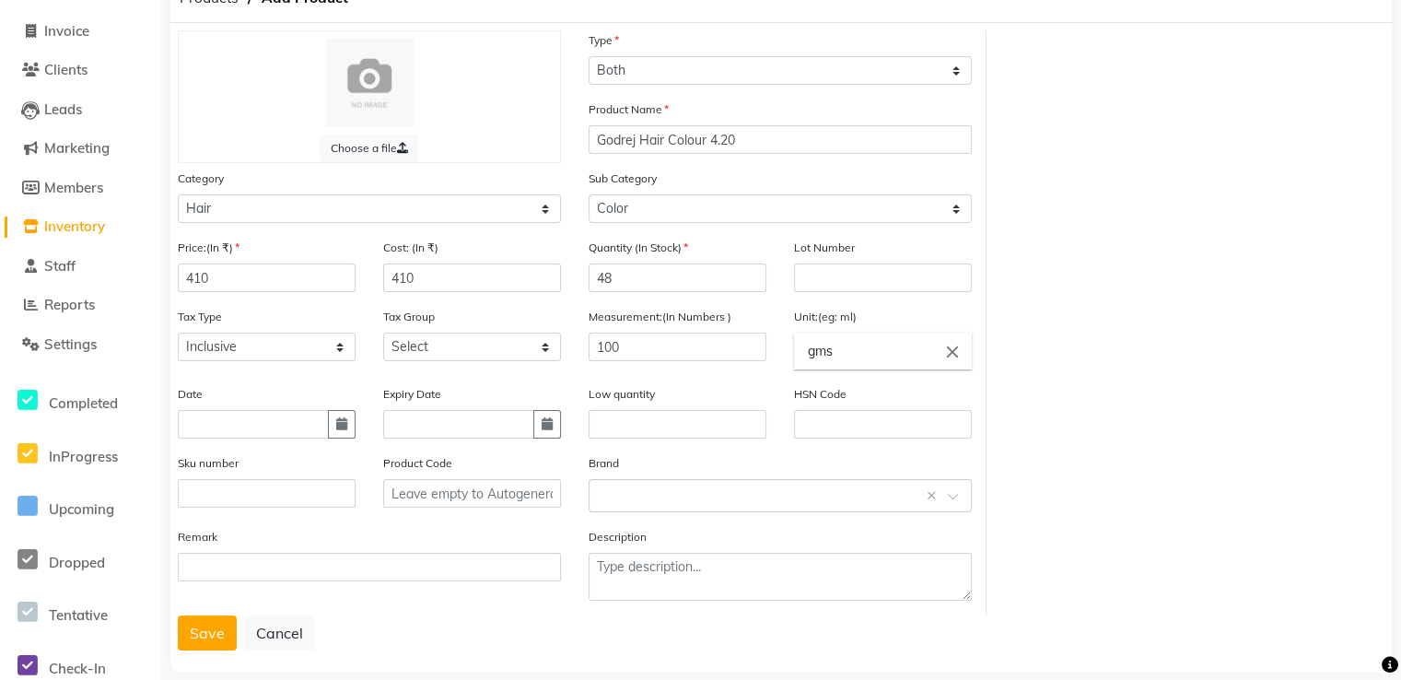
scroll to position [135, 0]
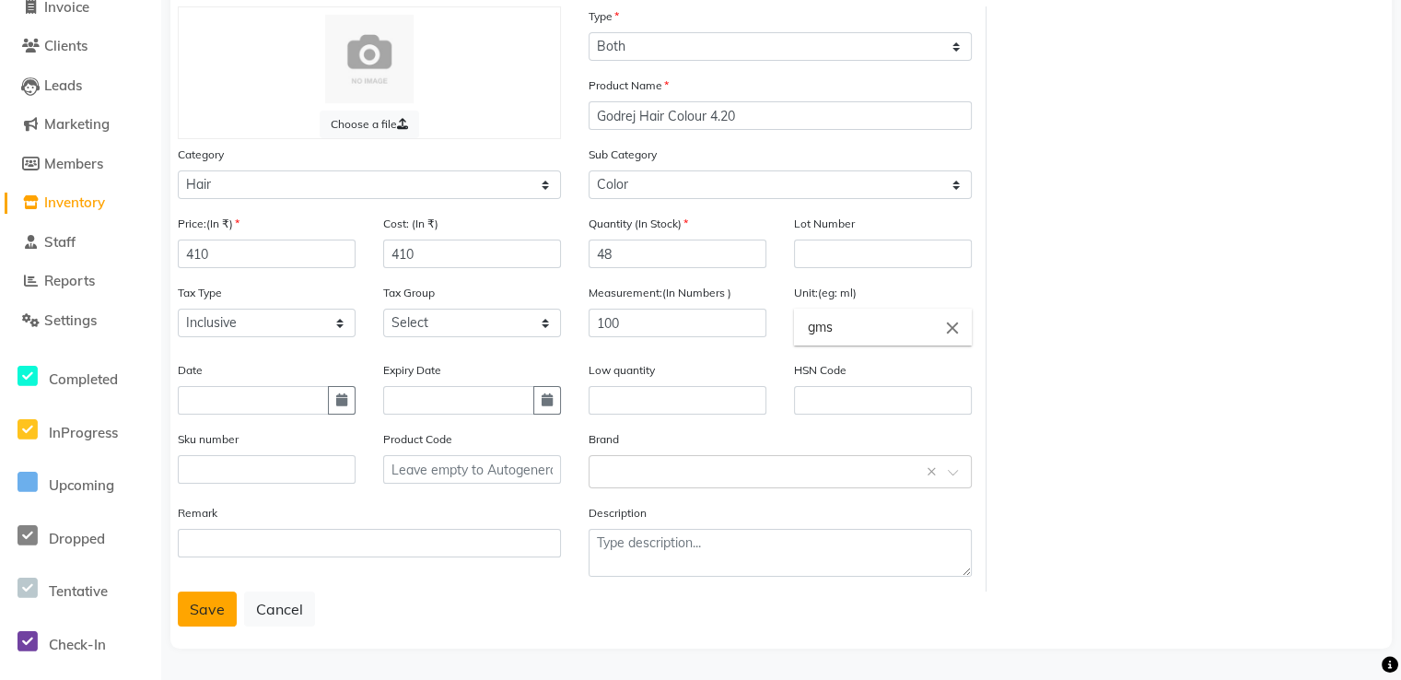
click at [211, 615] on button "Save" at bounding box center [207, 608] width 59 height 35
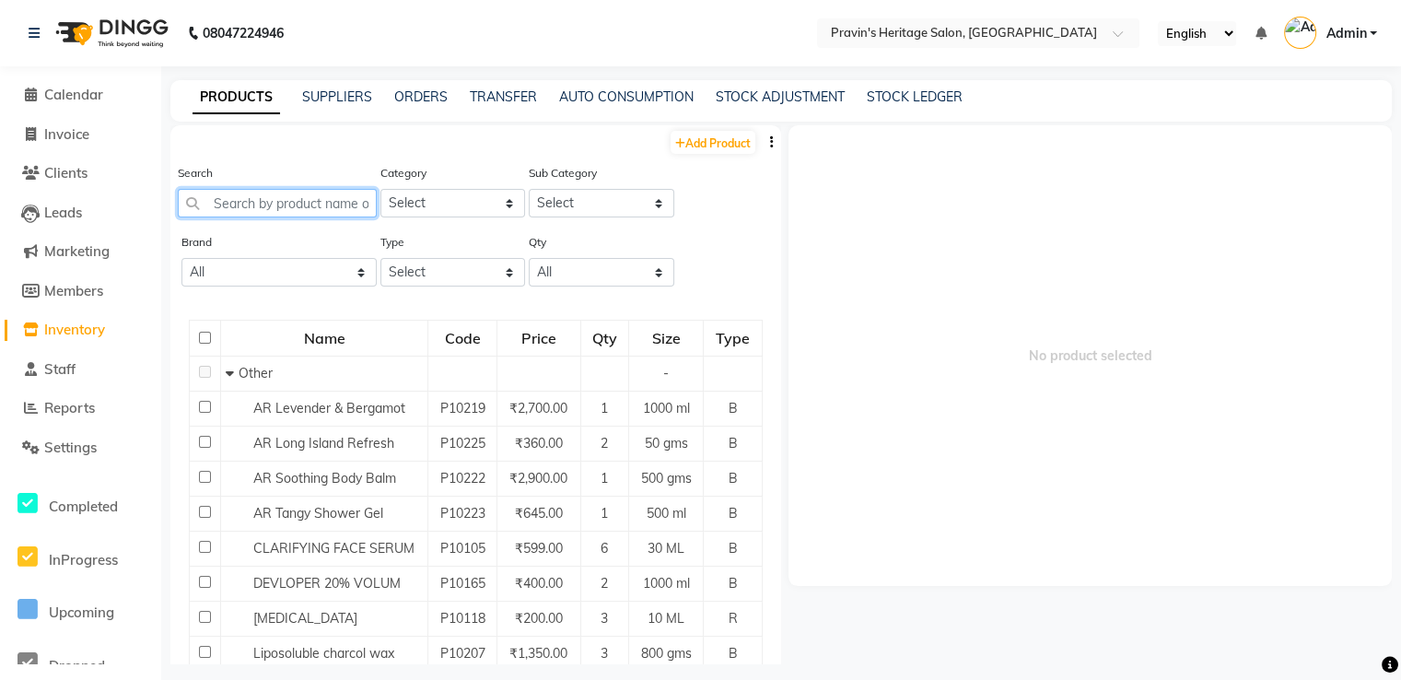
click at [326, 200] on input "text" at bounding box center [277, 203] width 199 height 29
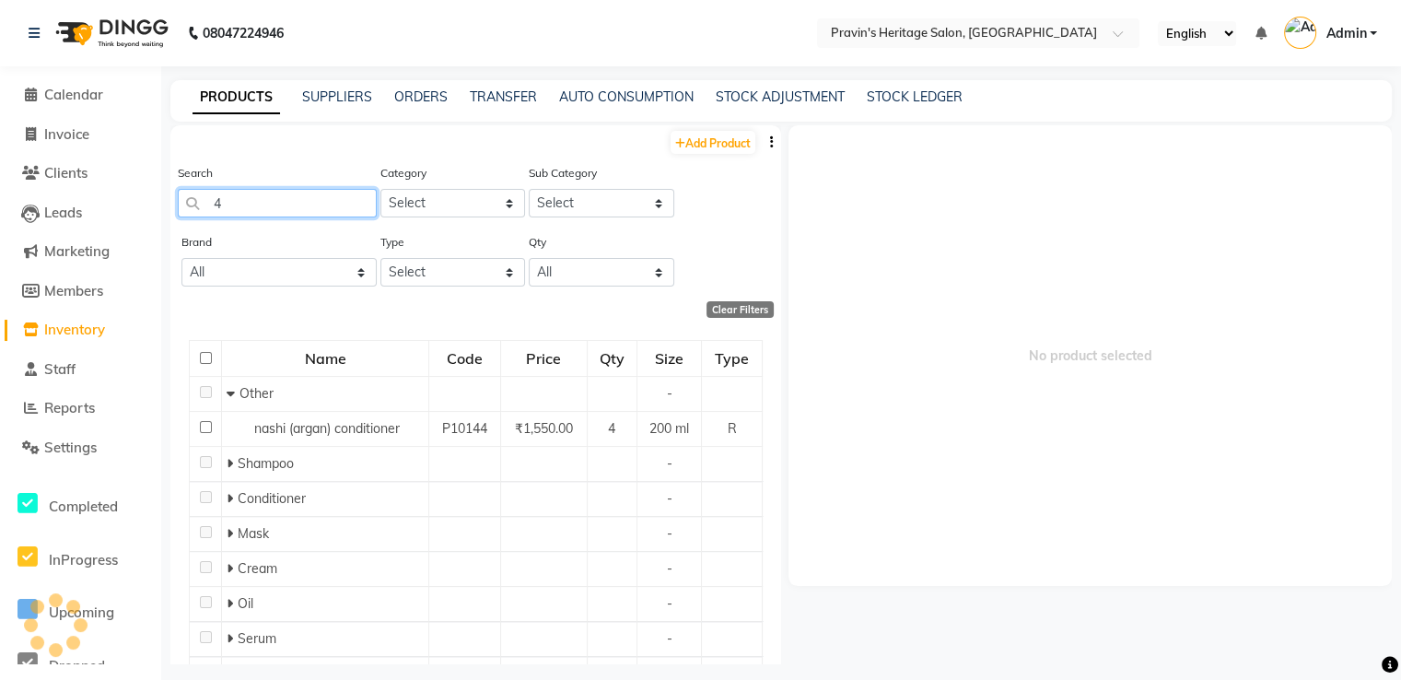
type input "4"
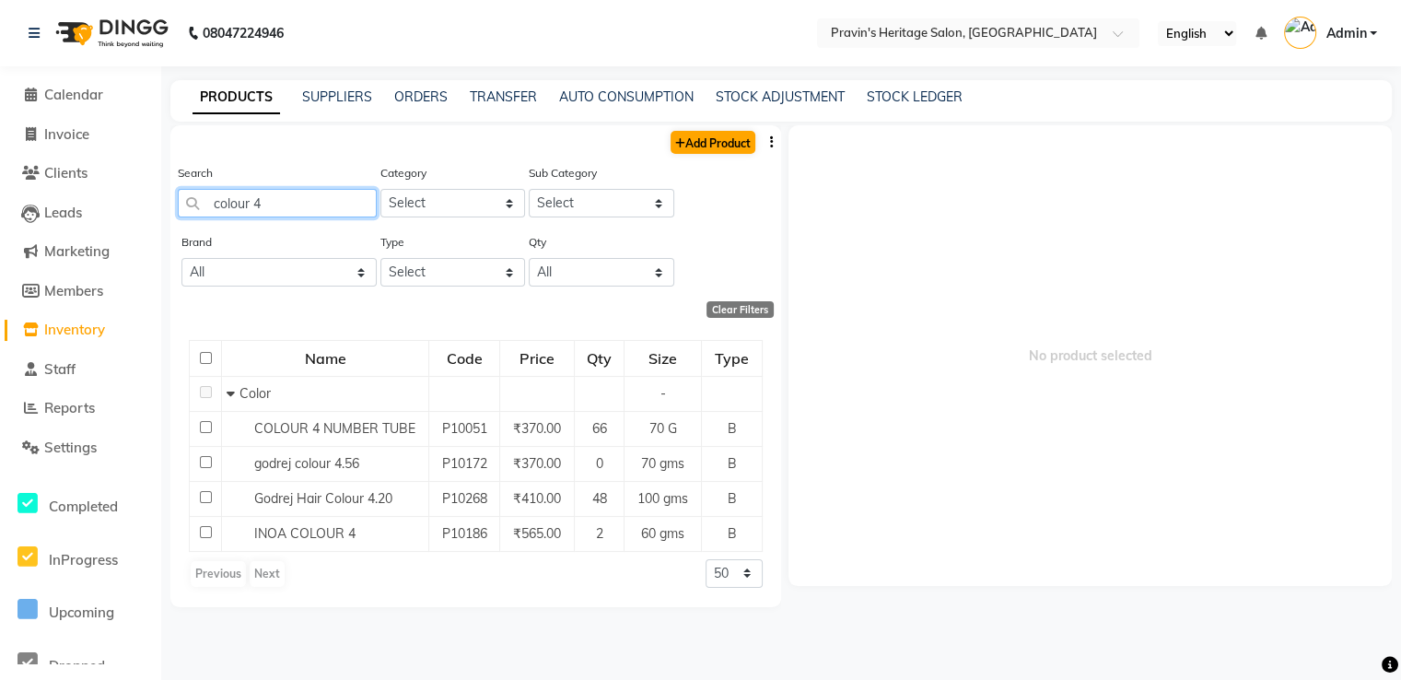
type input "colour 4"
click at [708, 136] on link "Add Product" at bounding box center [713, 142] width 85 height 23
select select "true"
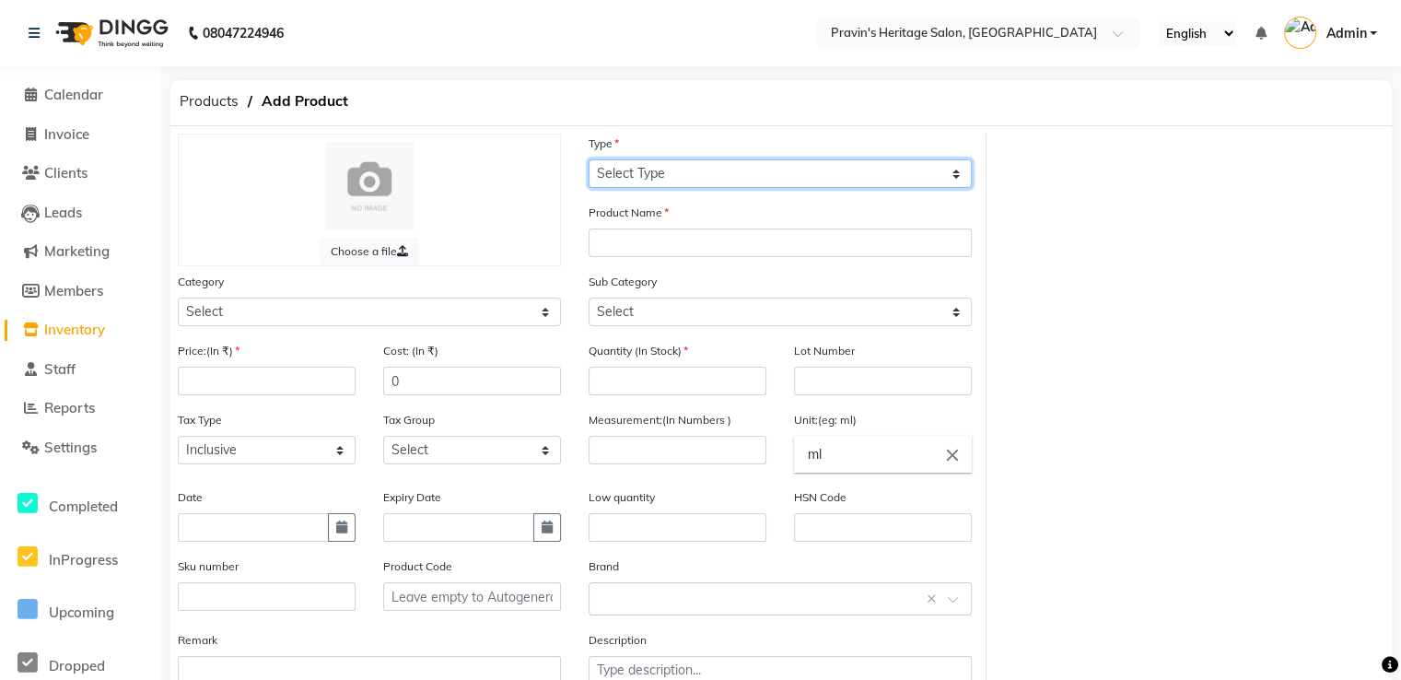
click at [673, 181] on select "Select Type Both Retail Consumable" at bounding box center [780, 173] width 383 height 29
select select "B"
click at [589, 160] on select "Select Type Both Retail Consumable" at bounding box center [780, 173] width 383 height 29
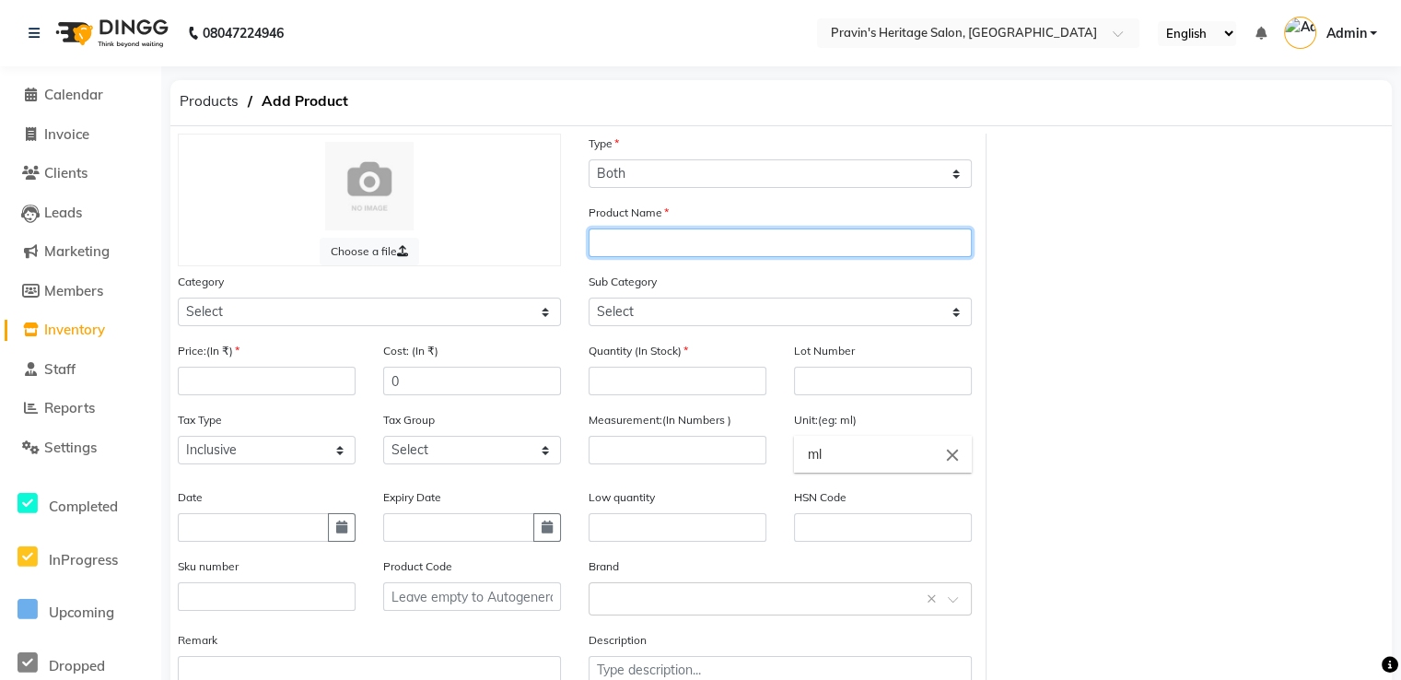
click at [624, 238] on input "text" at bounding box center [780, 242] width 383 height 29
type input "g"
type input "Godrej Hair Colour"
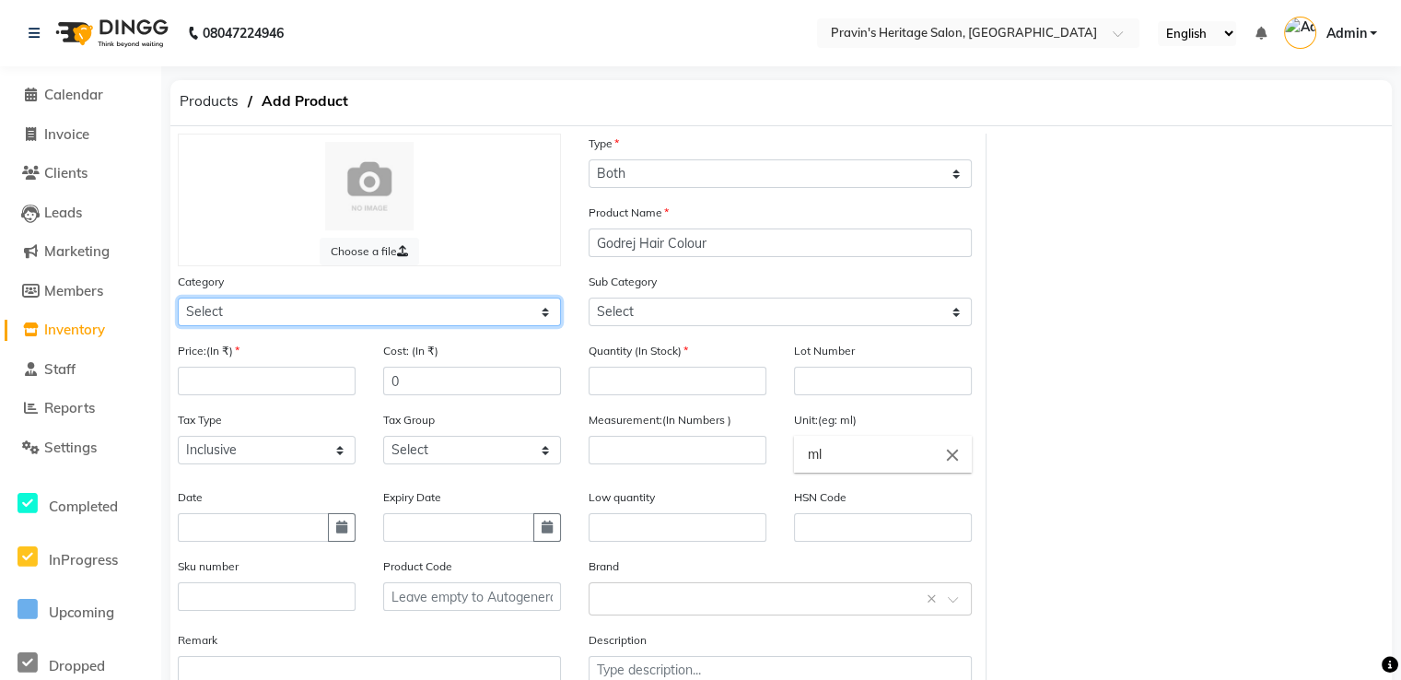
click at [466, 312] on select "Select Hair Skin Makeup Personal Care Appliances Beard Waxing Disposable Thread…" at bounding box center [369, 312] width 383 height 29
select select "418101100"
click at [178, 300] on select "Select Hair Skin Makeup Personal Care Appliances Beard Waxing Disposable Thread…" at bounding box center [369, 312] width 383 height 29
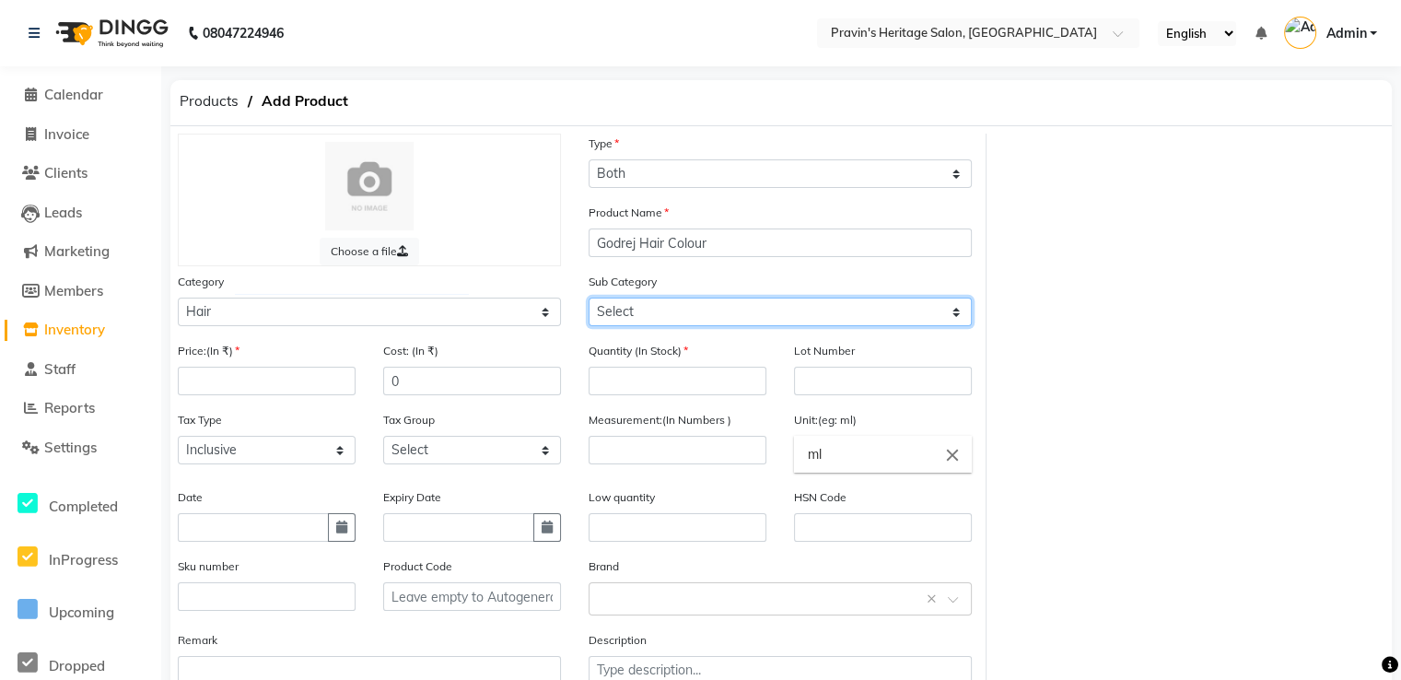
click at [615, 319] on select "Select Shampoo Conditioner Mask Cream Oil Serum Color Appliances Treatment Styl…" at bounding box center [780, 312] width 383 height 29
select select "418101107"
click at [589, 300] on select "Select Shampoo Conditioner Mask Cream Oil Serum Color Appliances Treatment Styl…" at bounding box center [780, 312] width 383 height 29
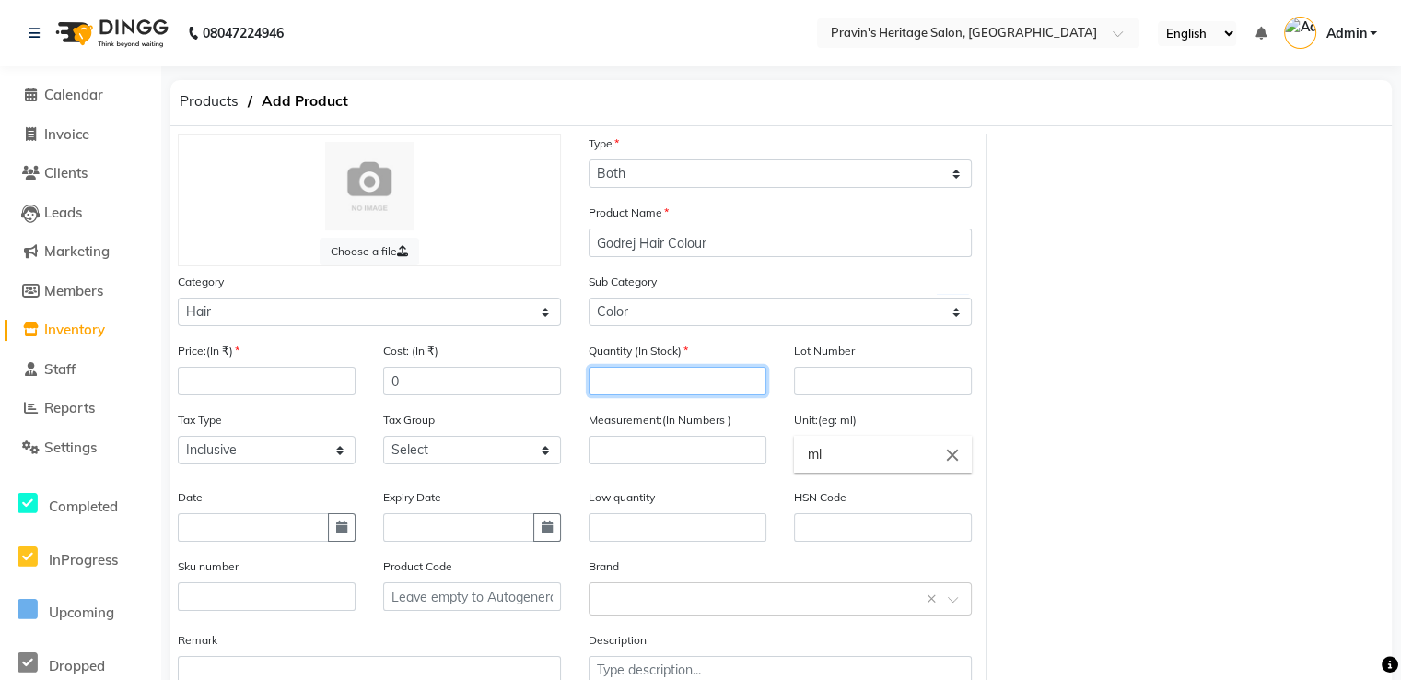
click at [648, 379] on input "number" at bounding box center [678, 381] width 178 height 29
click at [302, 395] on input "number" at bounding box center [267, 381] width 178 height 29
type input "410"
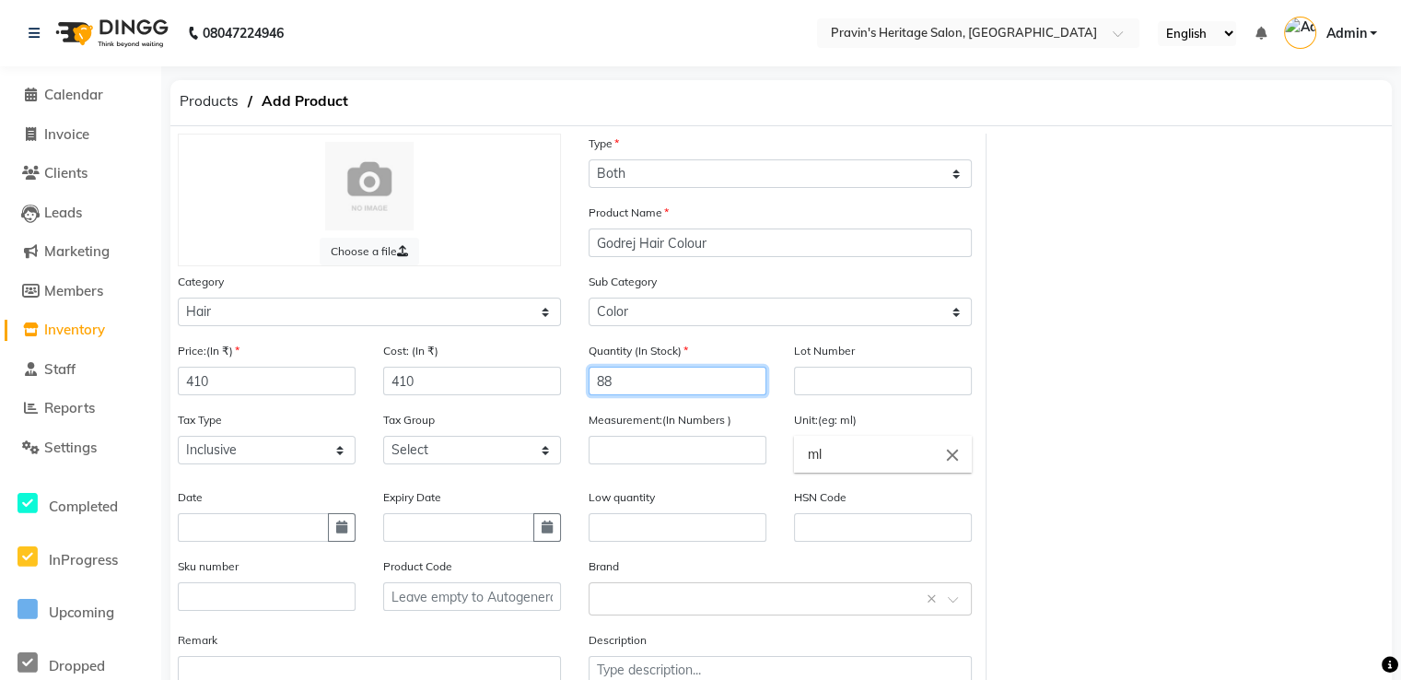
type input "88"
type input "100"
click at [950, 457] on icon "close" at bounding box center [952, 455] width 20 height 20
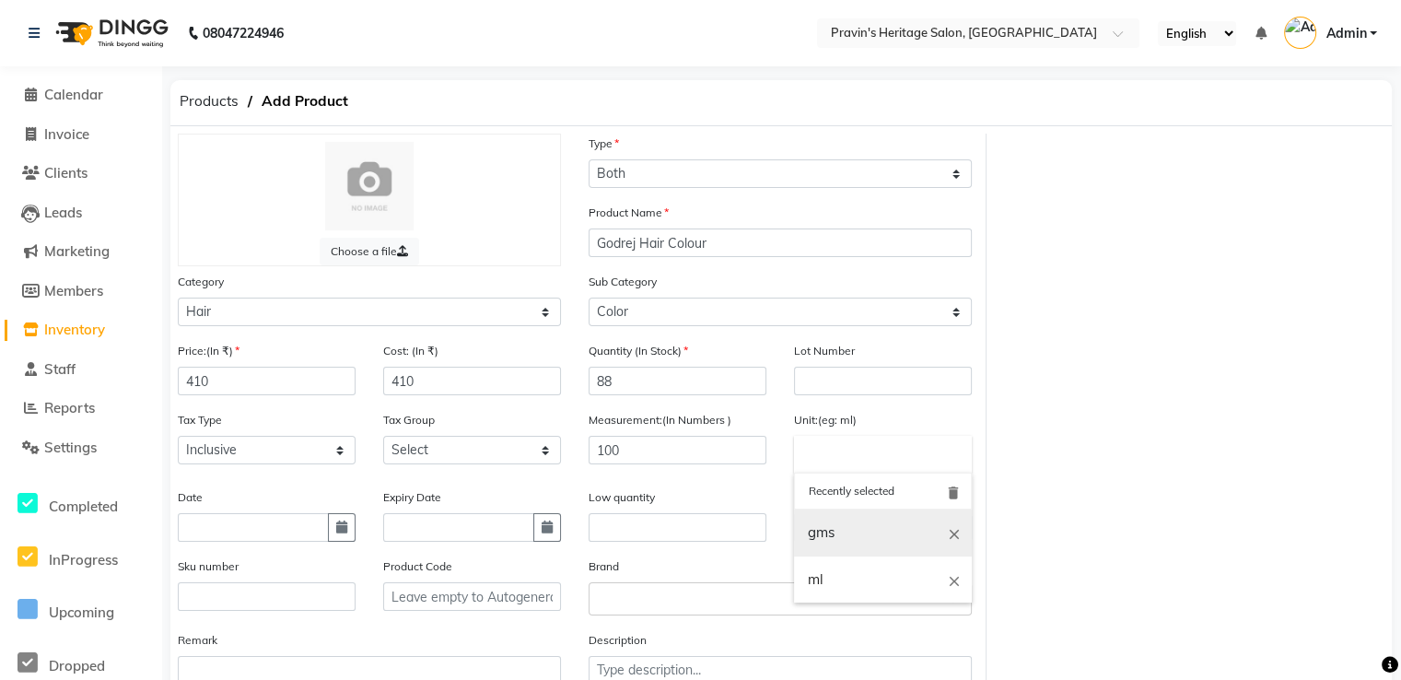
click at [867, 535] on link "gms" at bounding box center [883, 532] width 178 height 47
type input "gms"
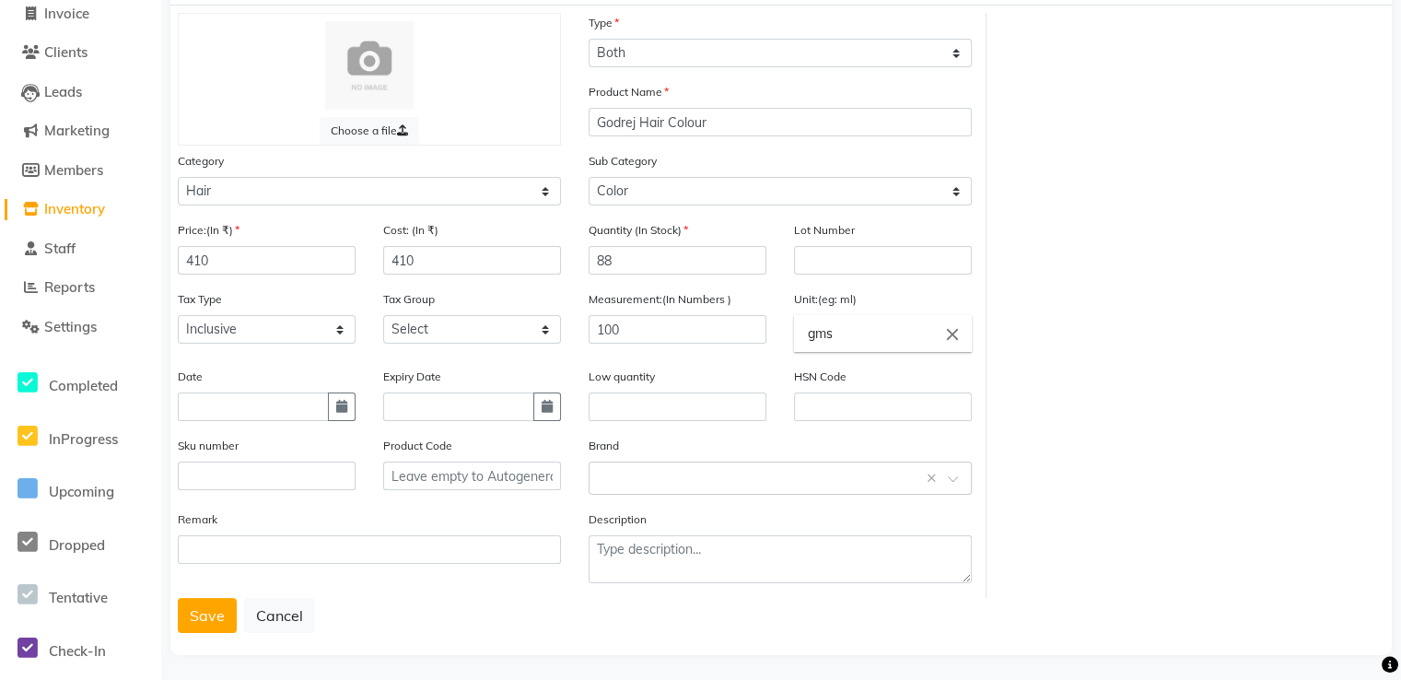
scroll to position [135, 0]
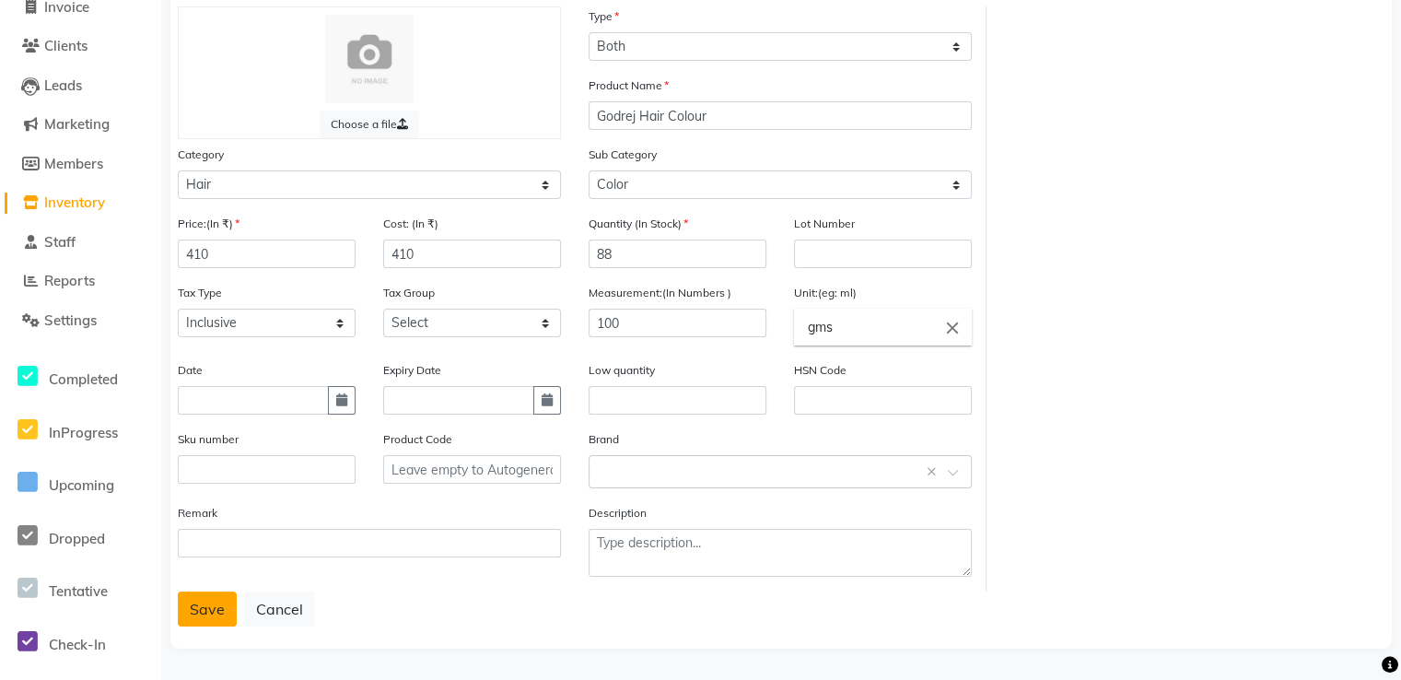
click at [215, 605] on button "Save" at bounding box center [207, 608] width 59 height 35
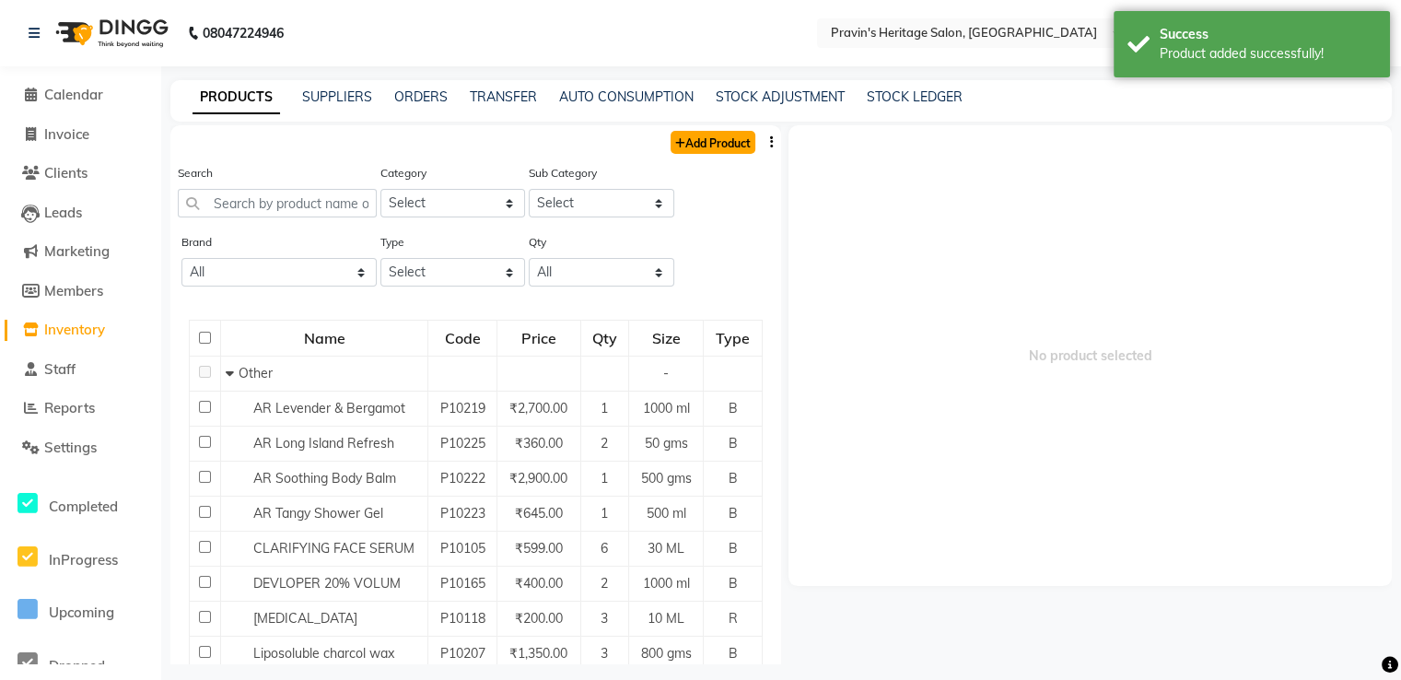
click at [685, 146] on link "Add Product" at bounding box center [713, 142] width 85 height 23
select select "true"
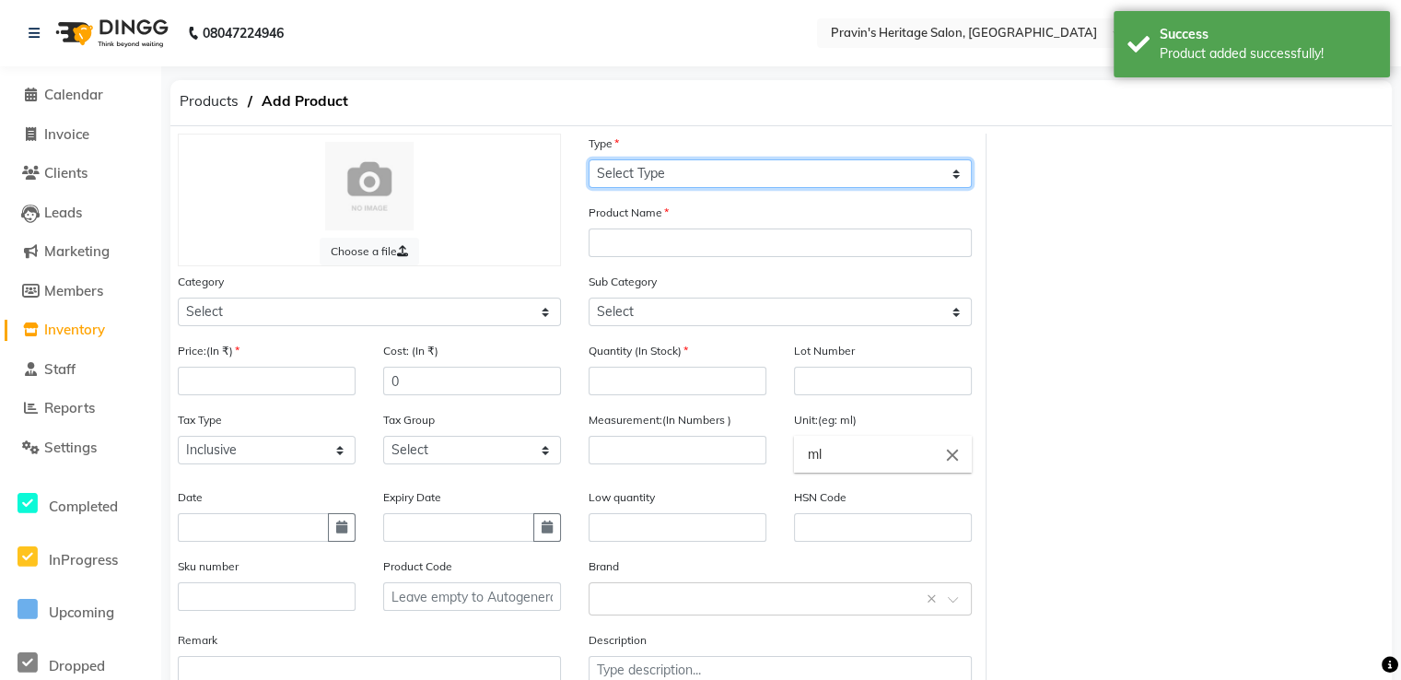
click at [624, 179] on select "Select Type Both Retail Consumable" at bounding box center [780, 173] width 383 height 29
select select "B"
click at [589, 160] on select "Select Type Both Retail Consumable" at bounding box center [780, 173] width 383 height 29
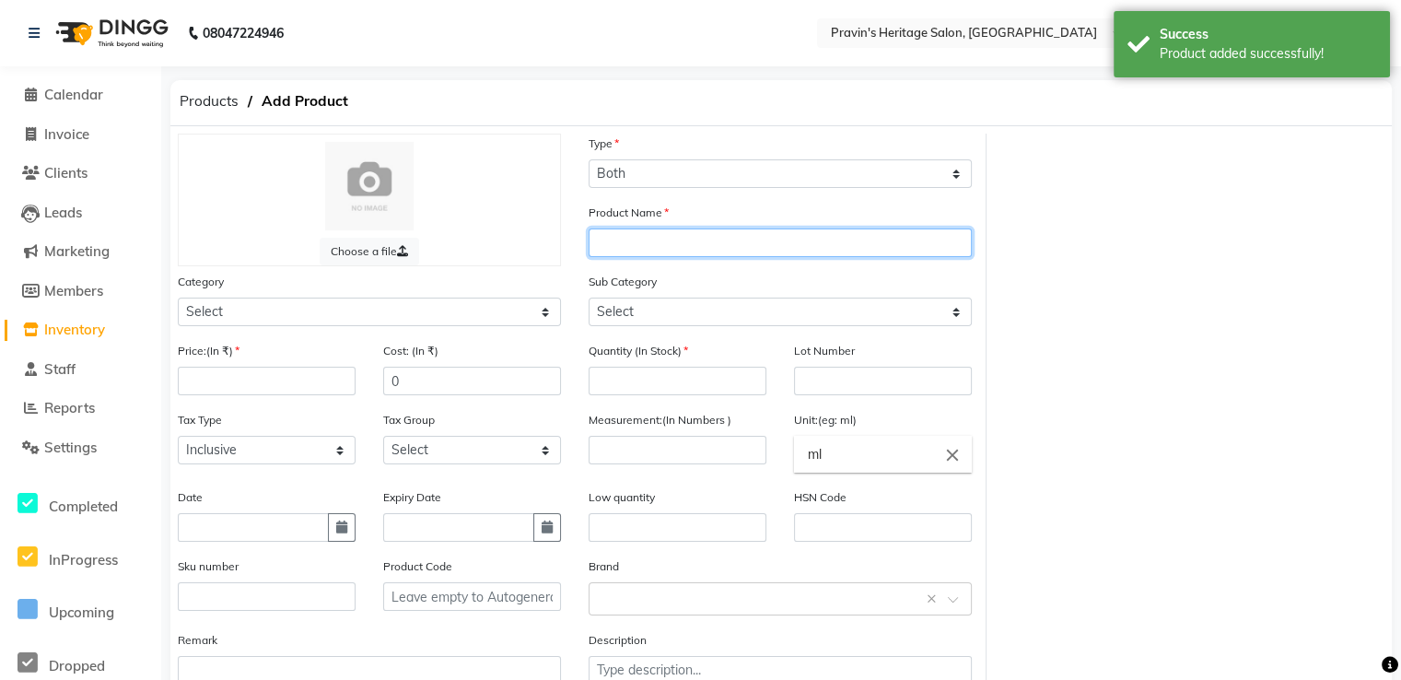
click at [623, 247] on input "text" at bounding box center [780, 242] width 383 height 29
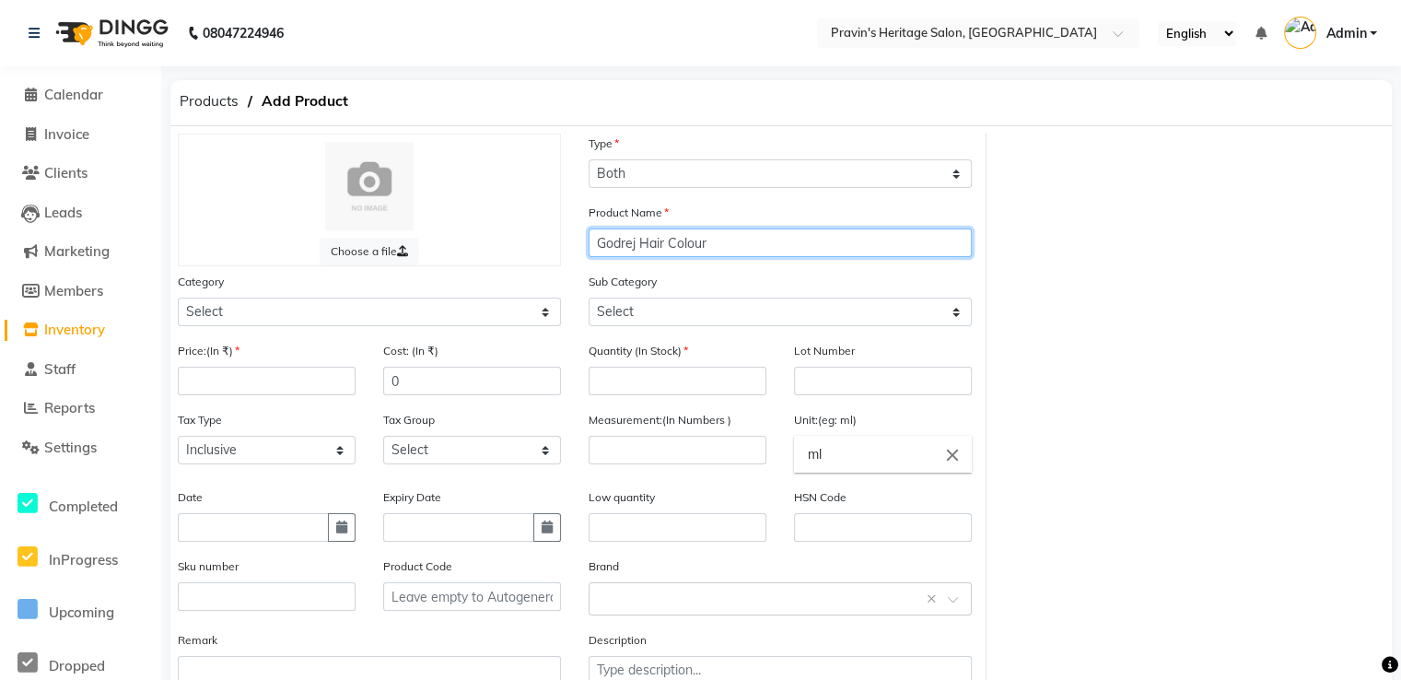
type input "Godrej Hair Colour"
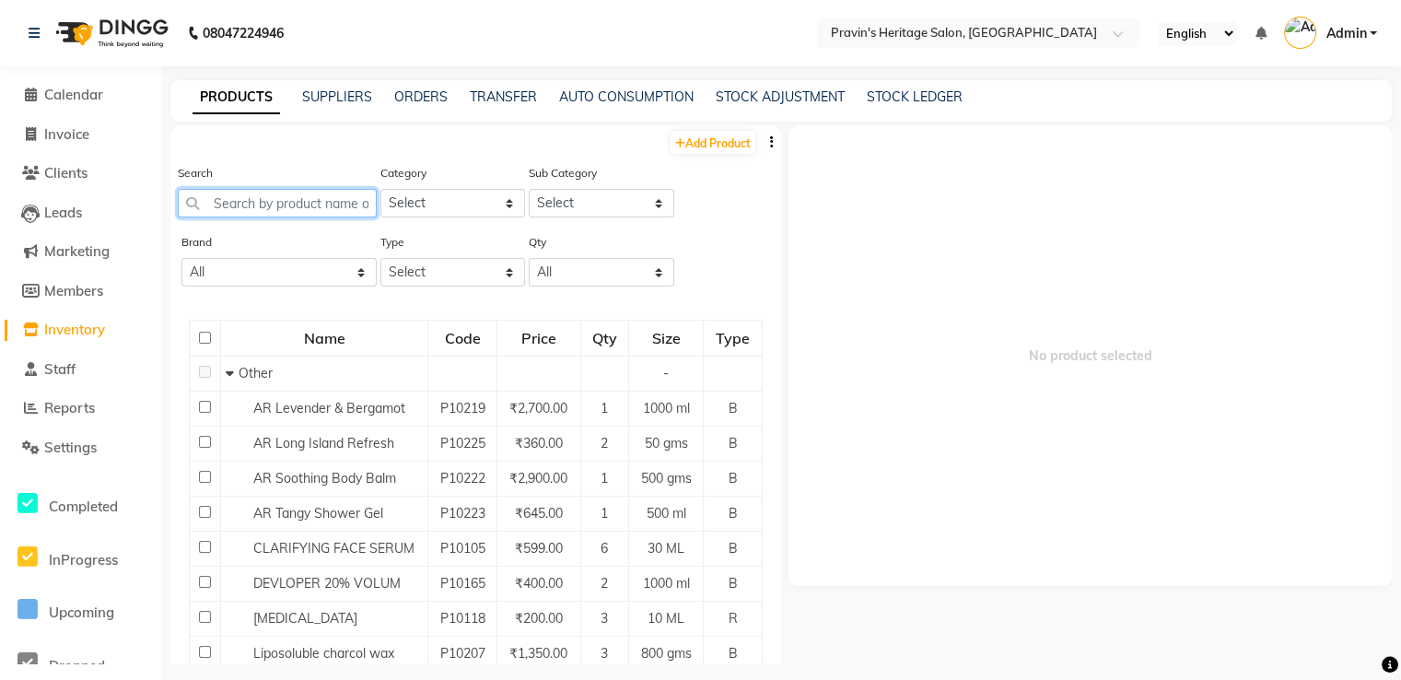
click at [251, 204] on input "text" at bounding box center [277, 203] width 199 height 29
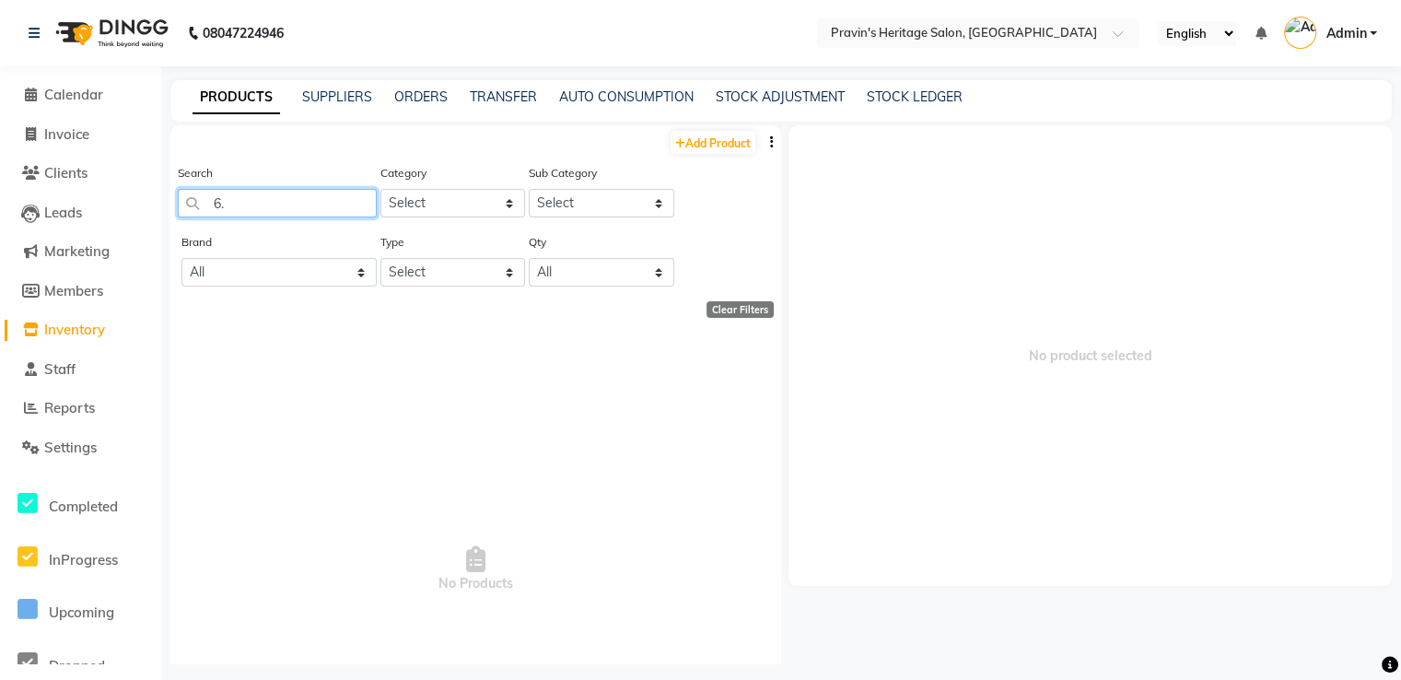
type input "6"
type input "c"
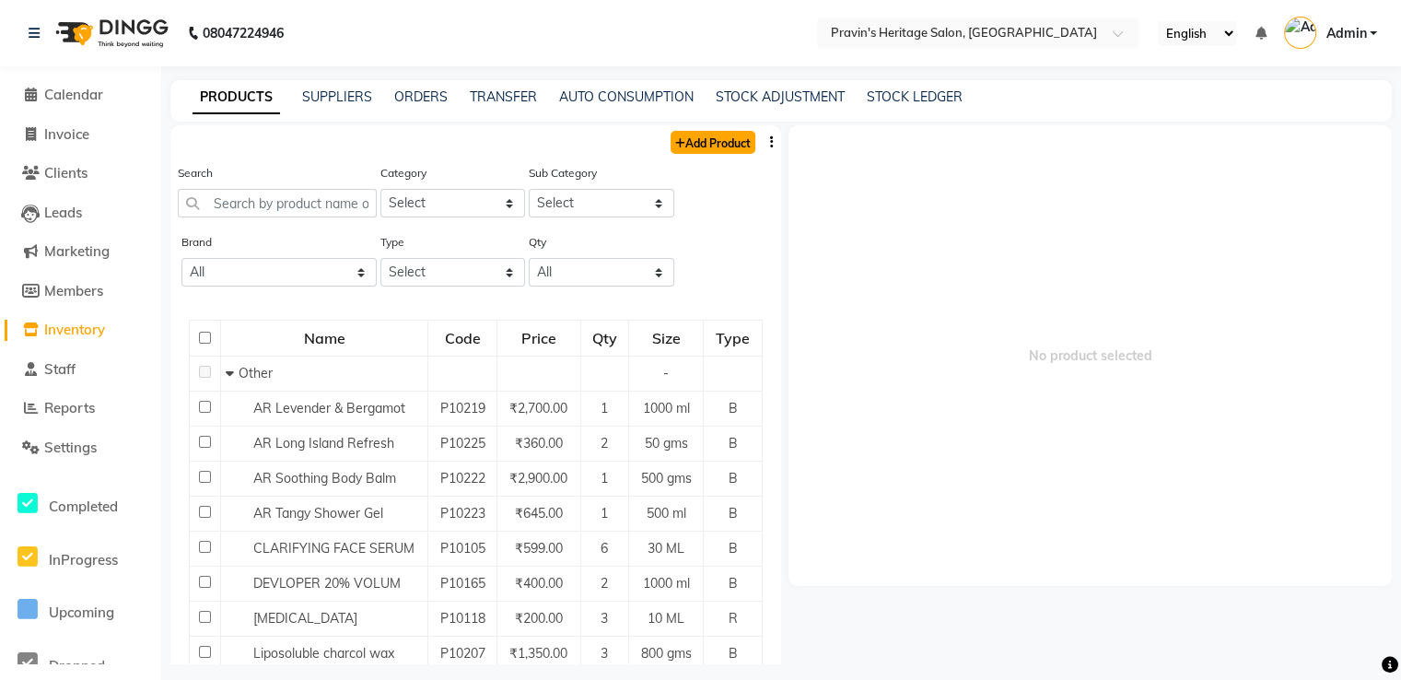
click at [681, 137] on link "Add Product" at bounding box center [713, 142] width 85 height 23
select select "true"
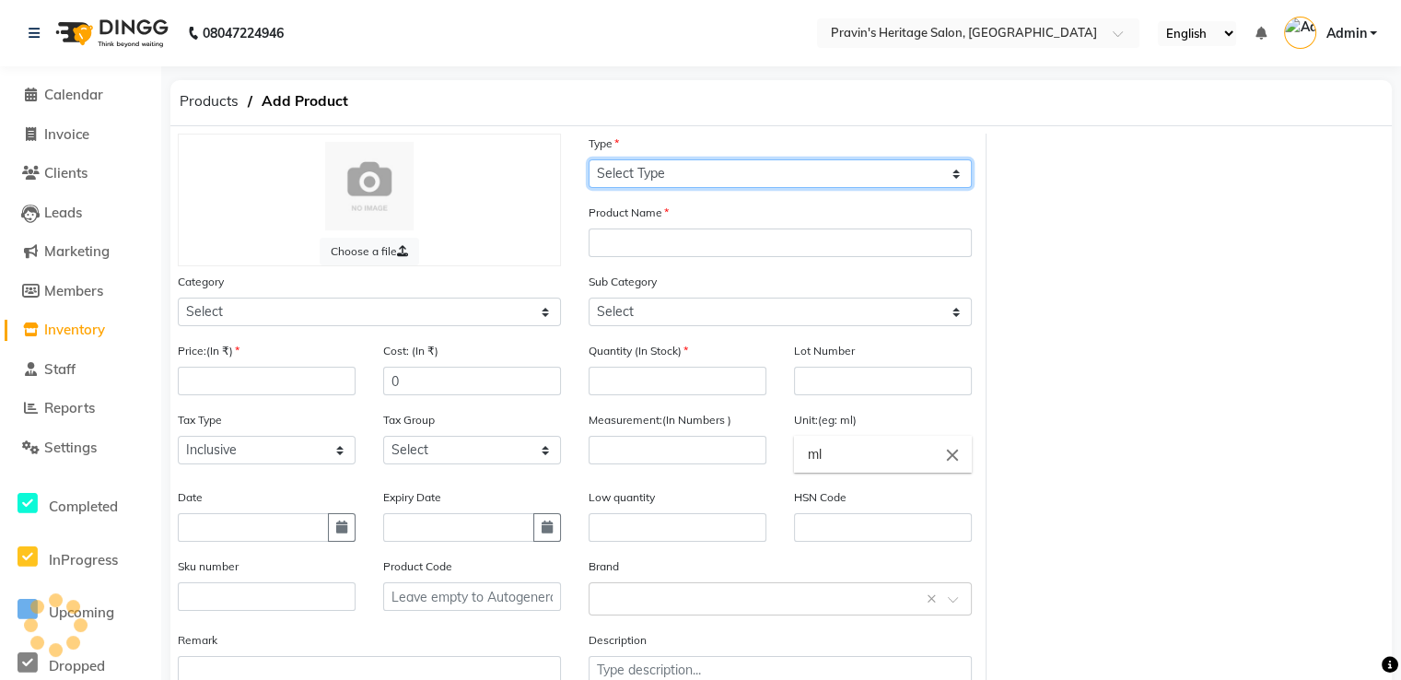
click at [690, 174] on select "Select Type Both Retail Consumable" at bounding box center [780, 173] width 383 height 29
select select "B"
click at [589, 160] on select "Select Type Both Retail Consumable" at bounding box center [780, 173] width 383 height 29
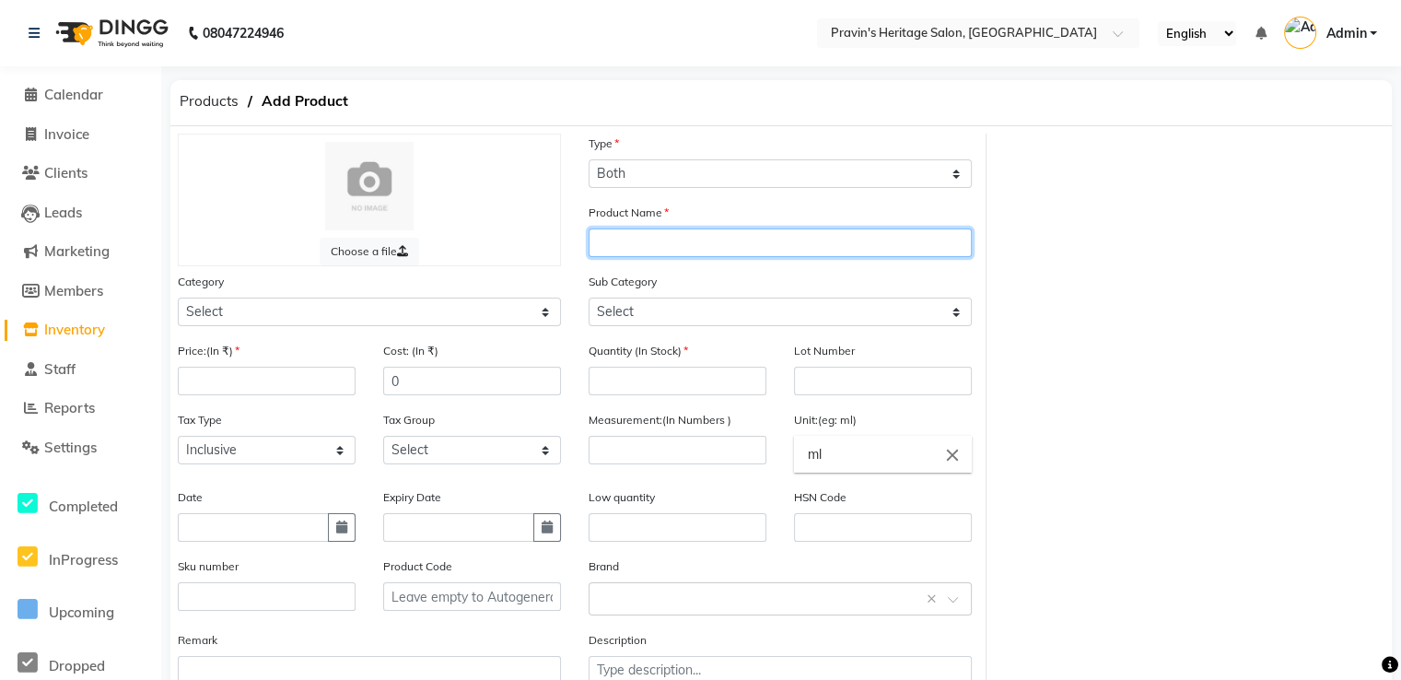
click at [612, 237] on input "text" at bounding box center [780, 242] width 383 height 29
type input "Godrej Hair Colour 6.52"
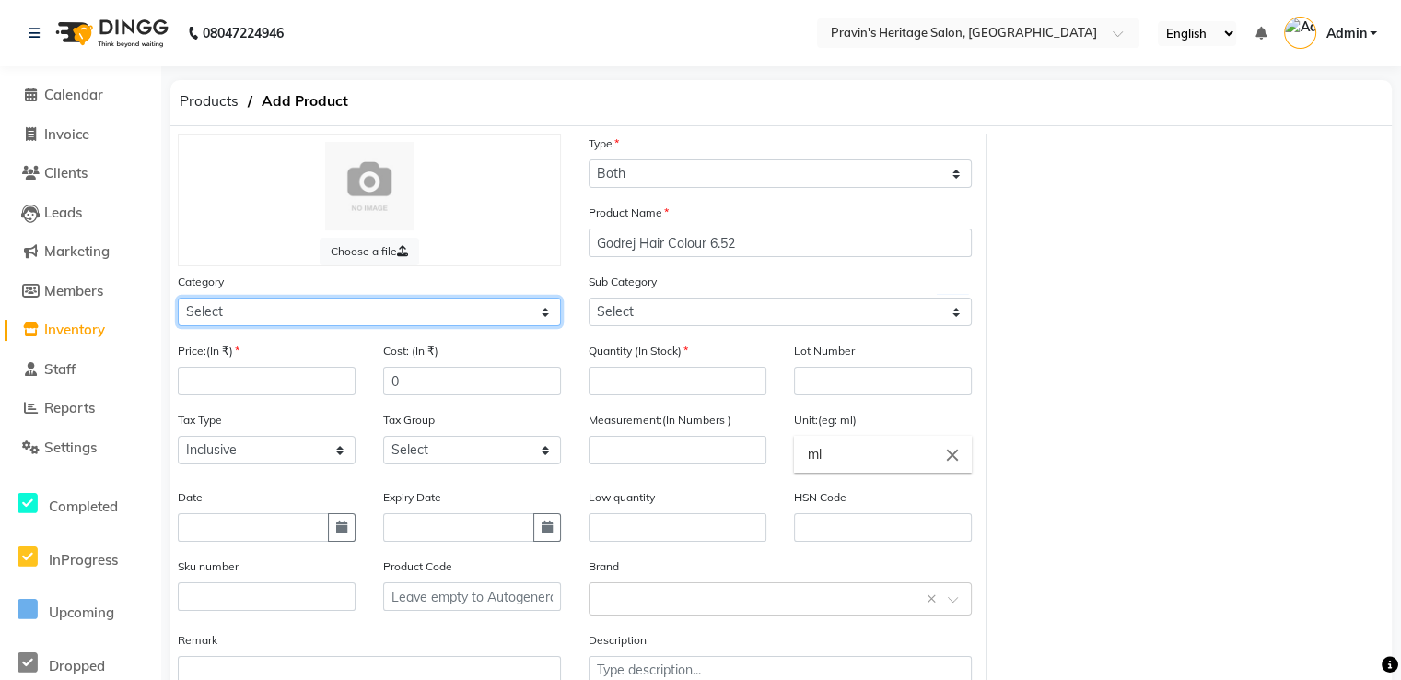
click at [424, 310] on select "Select Hair Skin Makeup Personal Care Appliances Beard Waxing Disposable Thread…" at bounding box center [369, 312] width 383 height 29
select select "418101100"
click at [178, 300] on select "Select Hair Skin Makeup Personal Care Appliances Beard Waxing Disposable Thread…" at bounding box center [369, 312] width 383 height 29
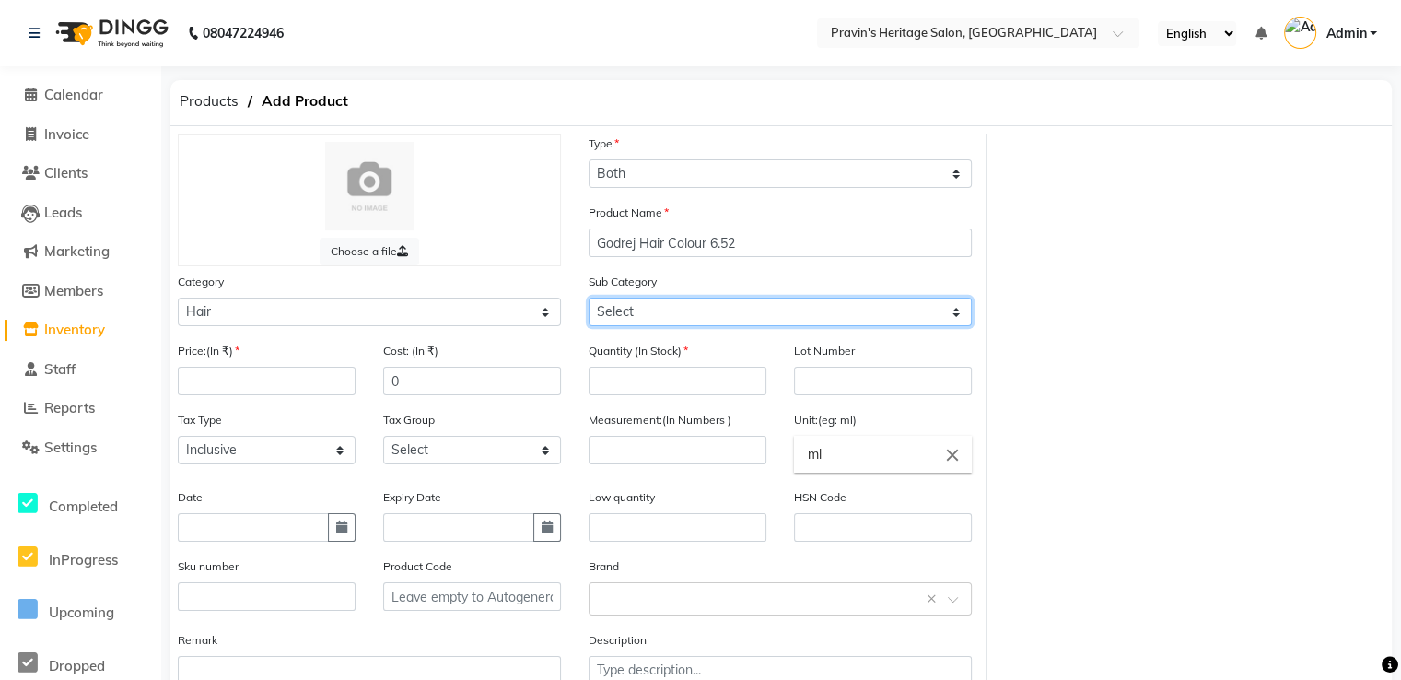
click at [641, 318] on select "Select Shampoo Conditioner Mask Cream Oil Serum Color Appliances Treatment Styl…" at bounding box center [780, 312] width 383 height 29
select select "418101107"
click at [589, 300] on select "Select Shampoo Conditioner Mask Cream Oil Serum Color Appliances Treatment Styl…" at bounding box center [780, 312] width 383 height 29
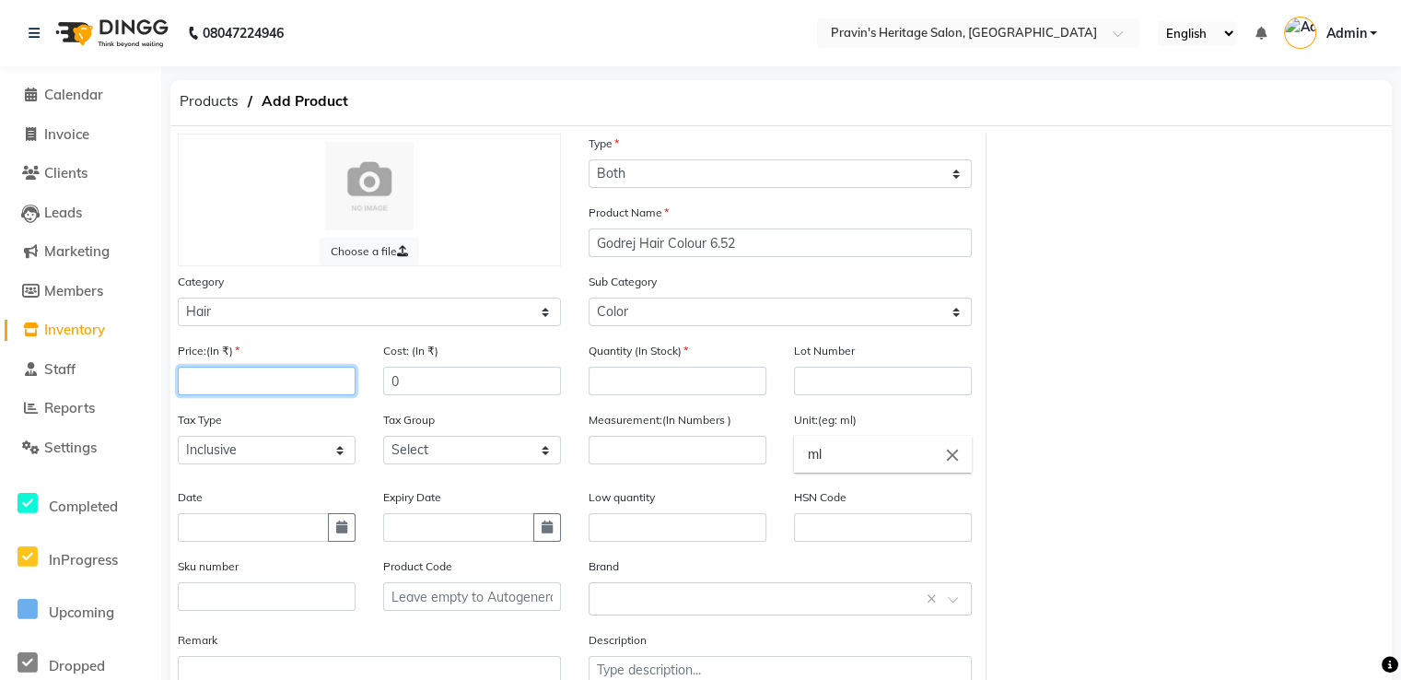
click at [256, 388] on input "number" at bounding box center [267, 381] width 178 height 29
type input "410"
type input "6"
type input "36"
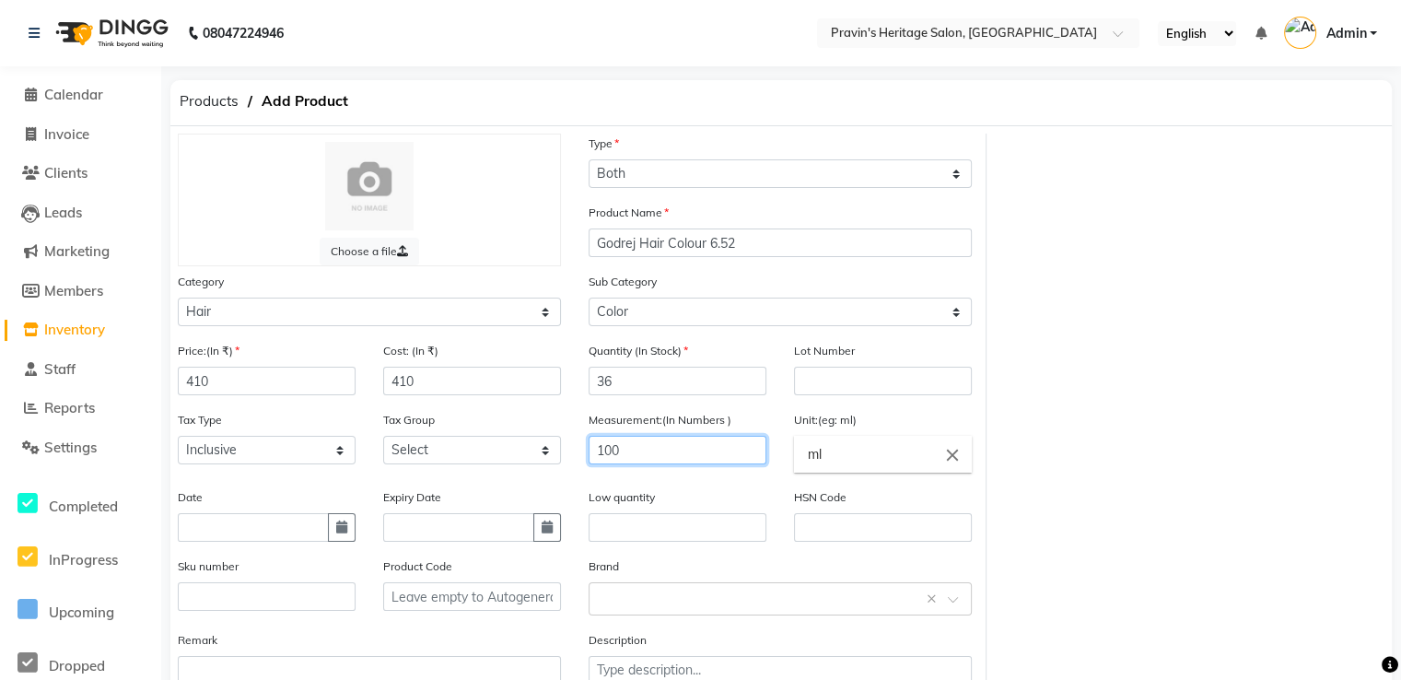
type input "100"
click at [948, 461] on icon "close" at bounding box center [952, 455] width 20 height 20
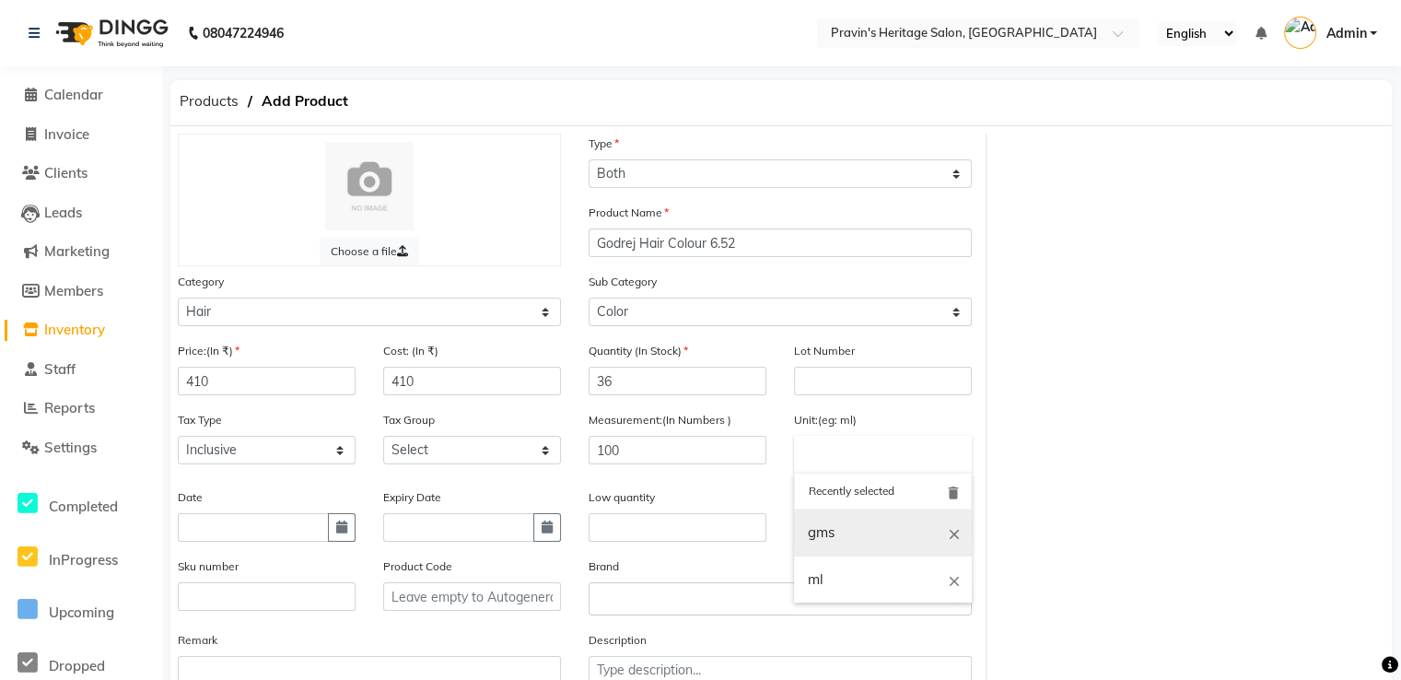
click at [855, 553] on link "gms" at bounding box center [883, 532] width 178 height 47
type input "gms"
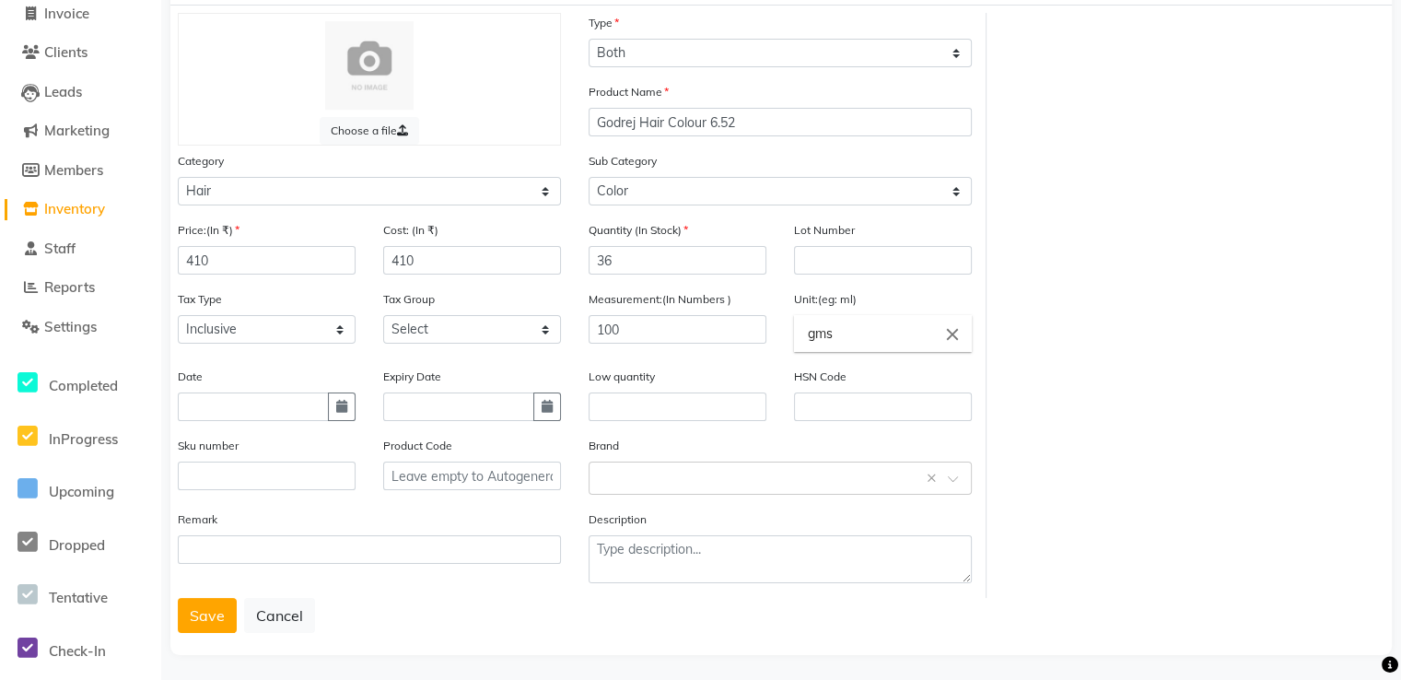
scroll to position [135, 0]
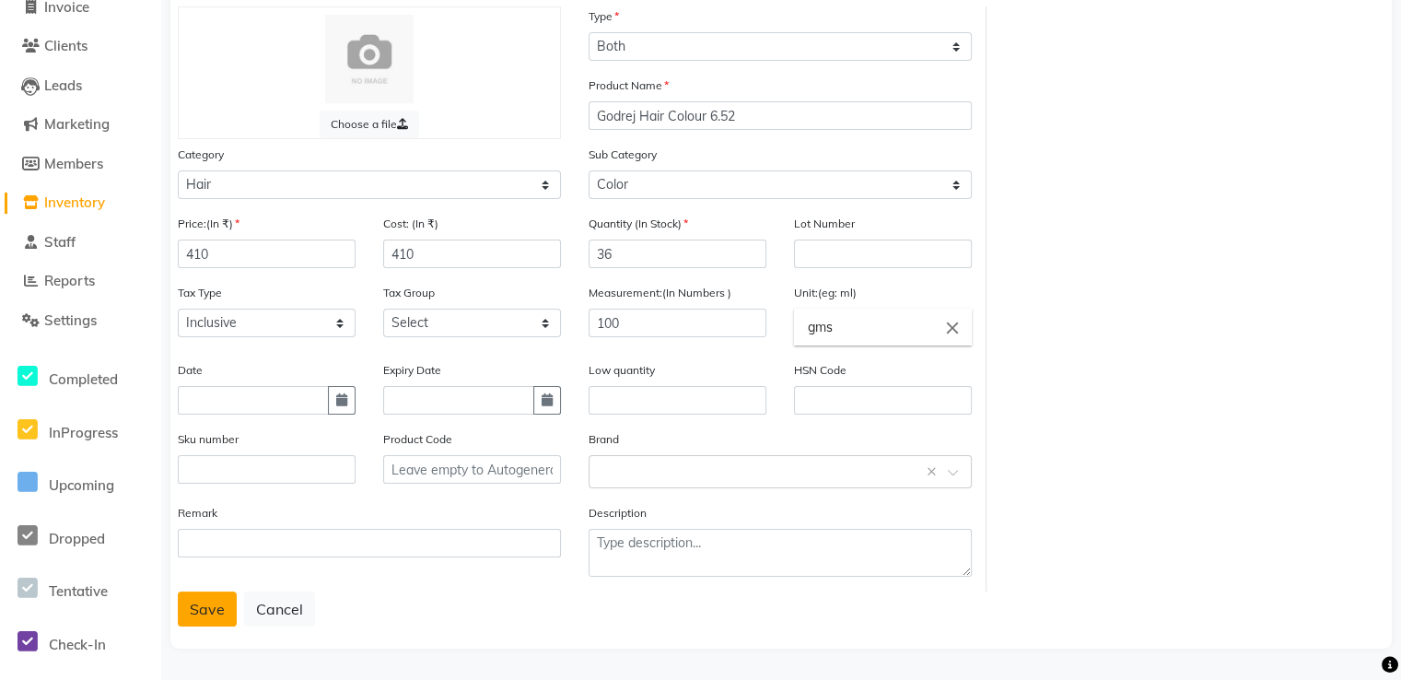
click at [212, 618] on button "Save" at bounding box center [207, 608] width 59 height 35
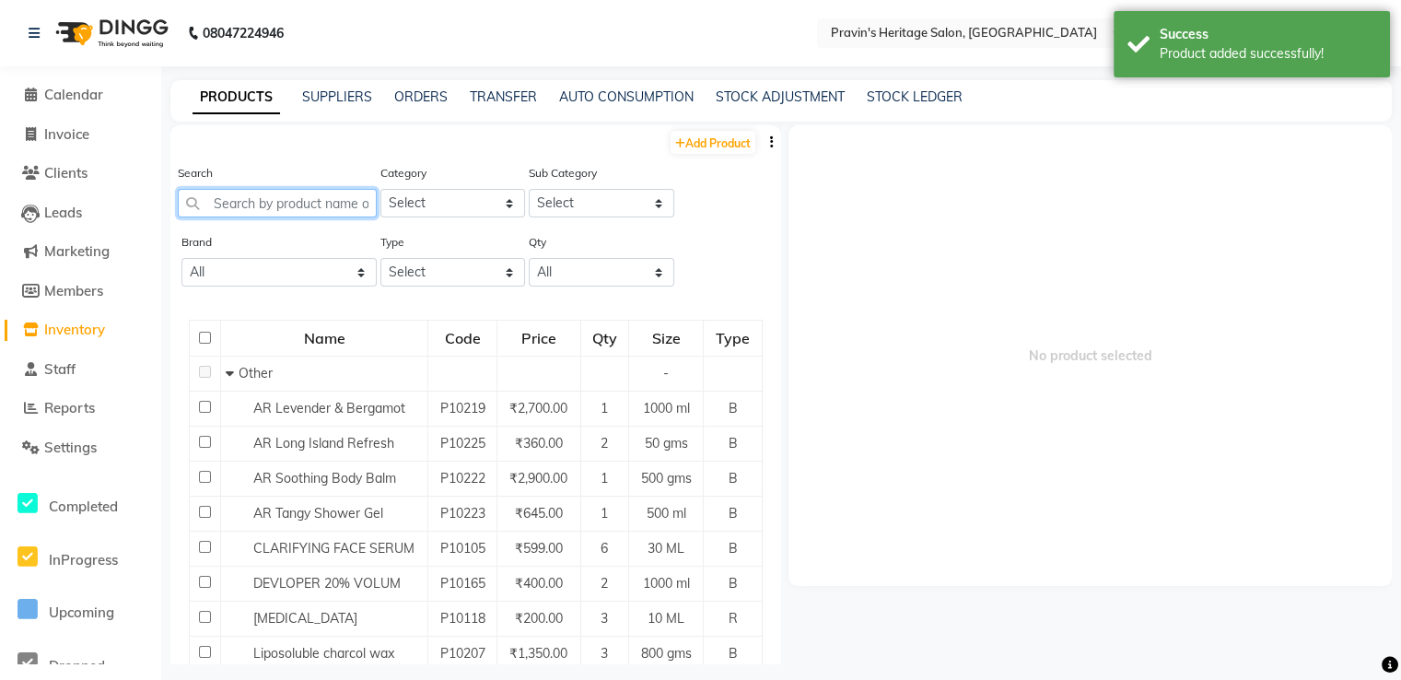
click at [298, 209] on input "text" at bounding box center [277, 203] width 199 height 29
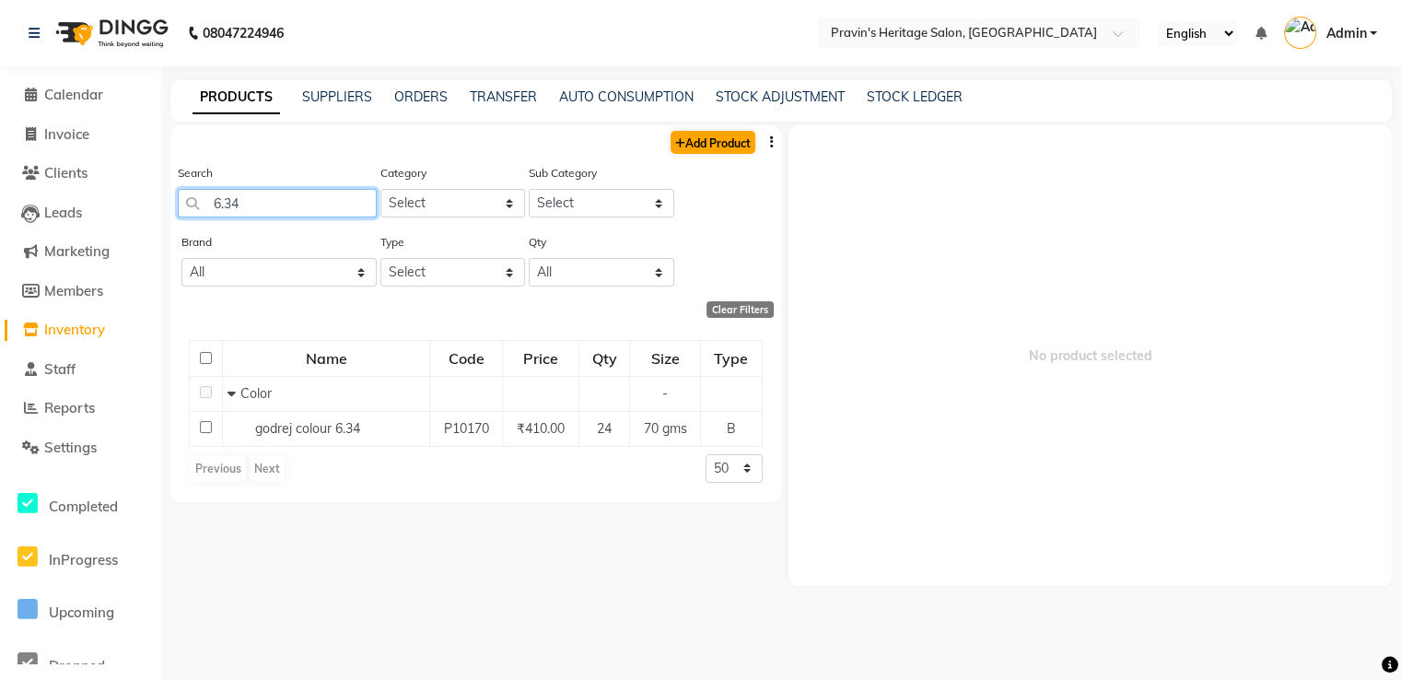
type input "6.34"
click at [722, 140] on link "Add Product" at bounding box center [713, 142] width 85 height 23
select select "true"
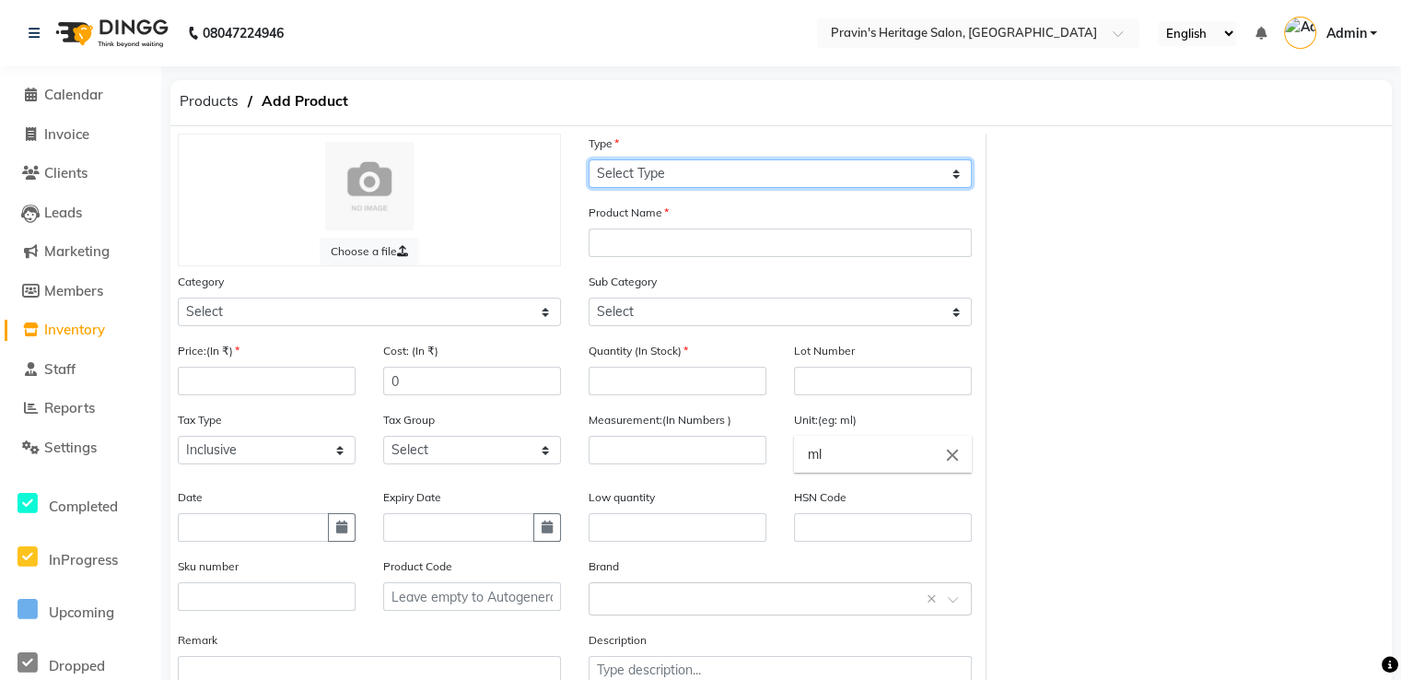
click at [637, 178] on select "Select Type Both Retail Consumable" at bounding box center [780, 173] width 383 height 29
select select "B"
click at [589, 160] on select "Select Type Both Retail Consumable" at bounding box center [780, 173] width 383 height 29
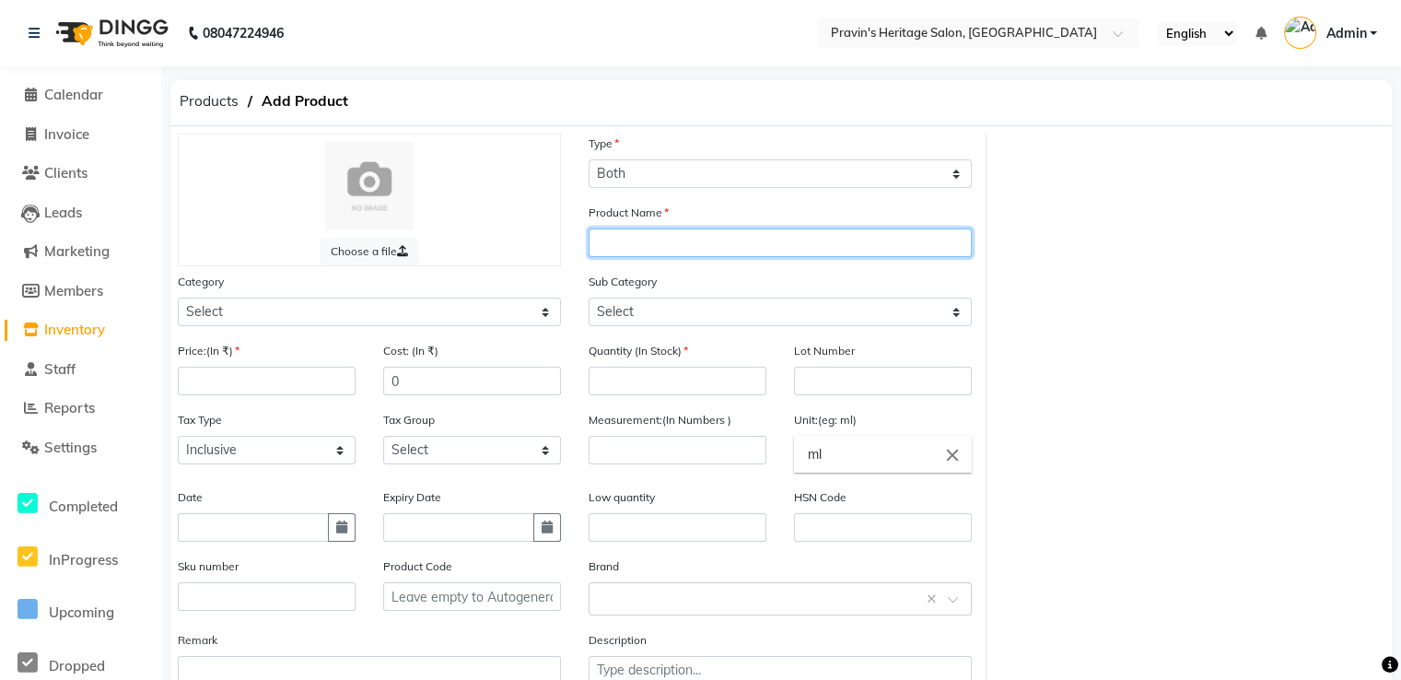
click at [616, 244] on input "text" at bounding box center [780, 242] width 383 height 29
type input "g"
click at [654, 247] on input "text" at bounding box center [780, 242] width 383 height 29
click at [858, 241] on input "Godrej Hair Colour" at bounding box center [780, 242] width 383 height 29
type input "Godrej Hair Colour 6.34"
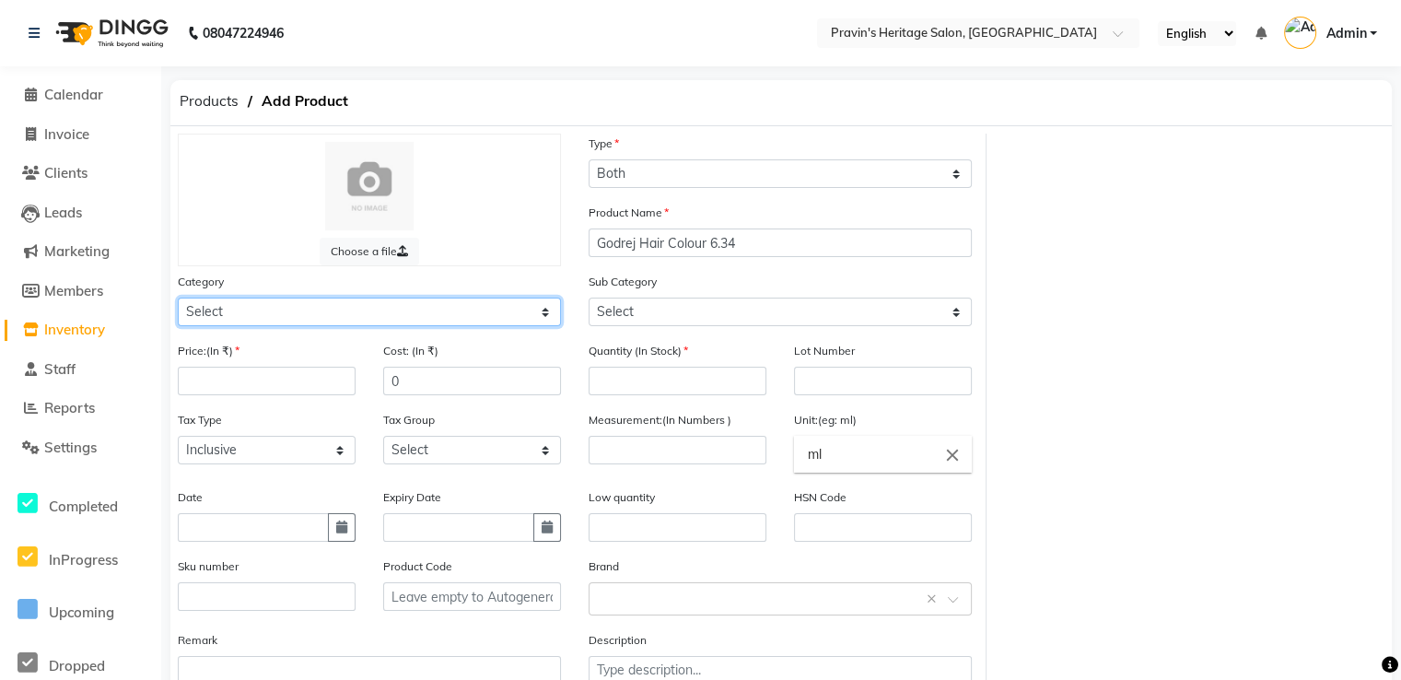
click at [287, 313] on select "Select Hair Skin Makeup Personal Care Appliances Beard Waxing Disposable Thread…" at bounding box center [369, 312] width 383 height 29
select select "418101100"
click at [178, 300] on select "Select Hair Skin Makeup Personal Care Appliances Beard Waxing Disposable Thread…" at bounding box center [369, 312] width 383 height 29
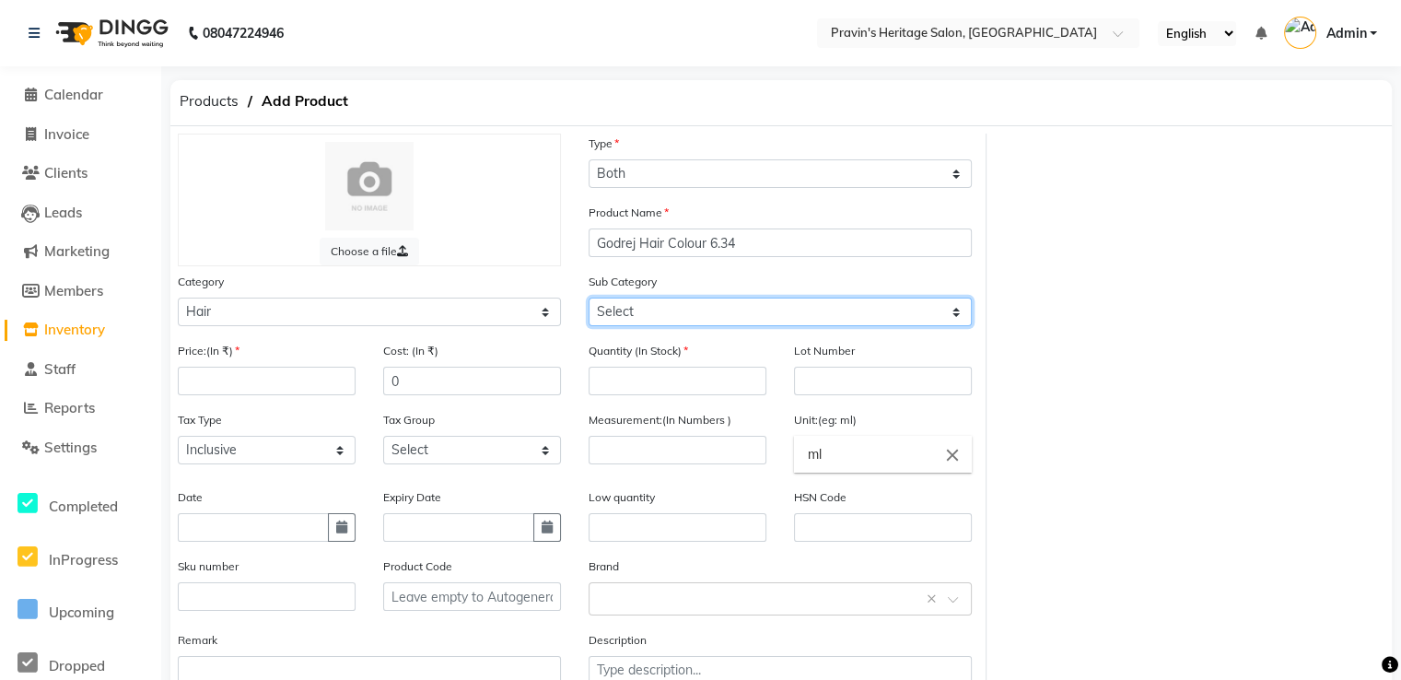
click at [635, 314] on select "Select Shampoo Conditioner Mask Cream Oil Serum Color Appliances Treatment Styl…" at bounding box center [780, 312] width 383 height 29
select select "418101107"
click at [589, 300] on select "Select Shampoo Conditioner Mask Cream Oil Serum Color Appliances Treatment Styl…" at bounding box center [780, 312] width 383 height 29
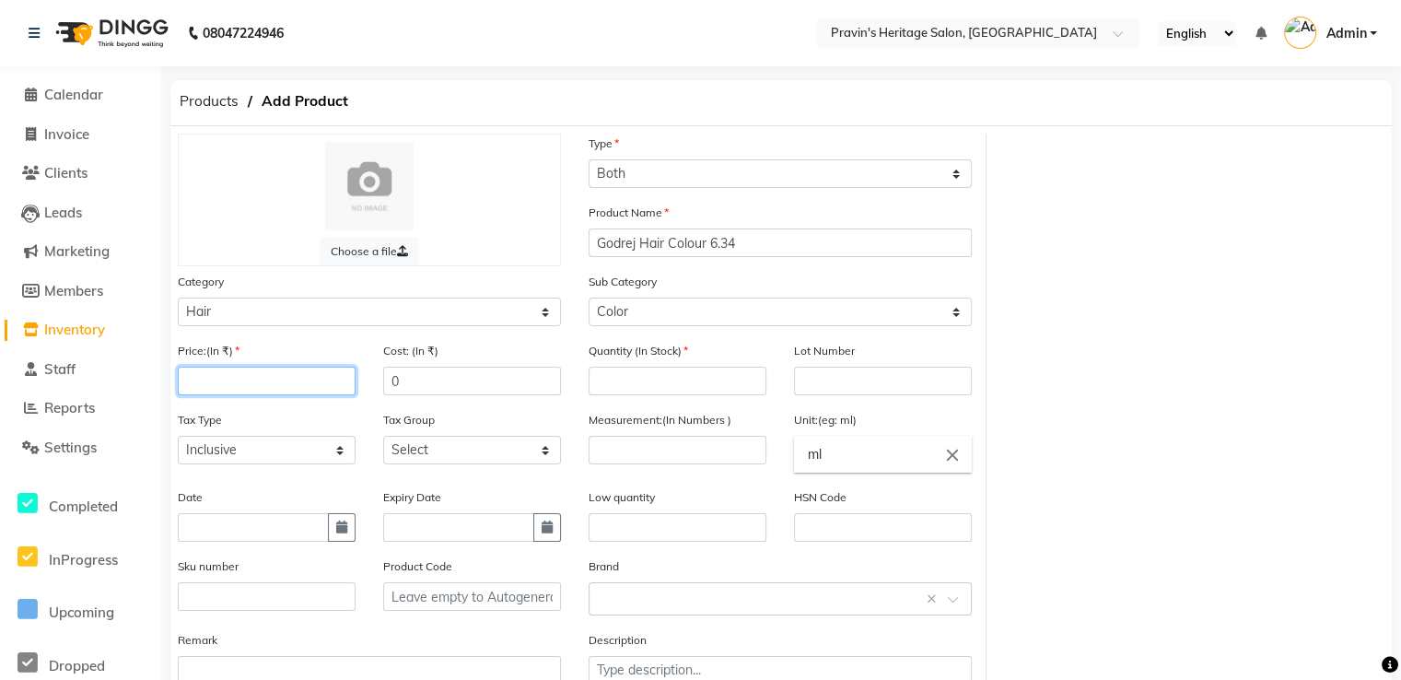
click at [228, 387] on input "number" at bounding box center [267, 381] width 178 height 29
type input "410"
type input "1"
type input "93"
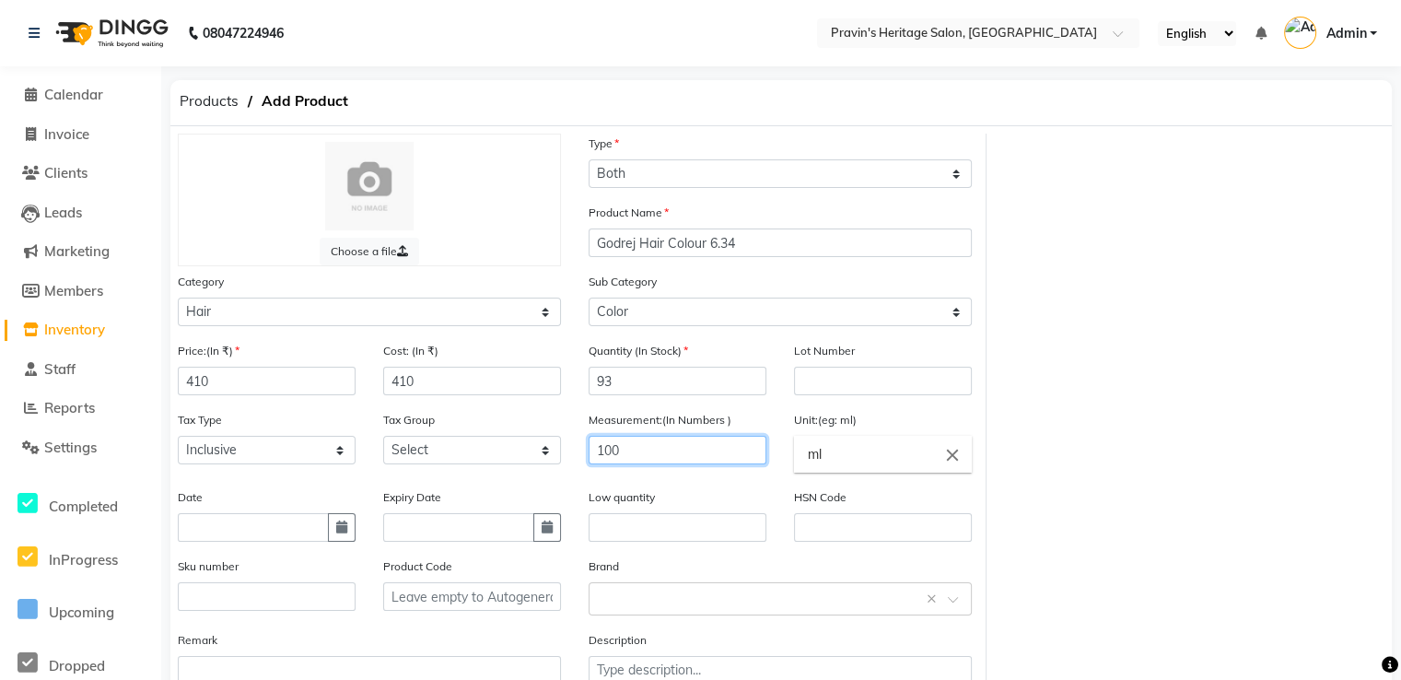
type input "100"
click at [905, 460] on input "ml" at bounding box center [883, 454] width 178 height 37
click at [952, 461] on icon "close" at bounding box center [952, 455] width 20 height 20
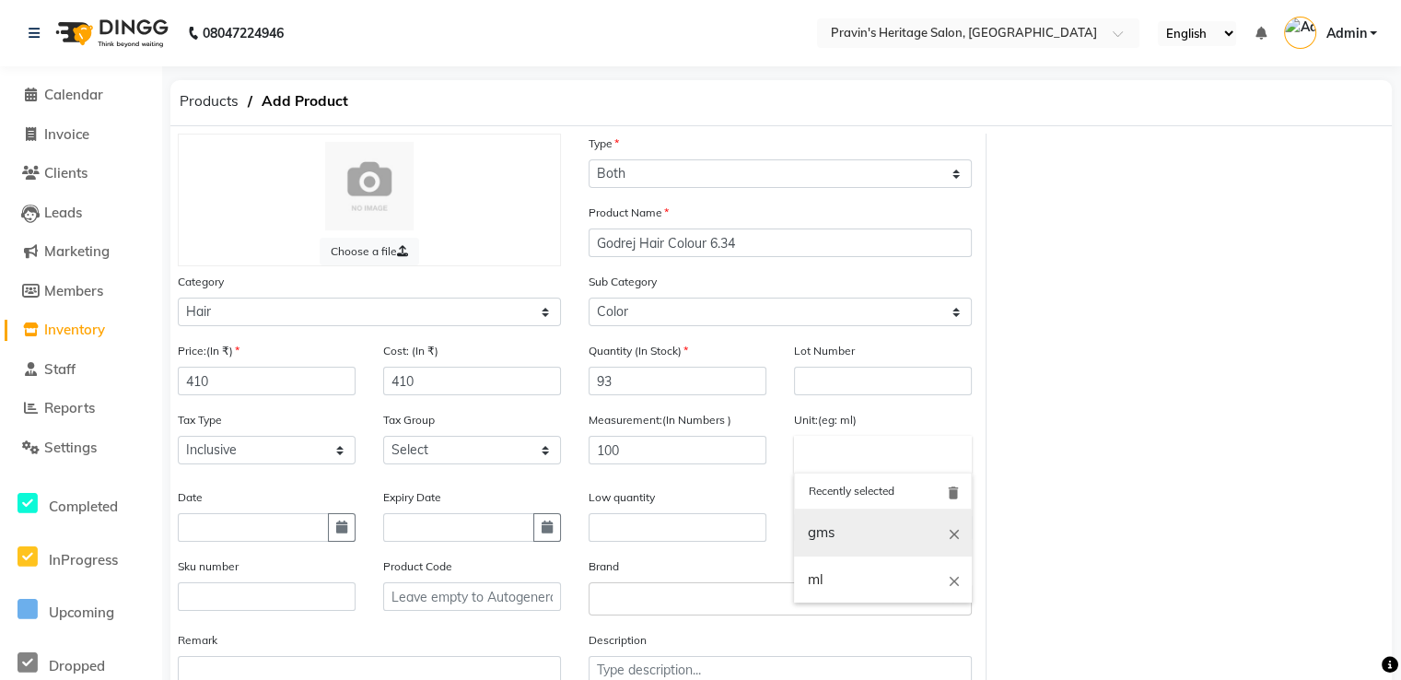
click at [883, 539] on link "gms" at bounding box center [883, 532] width 178 height 47
type input "gms"
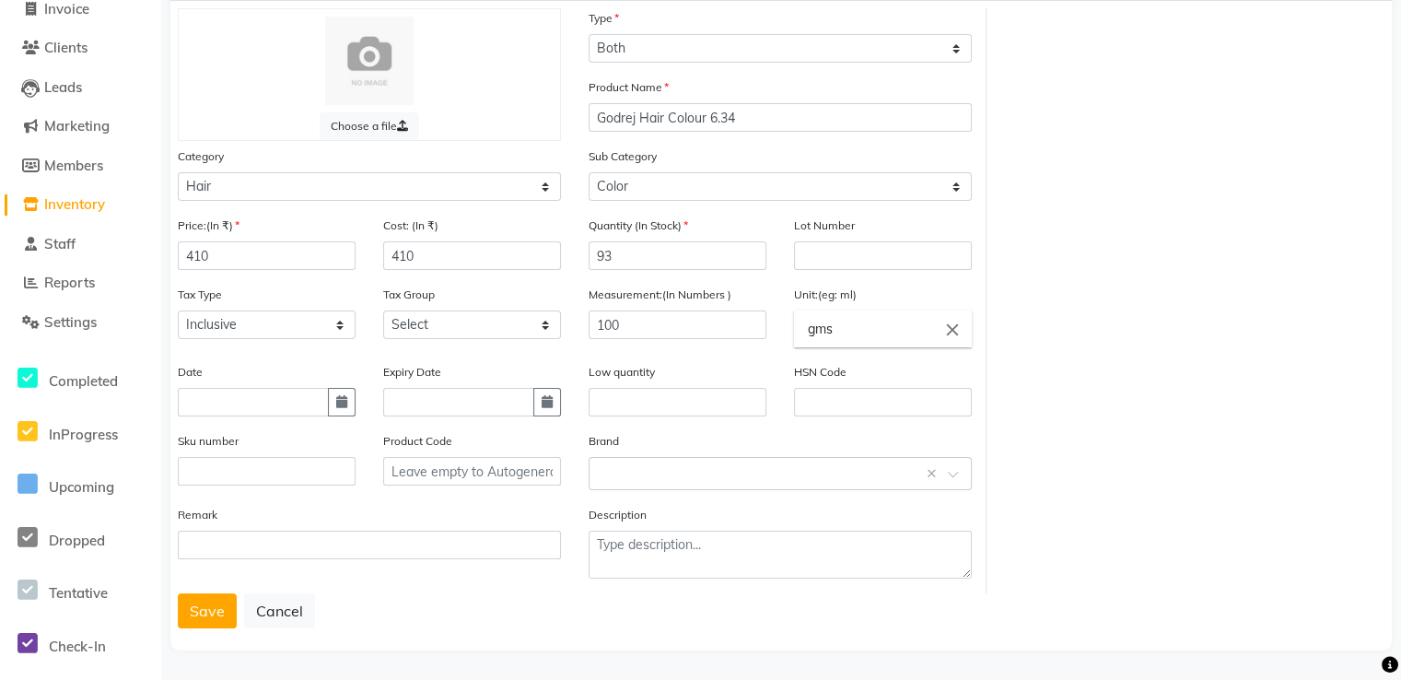
scroll to position [135, 0]
click at [209, 623] on button "Save" at bounding box center [207, 608] width 59 height 35
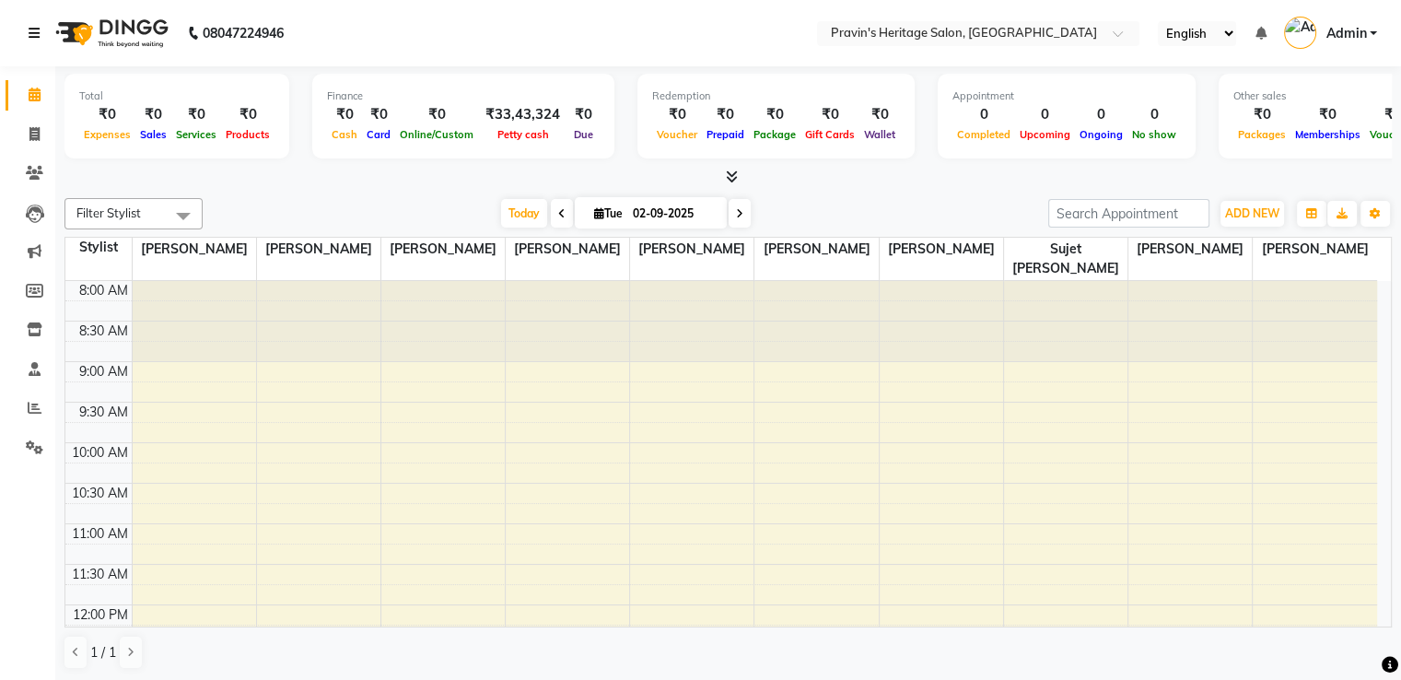
click at [35, 37] on icon at bounding box center [34, 33] width 11 height 13
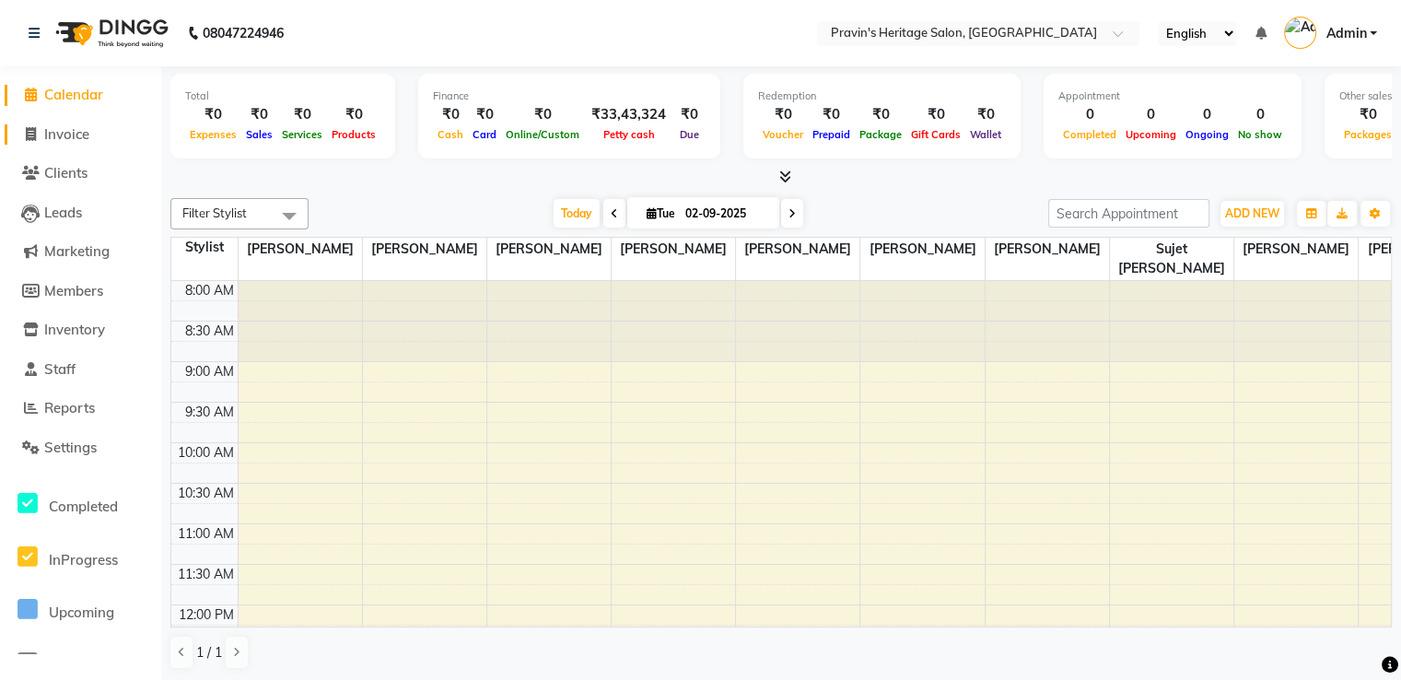
click at [55, 133] on span "Invoice" at bounding box center [66, 134] width 45 height 18
select select "service"
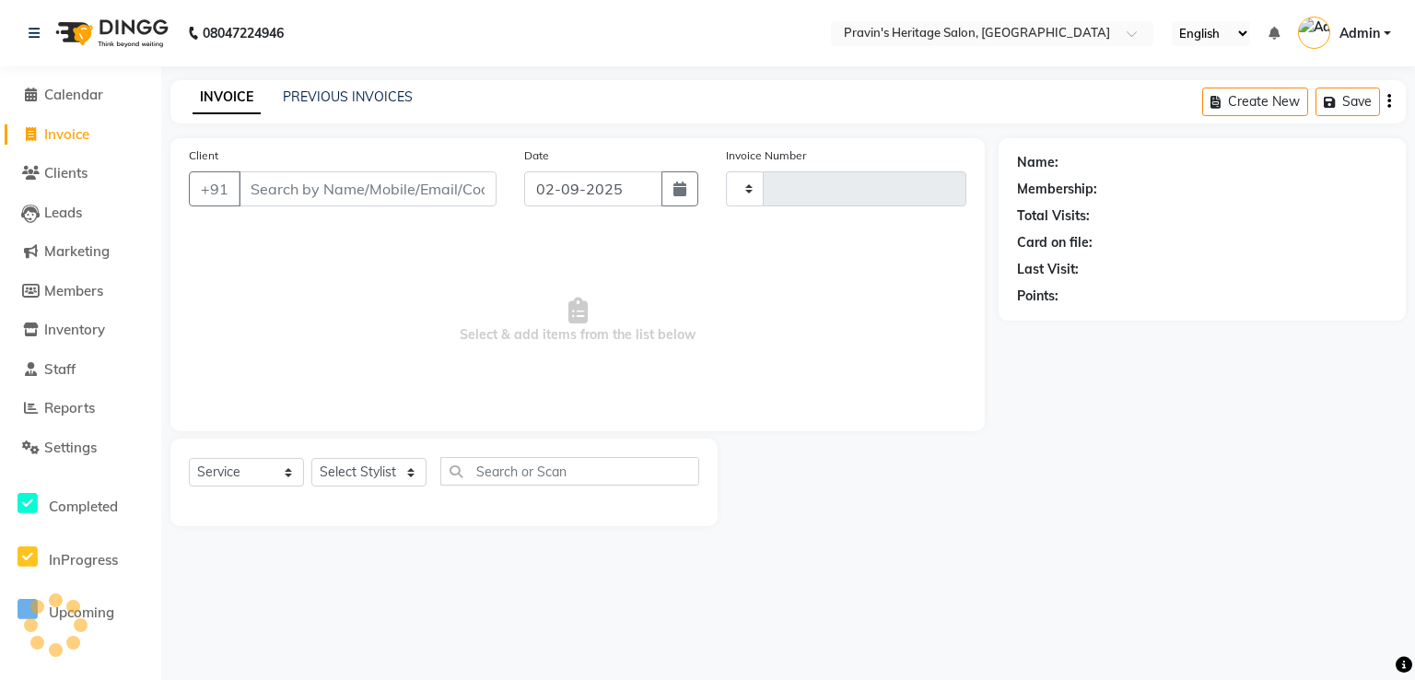
type input "0200"
select select "3651"
click at [295, 191] on input "Client" at bounding box center [368, 188] width 258 height 35
type input "8552004684"
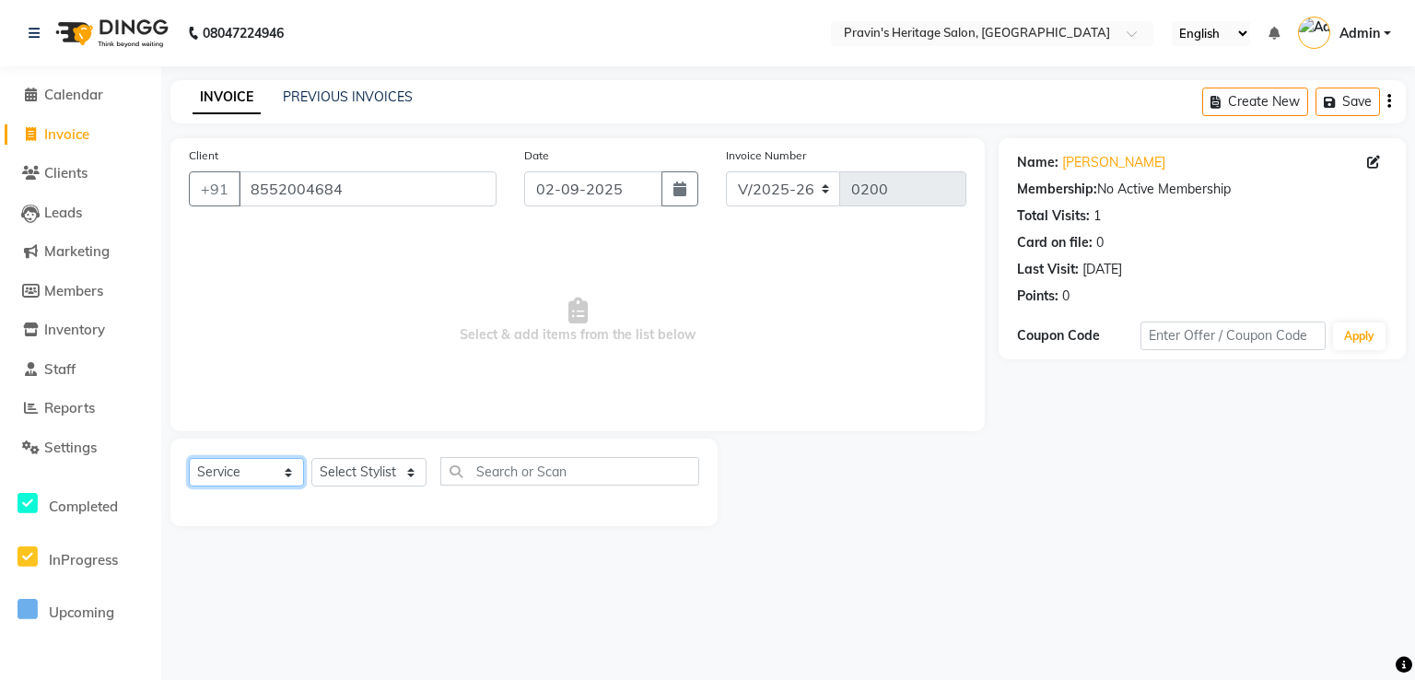
click at [235, 466] on select "Select Service Product Membership Package Voucher Prepaid Gift Card" at bounding box center [246, 472] width 115 height 29
select select "product"
click at [189, 459] on select "Select Service Product Membership Package Voucher Prepaid Gift Card" at bounding box center [246, 472] width 115 height 29
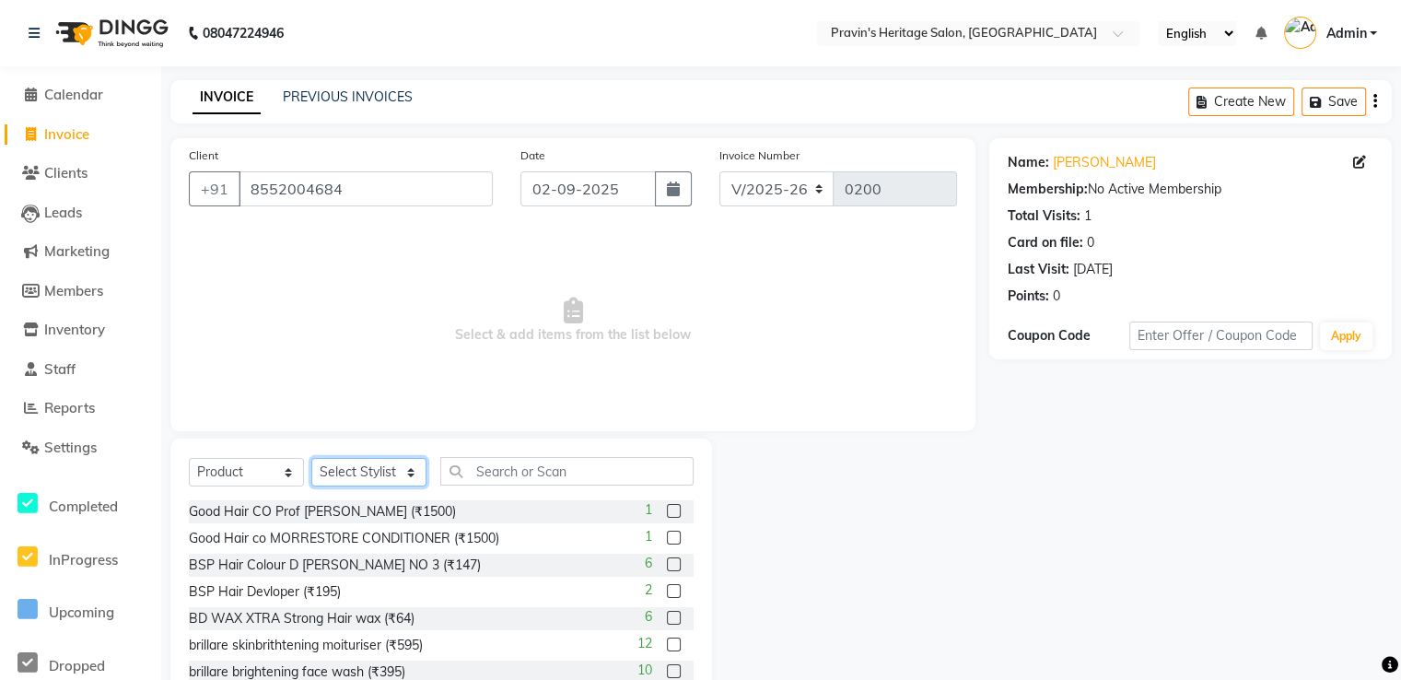
click at [342, 484] on select "Select Stylist [PERSON_NAME] [PERSON_NAME] [PERSON_NAME] Kavita [PERSON_NAME] […" at bounding box center [368, 472] width 115 height 29
select select "70400"
click at [311, 459] on select "Select Stylist [PERSON_NAME] [PERSON_NAME] [PERSON_NAME] Kavita [PERSON_NAME] […" at bounding box center [368, 472] width 115 height 29
click at [481, 473] on input "text" at bounding box center [566, 471] width 253 height 29
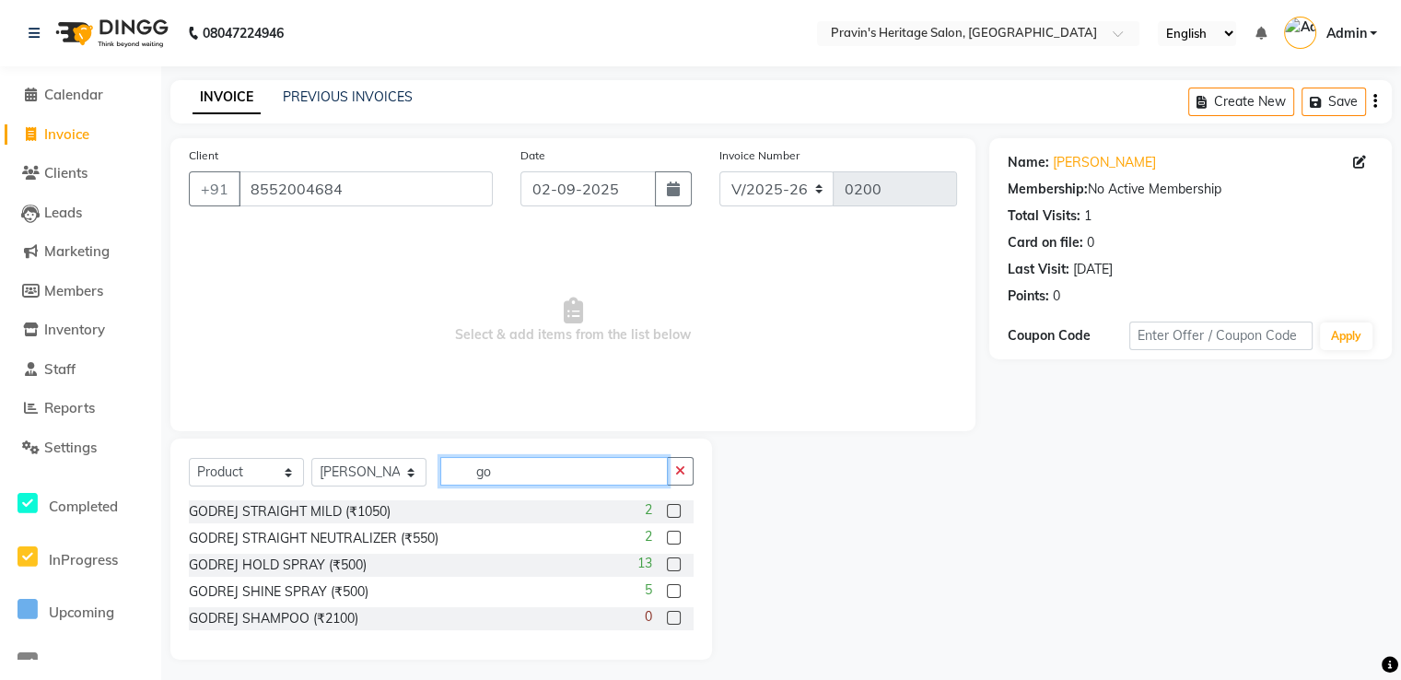
type input "g"
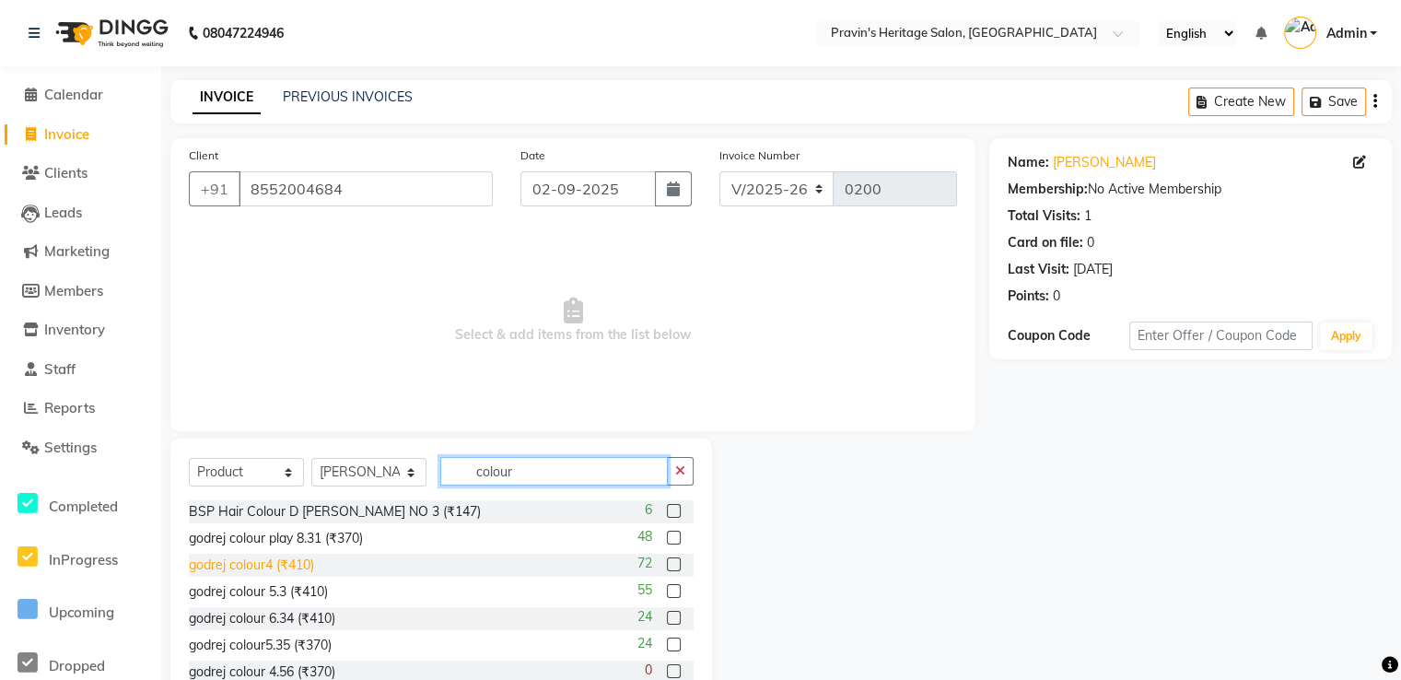
type input "colour"
click at [273, 568] on div "godrej colour4 (₹410)" at bounding box center [251, 564] width 125 height 19
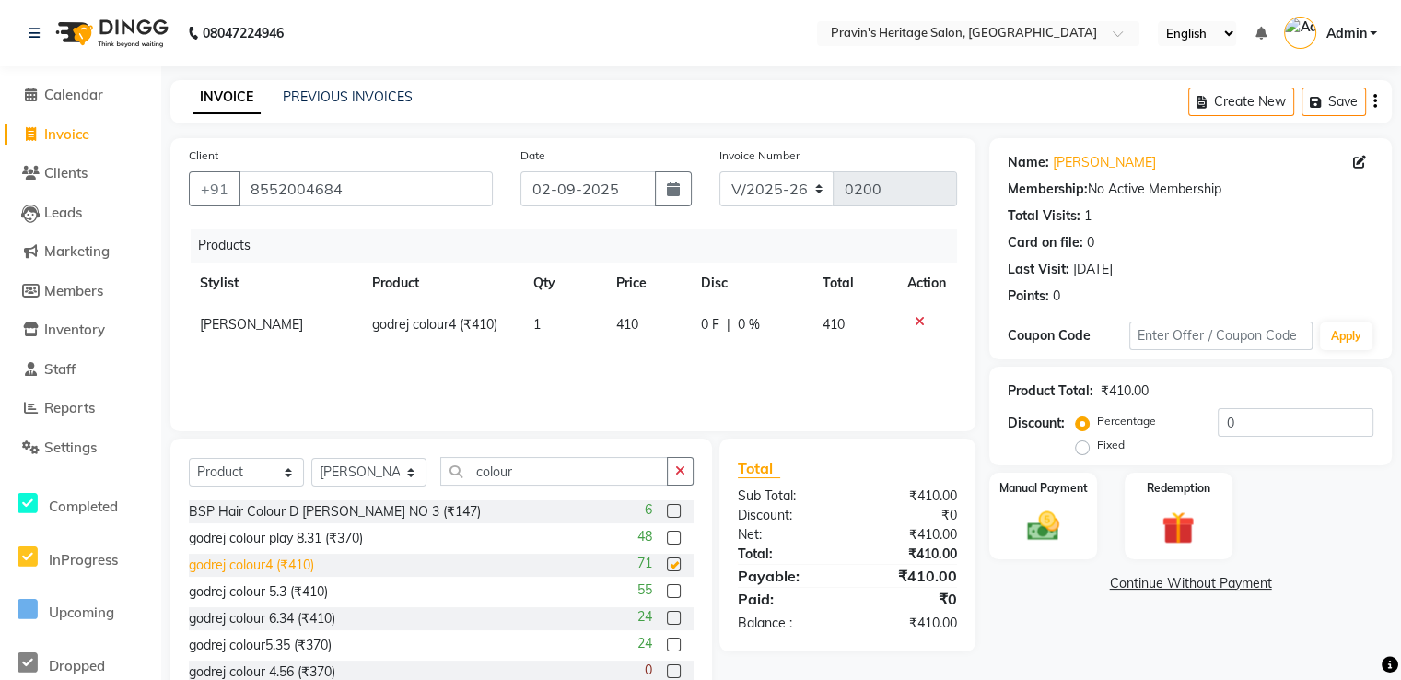
checkbox input "false"
